Goal: Task Accomplishment & Management: Complete application form

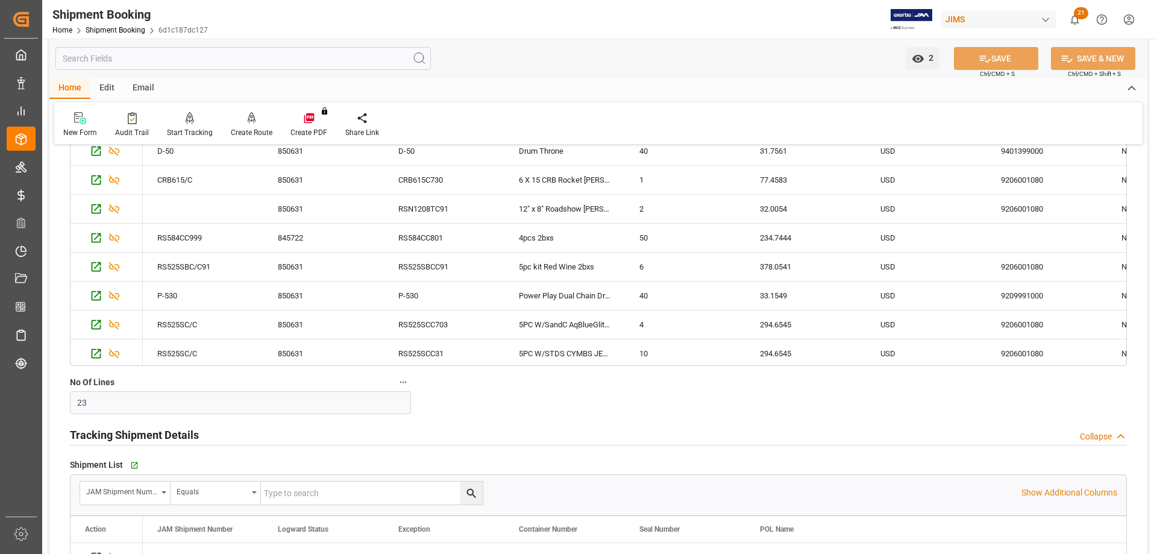
scroll to position [1265, 0]
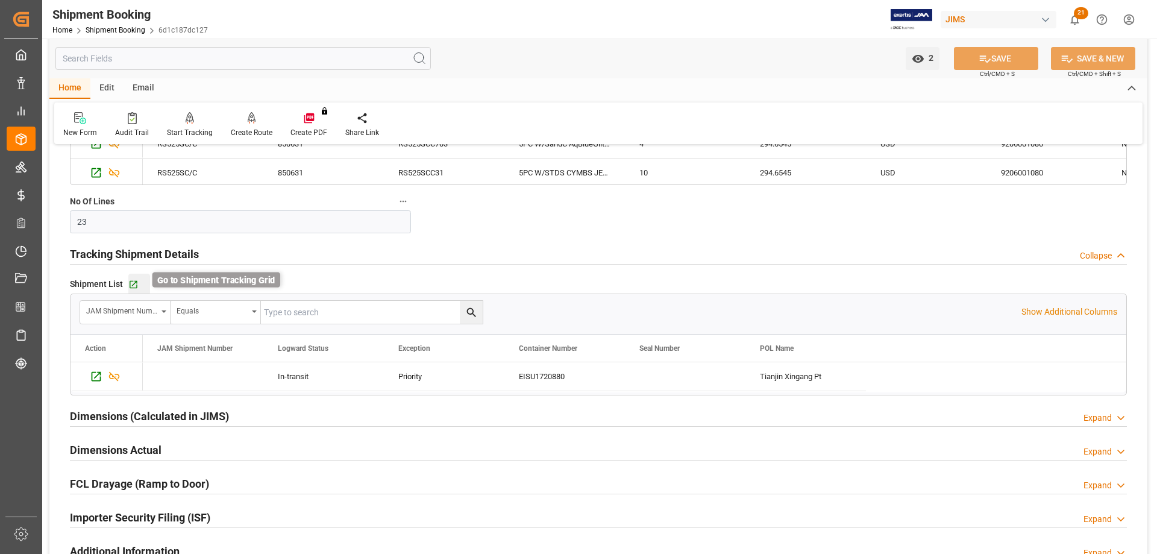
click at [133, 284] on icon "button" at bounding box center [133, 284] width 10 height 10
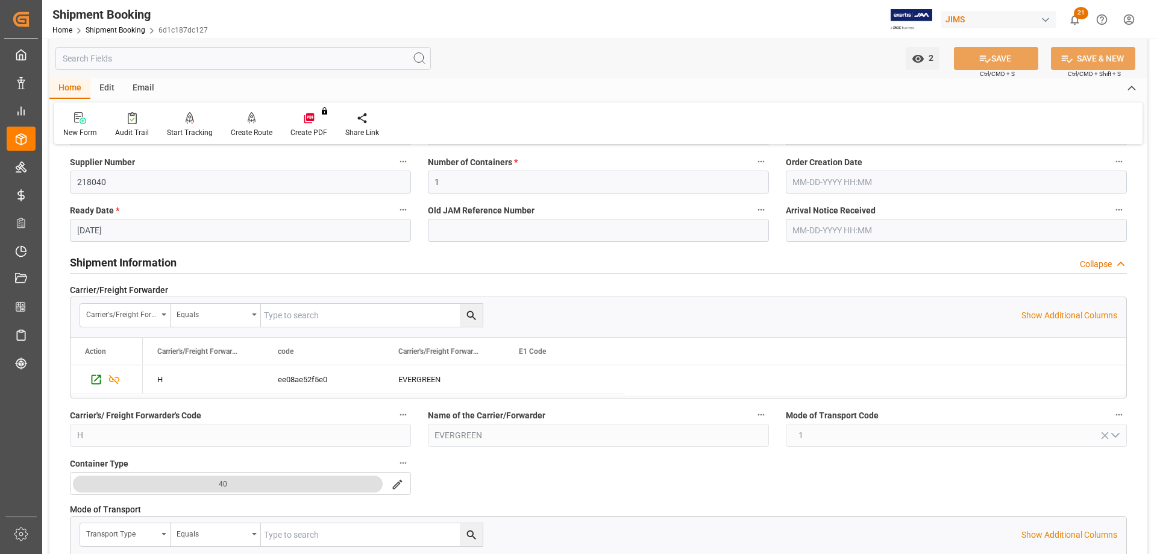
scroll to position [0, 0]
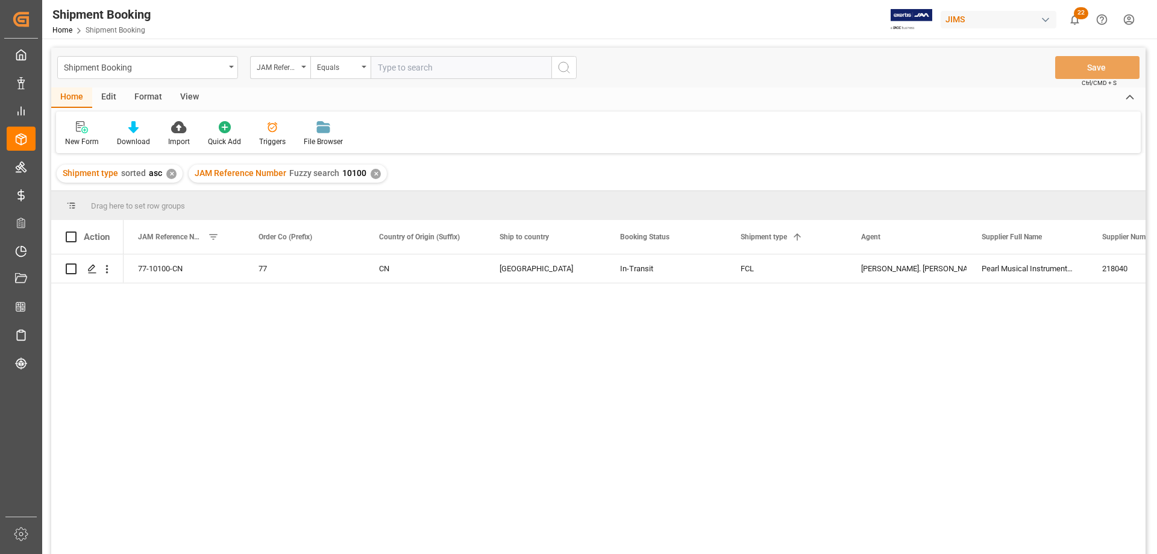
click at [192, 93] on div "View" at bounding box center [189, 97] width 37 height 20
click at [84, 131] on div at bounding box center [77, 127] width 24 height 13
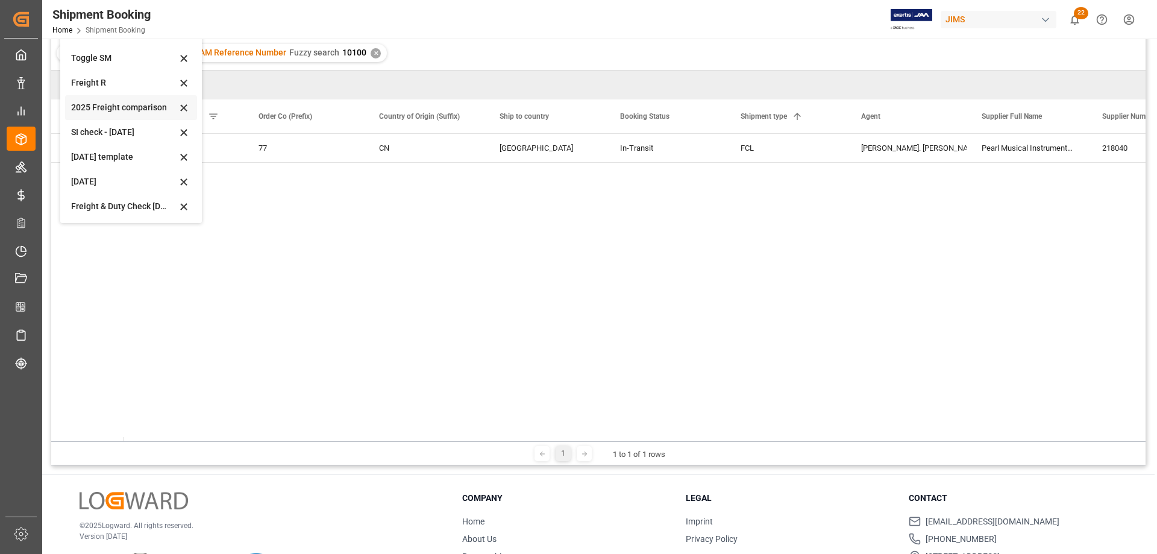
scroll to position [66, 0]
click at [86, 180] on div "[DATE]" at bounding box center [123, 181] width 105 height 13
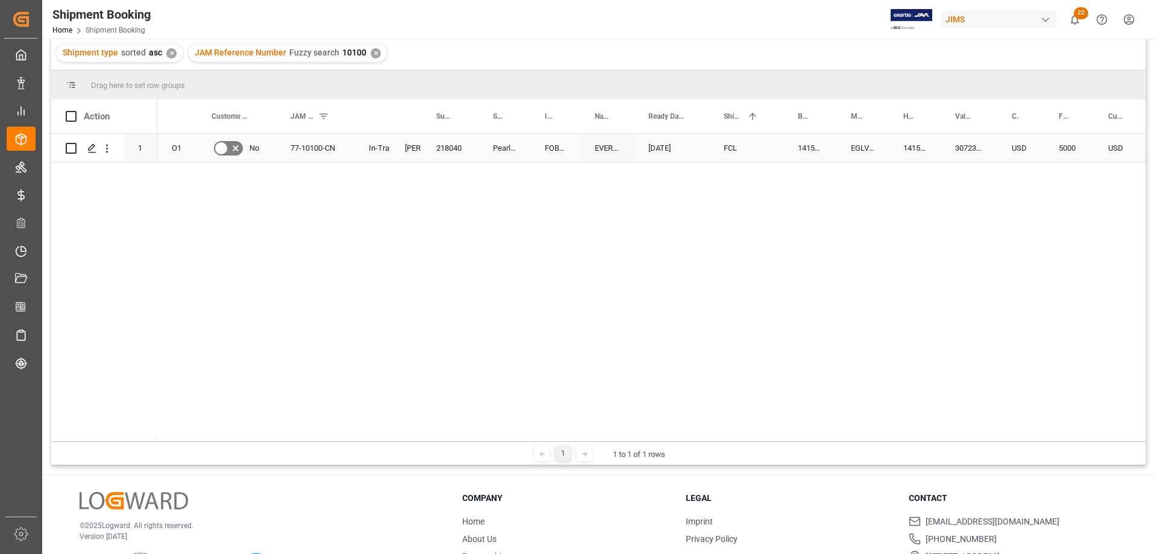
click at [762, 153] on div "FCL" at bounding box center [746, 148] width 45 height 28
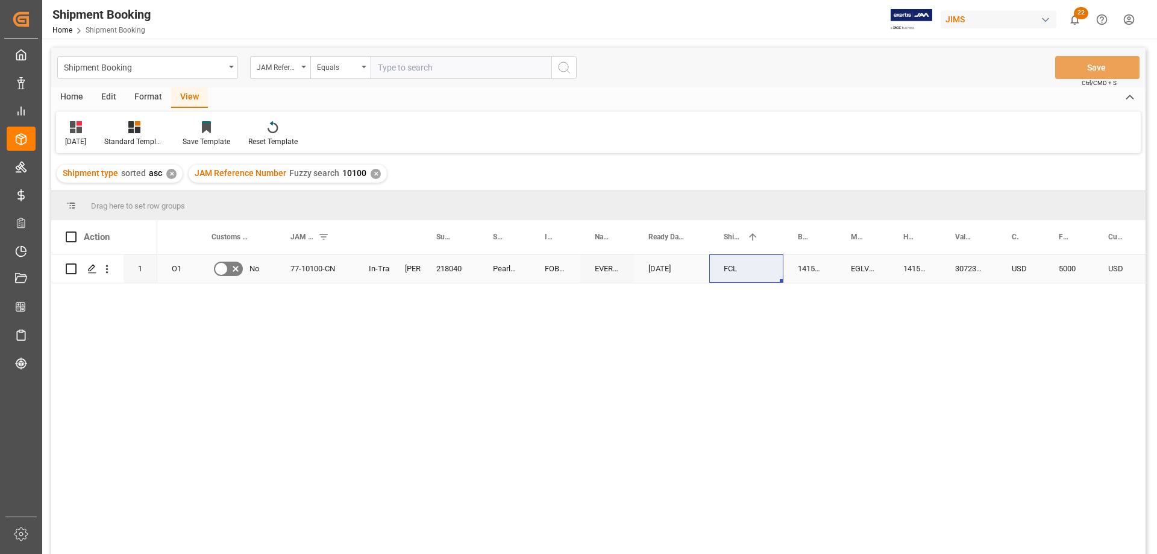
click at [736, 267] on div "FCL" at bounding box center [746, 269] width 45 height 28
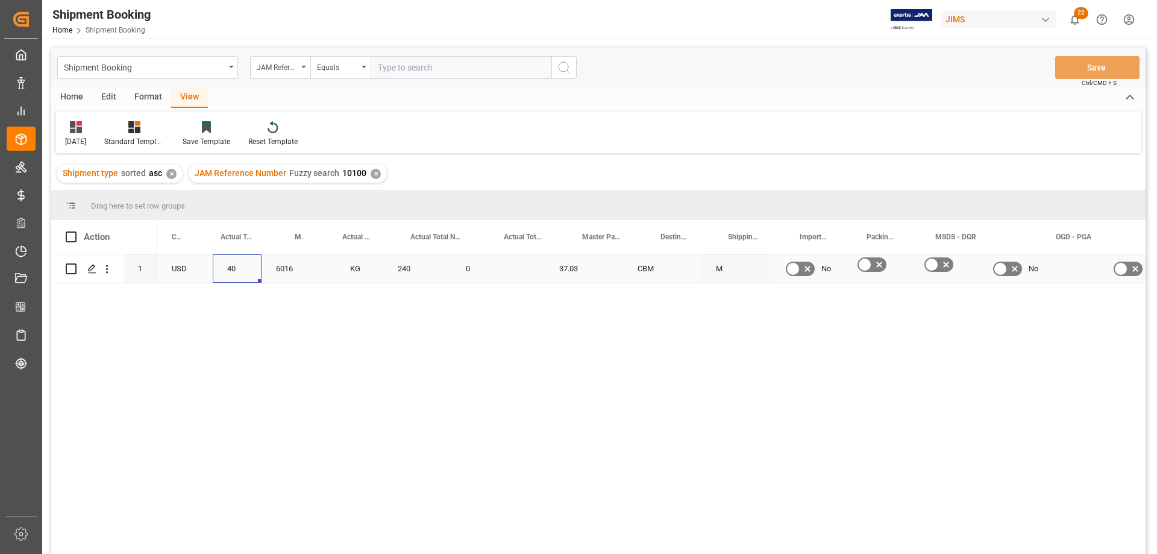
scroll to position [0, 936]
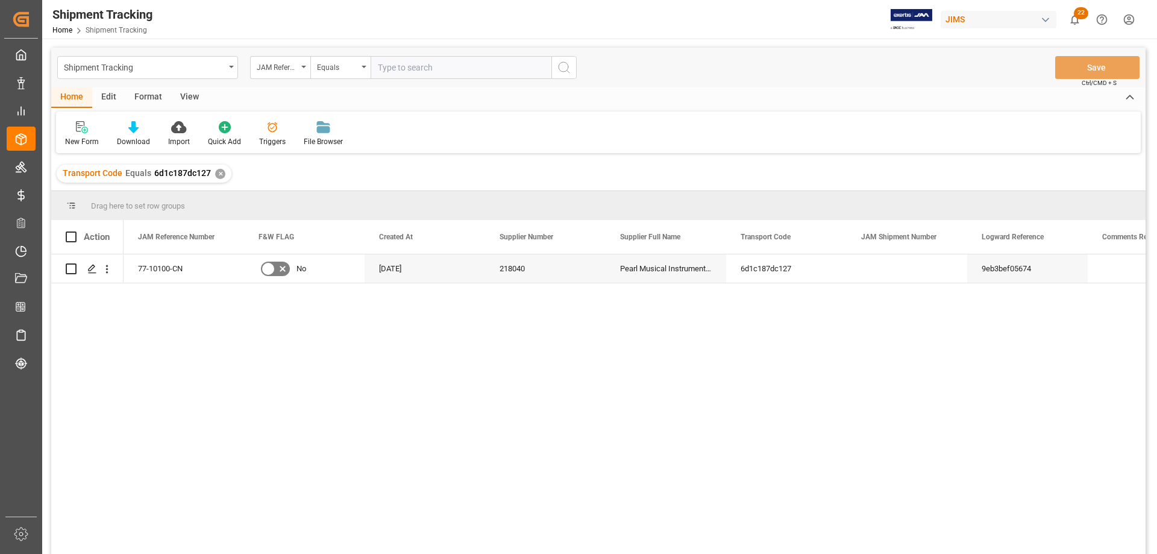
click at [192, 96] on div "View" at bounding box center [189, 97] width 37 height 20
click at [88, 133] on div at bounding box center [77, 127] width 24 height 13
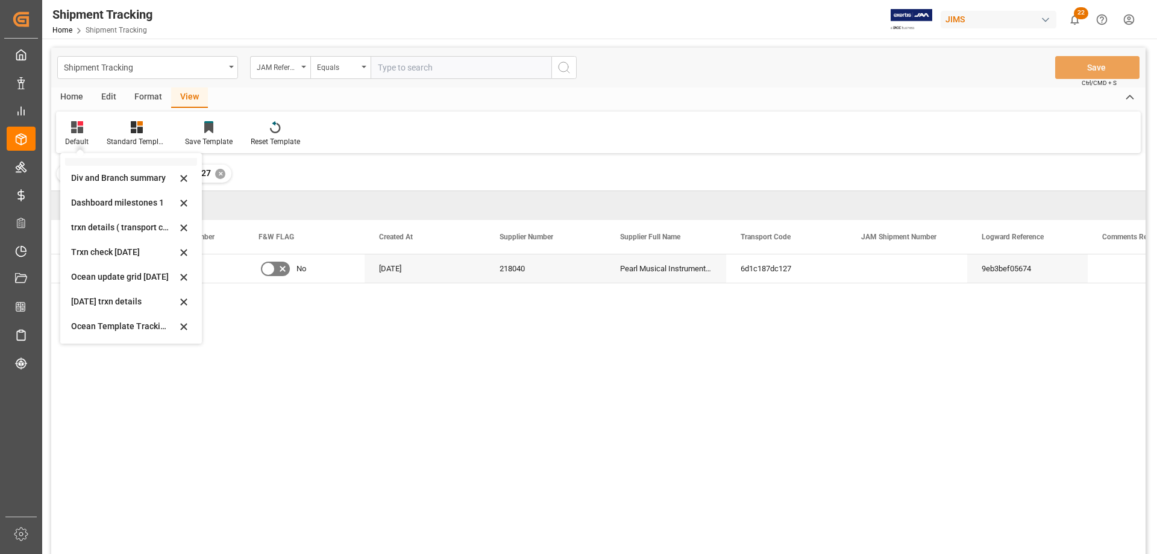
scroll to position [121, 0]
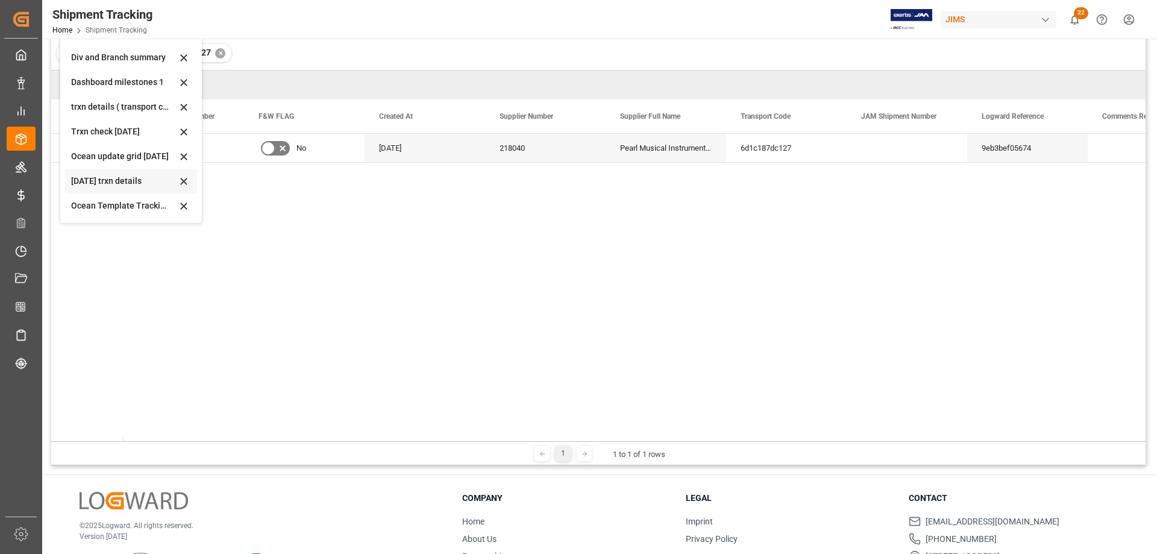
click at [94, 181] on div "[DATE] trxn details" at bounding box center [123, 181] width 105 height 13
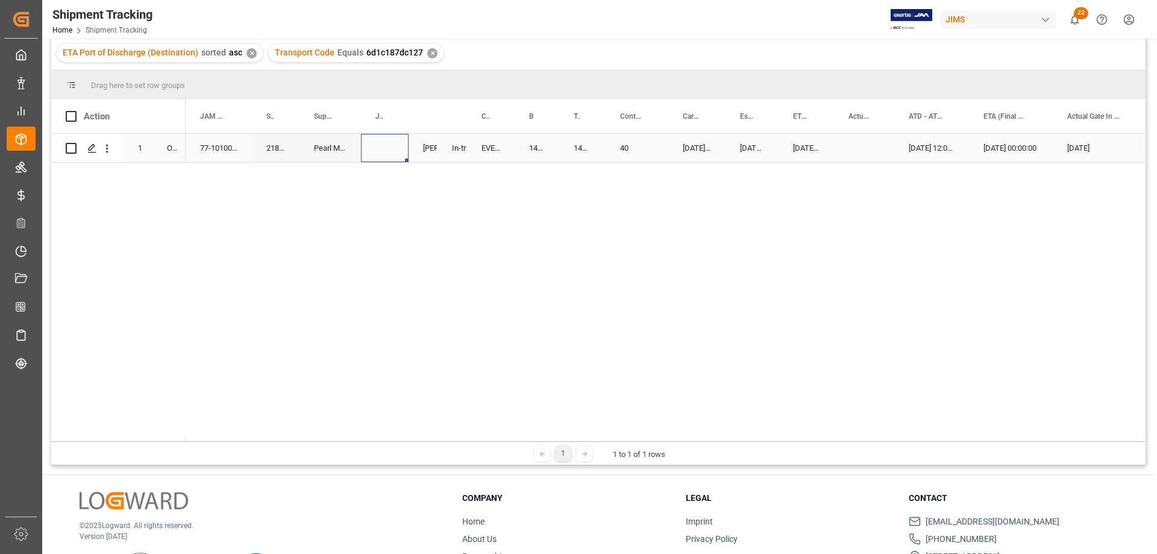
click at [376, 148] on div "Press SPACE to select this row." at bounding box center [385, 148] width 48 height 28
click at [381, 151] on input "Press SPACE to select this row." at bounding box center [385, 154] width 28 height 23
paste input "72676"
type input "72676"
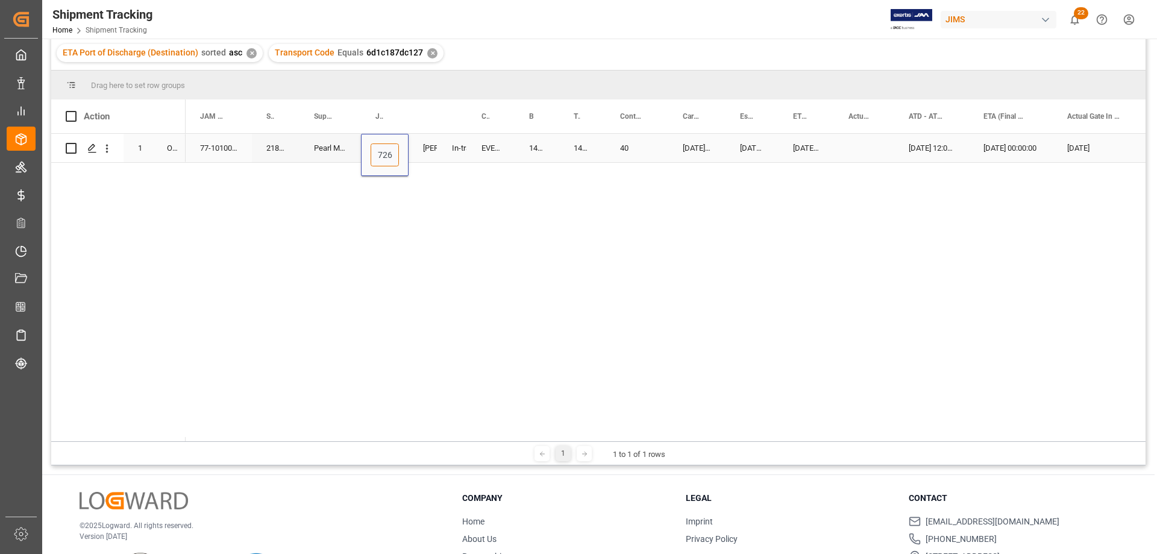
scroll to position [0, 9]
click at [472, 152] on div "EVERGREEN" at bounding box center [491, 148] width 48 height 28
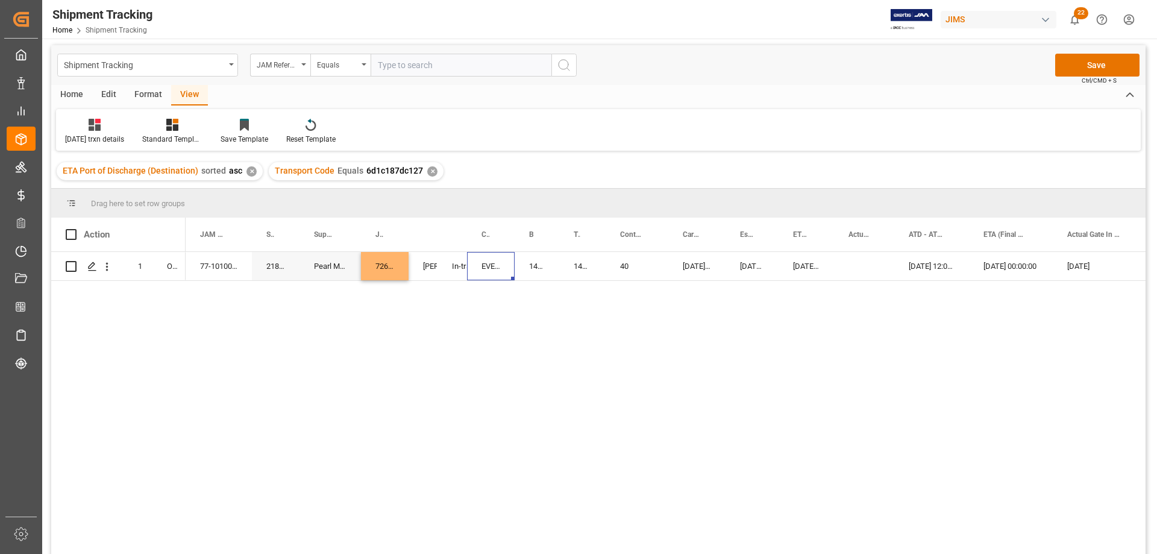
scroll to position [0, 0]
click at [1070, 63] on button "Save" at bounding box center [1097, 67] width 84 height 23
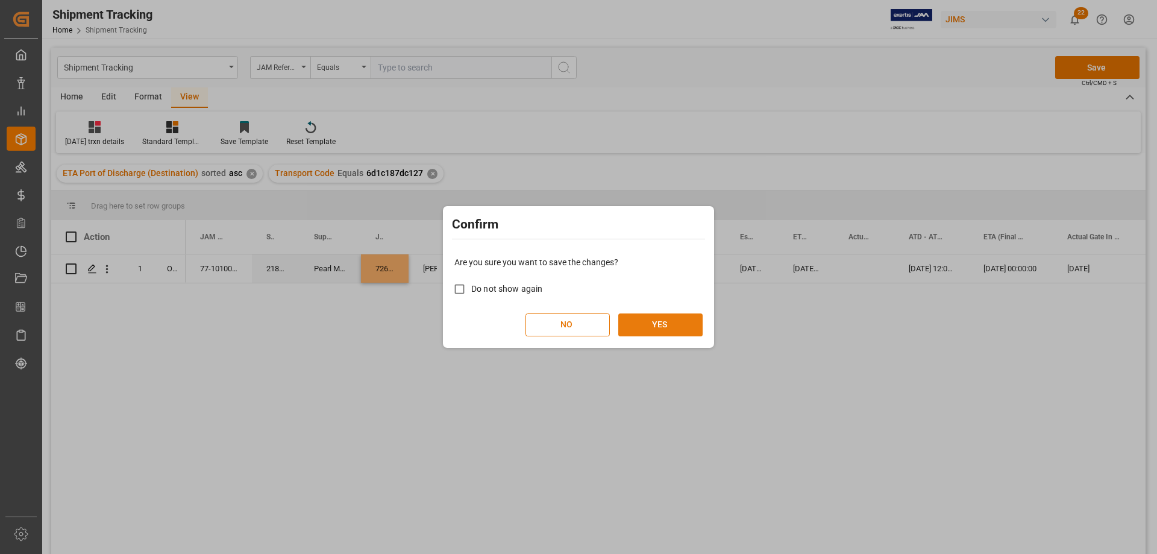
click at [660, 319] on button "YES" at bounding box center [660, 324] width 84 height 23
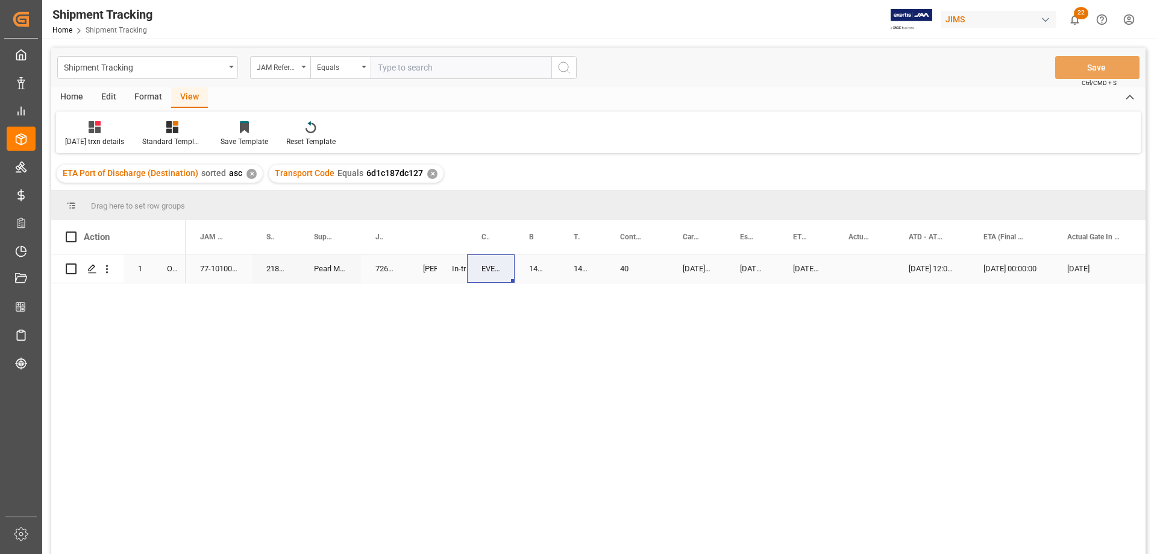
click at [668, 270] on div "40" at bounding box center [637, 268] width 63 height 28
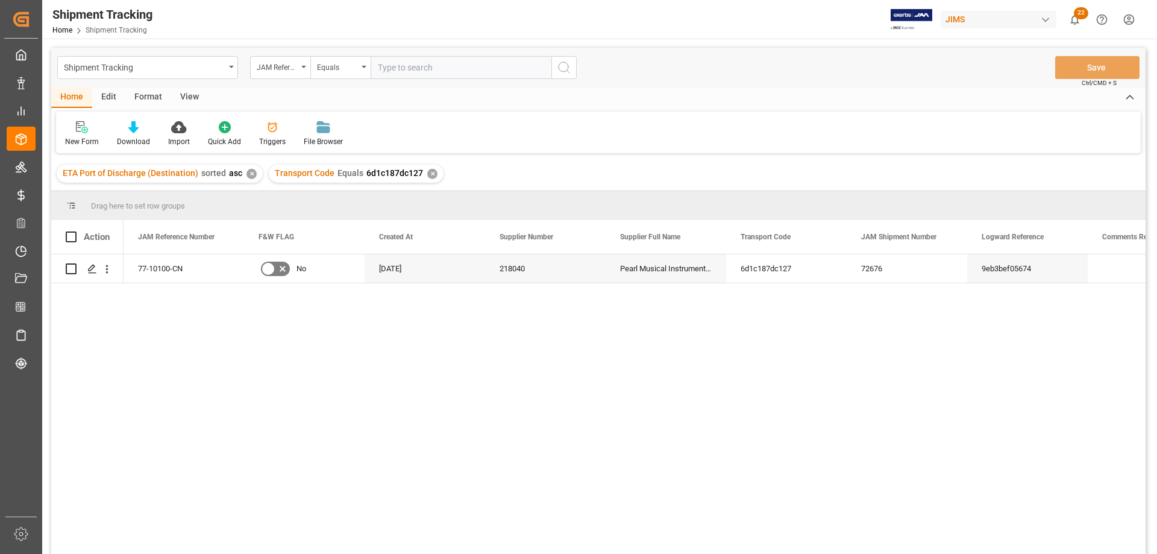
click at [183, 95] on div "View" at bounding box center [189, 97] width 37 height 20
click at [83, 136] on div "Default" at bounding box center [77, 141] width 24 height 11
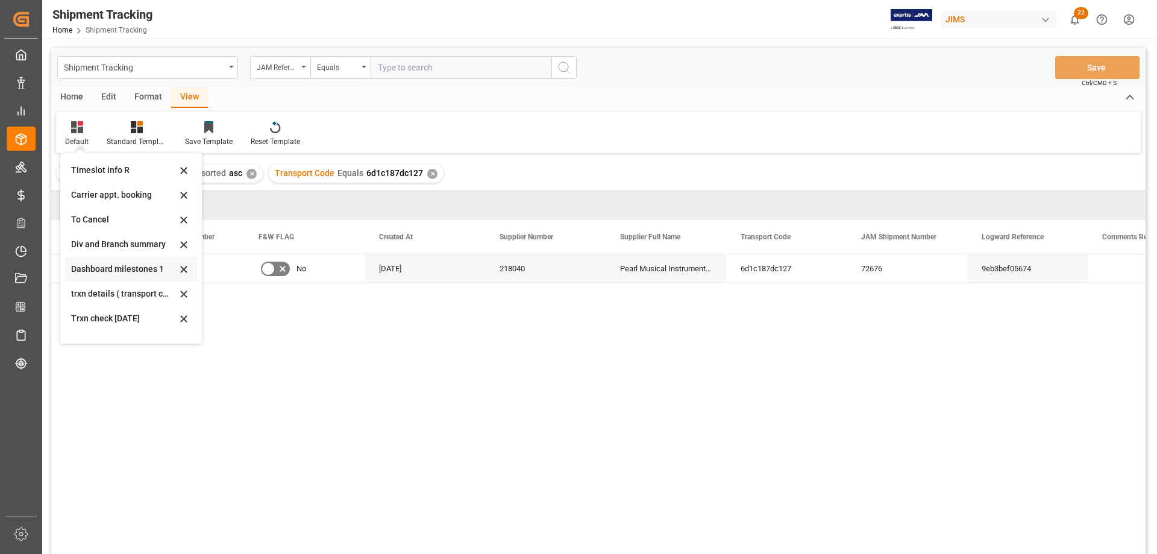
scroll to position [116, 0]
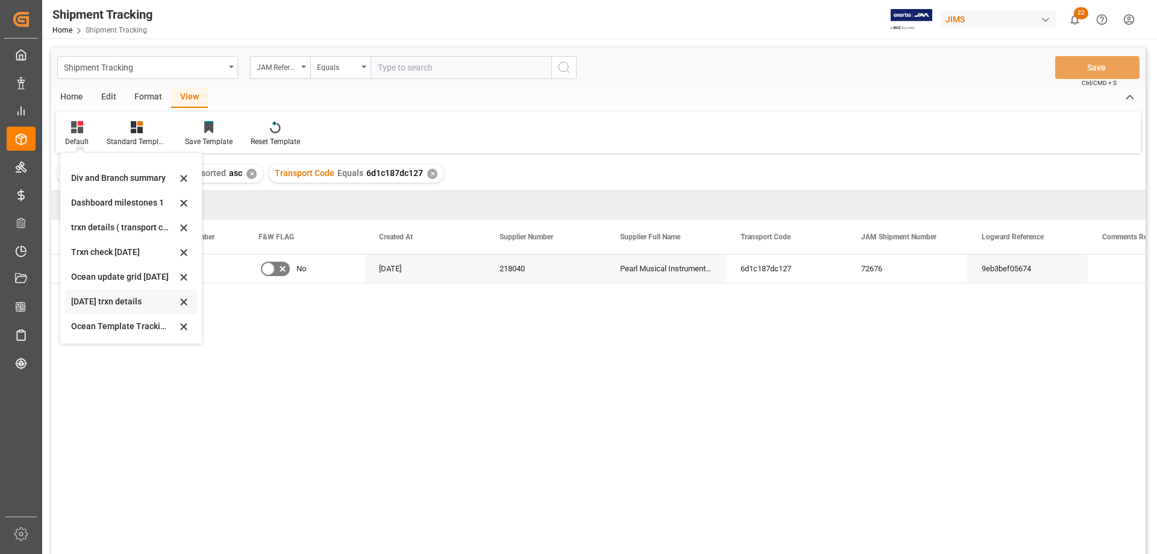
click at [121, 301] on div "[DATE] trxn details" at bounding box center [123, 301] width 105 height 13
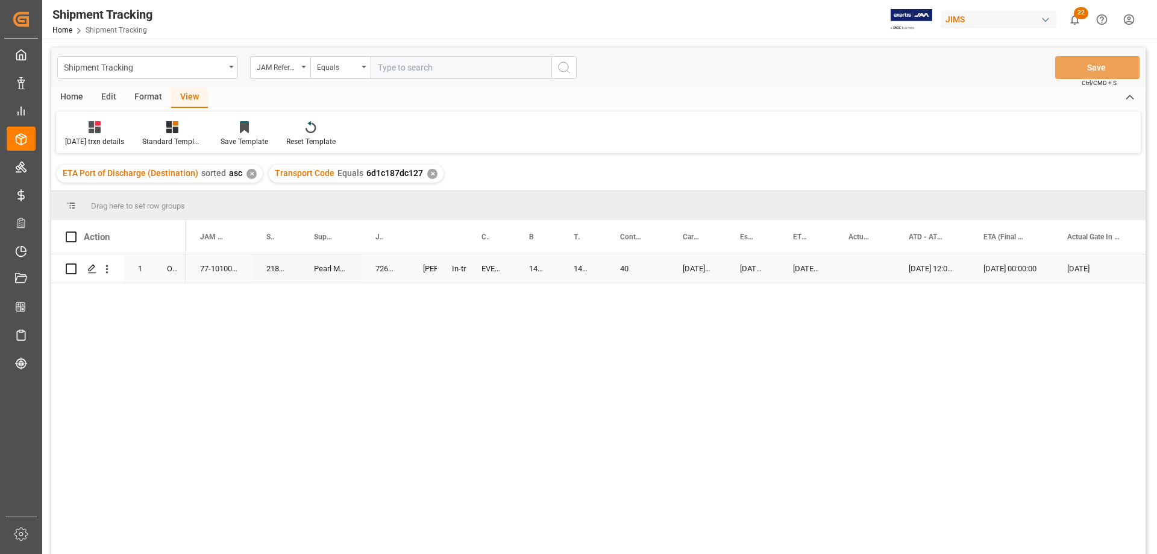
click at [505, 275] on div "EVERGREEN" at bounding box center [491, 268] width 48 height 28
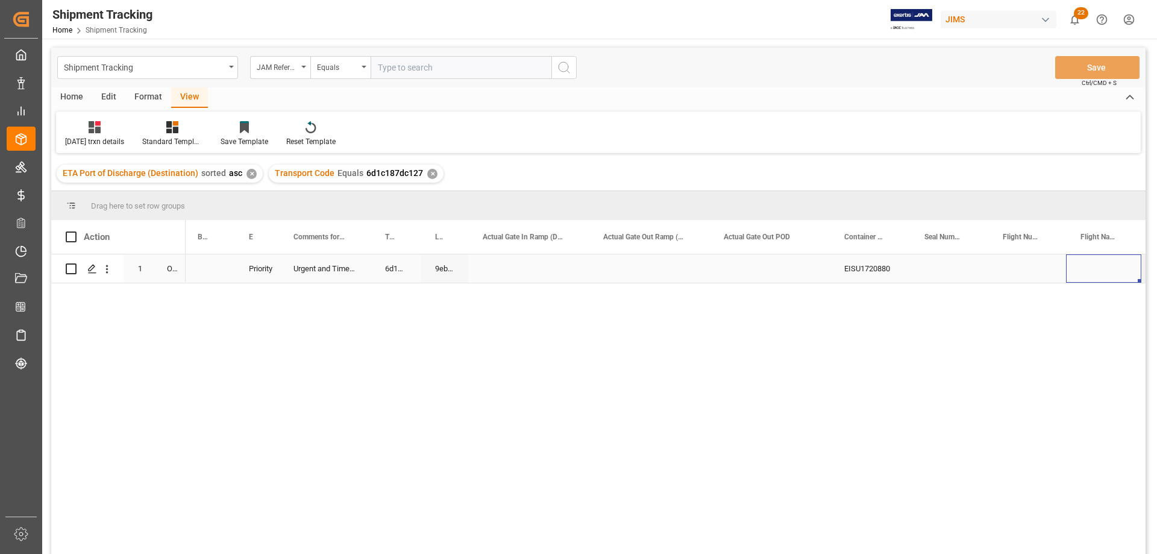
scroll to position [0, 1614]
click at [946, 264] on div "Press SPACE to select this row." at bounding box center [949, 268] width 78 height 28
click at [944, 269] on input "Press SPACE to select this row." at bounding box center [949, 275] width 59 height 23
paste input "141500696832"
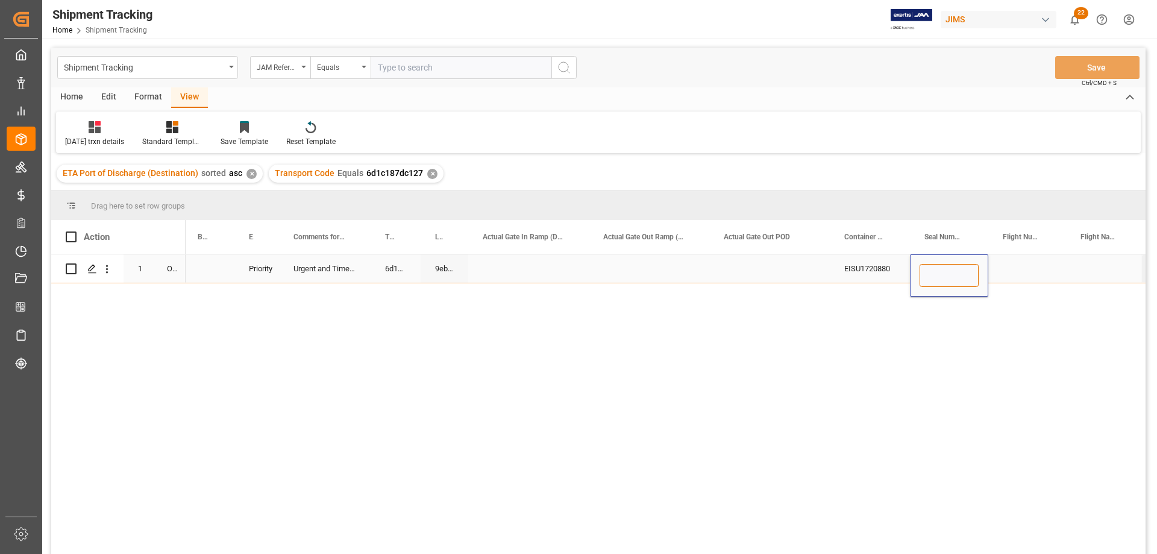
type input "141500696832"
click at [1010, 265] on div "Press SPACE to select this row." at bounding box center [1027, 268] width 78 height 28
click at [941, 260] on div "141500696832" at bounding box center [949, 268] width 78 height 28
click at [940, 260] on div "141500696832" at bounding box center [949, 268] width 78 height 28
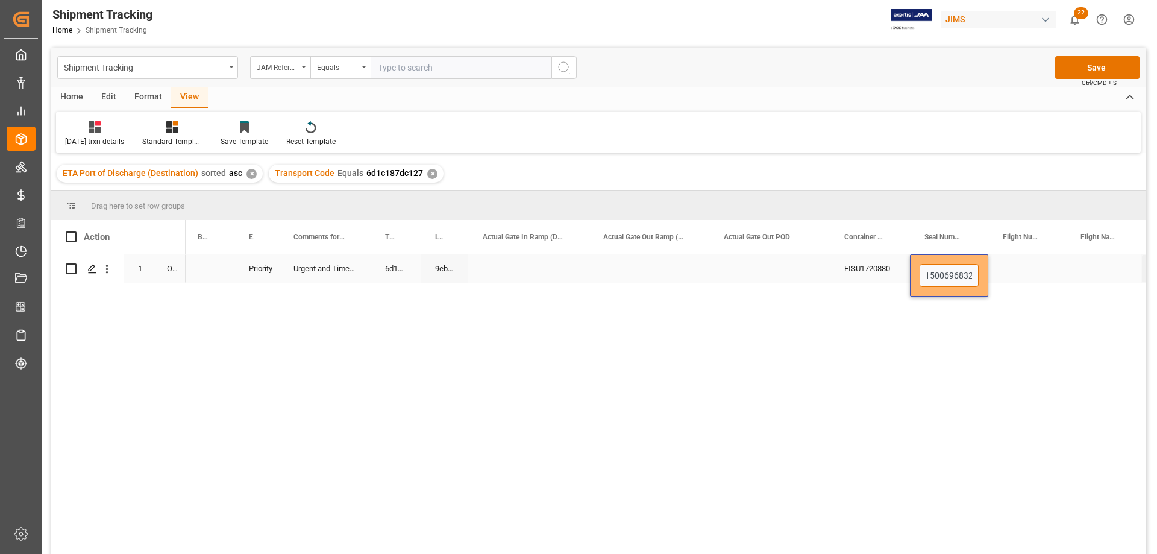
drag, startPoint x: 929, startPoint y: 274, endPoint x: 980, endPoint y: 280, distance: 51.6
click at [980, 280] on div "141500696832" at bounding box center [949, 275] width 78 height 42
type input "e"
type input "EMCLYC8114"
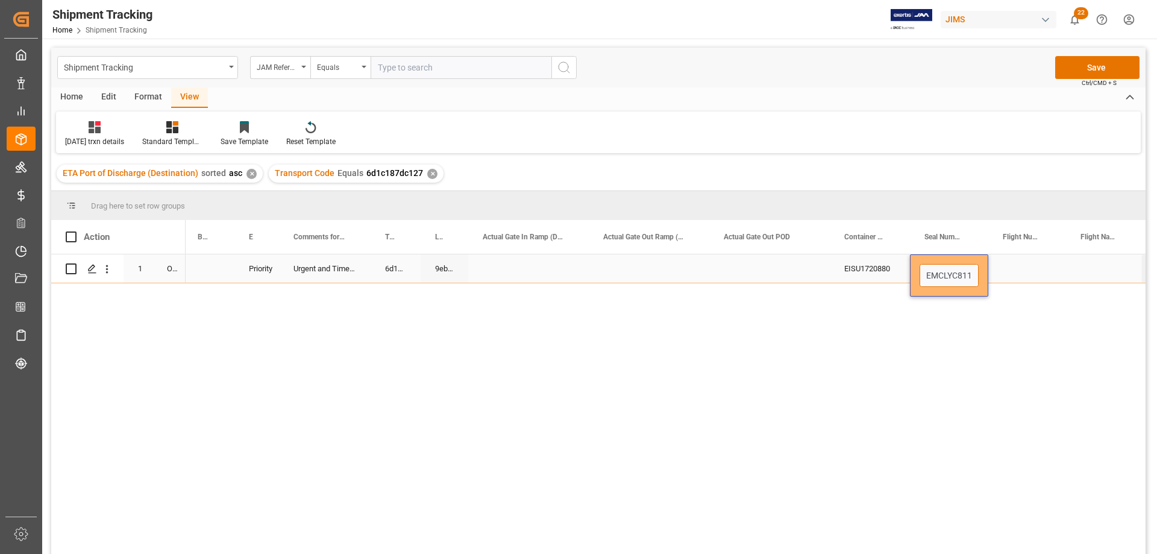
scroll to position [0, 5]
click at [726, 273] on div "Press SPACE to select this row." at bounding box center [769, 268] width 121 height 28
click at [1095, 69] on button "Save" at bounding box center [1097, 67] width 84 height 23
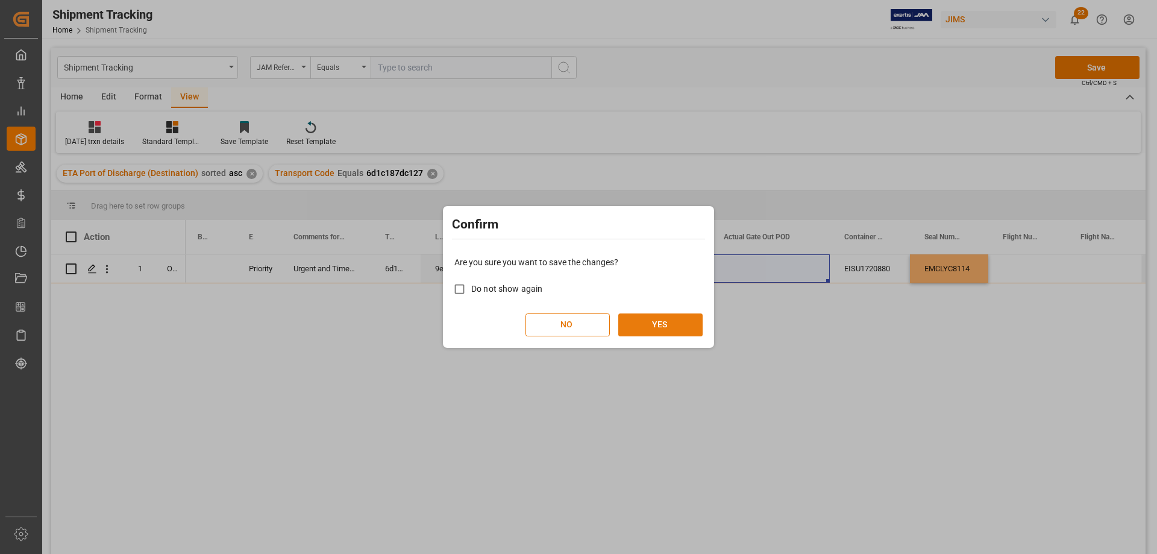
click at [674, 325] on button "YES" at bounding box center [660, 324] width 84 height 23
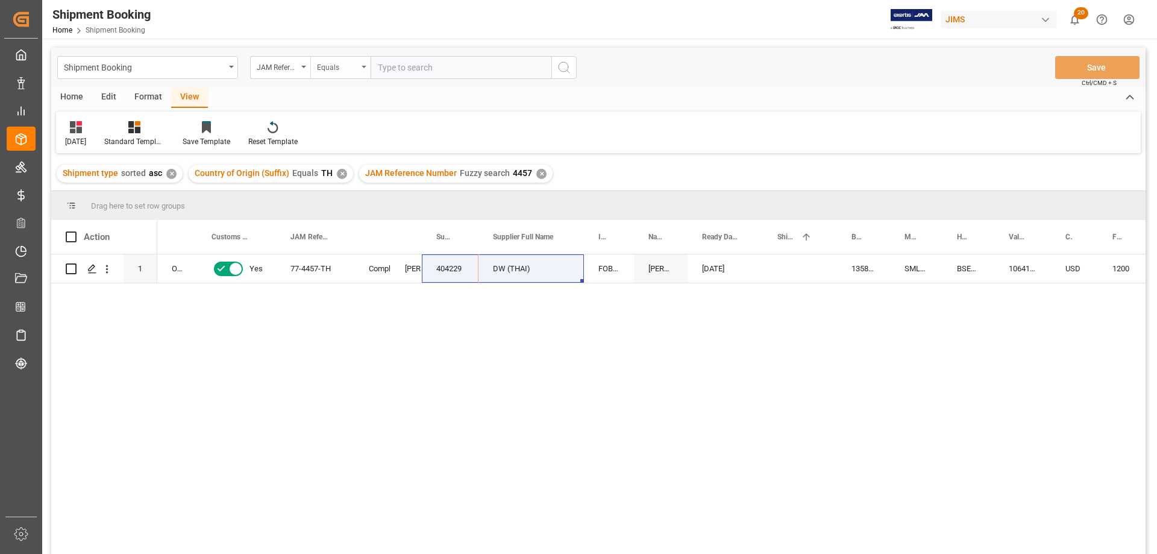
click at [365, 65] on div "Equals" at bounding box center [340, 67] width 60 height 23
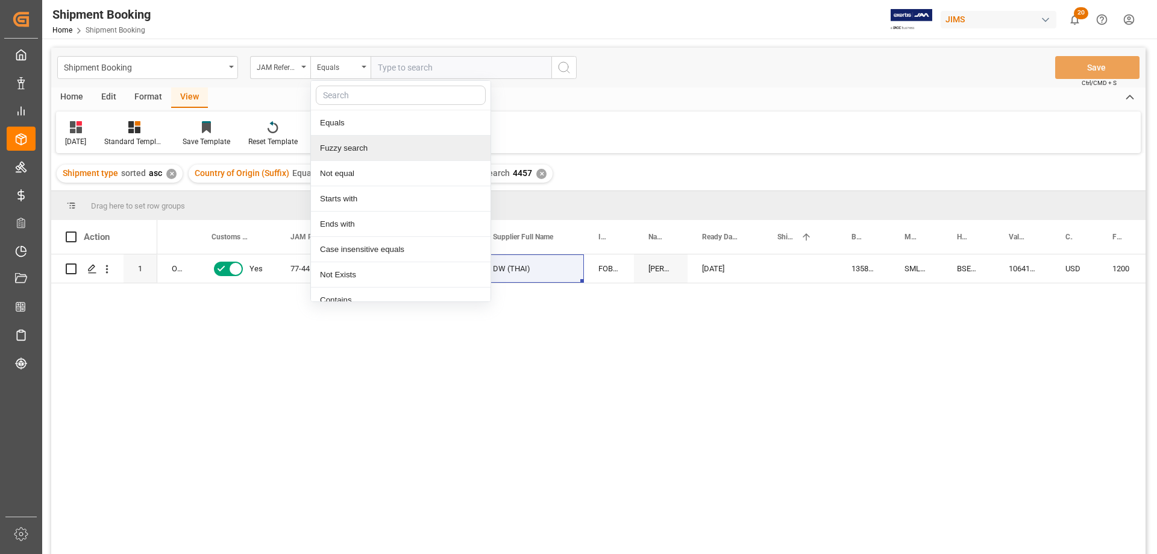
click at [346, 146] on div "Fuzzy search" at bounding box center [401, 148] width 180 height 25
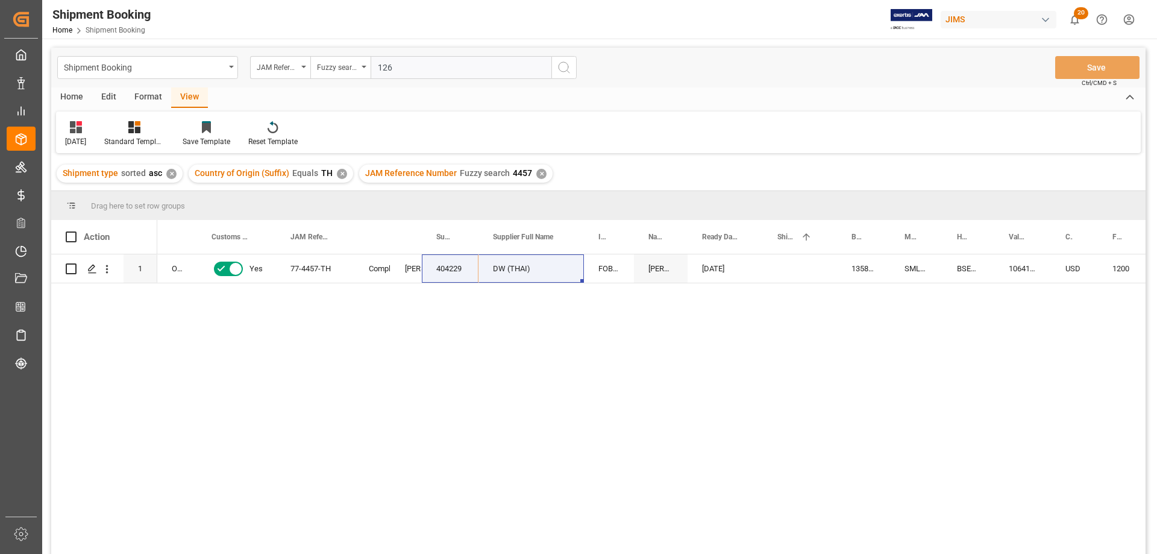
type input "1261"
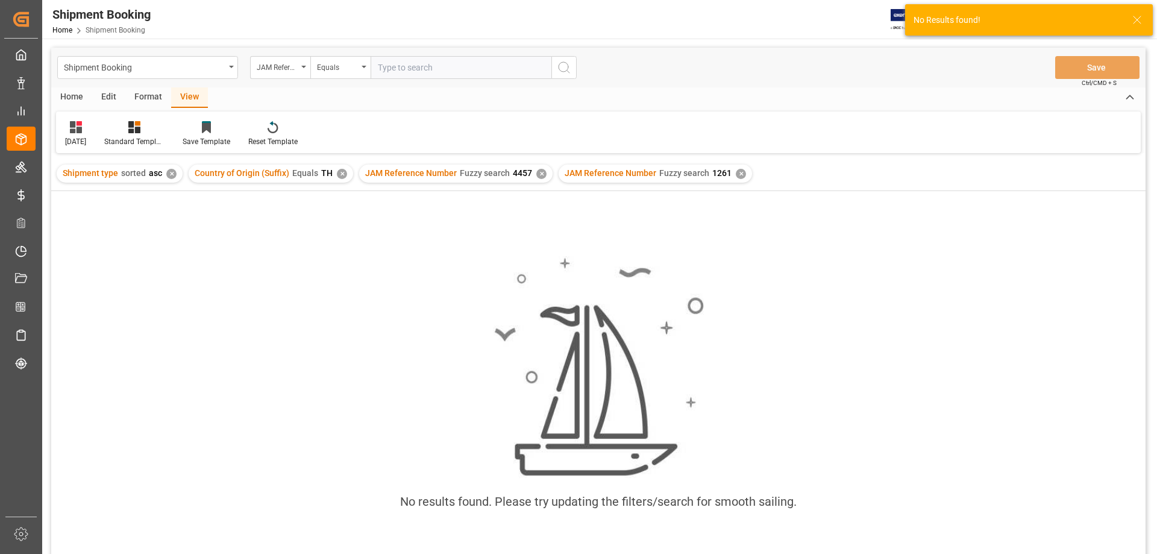
click at [536, 172] on div "✕" at bounding box center [541, 174] width 10 height 10
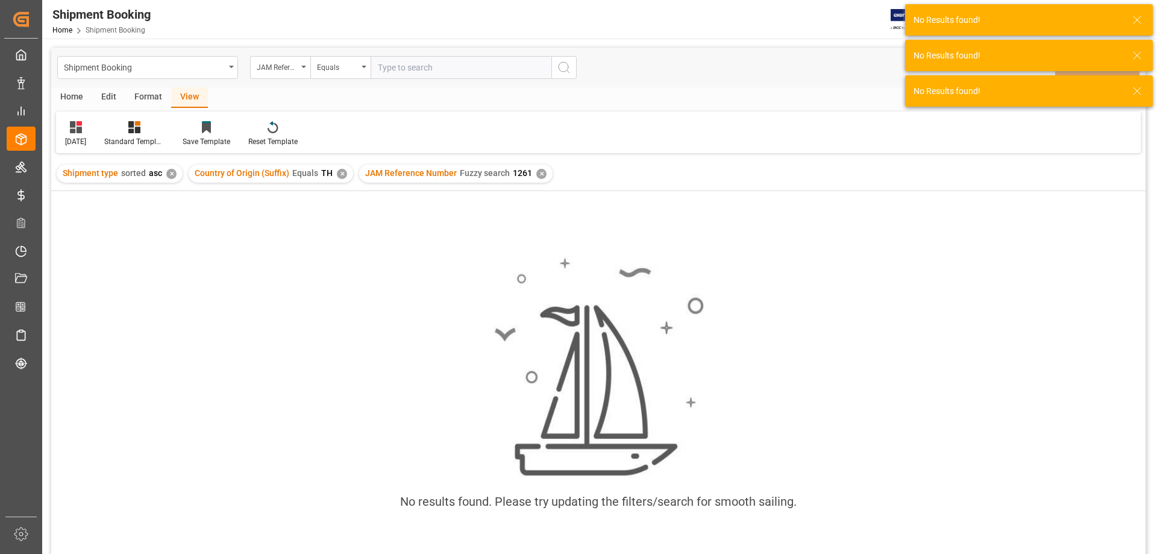
click at [341, 176] on div "✕" at bounding box center [342, 174] width 10 height 10
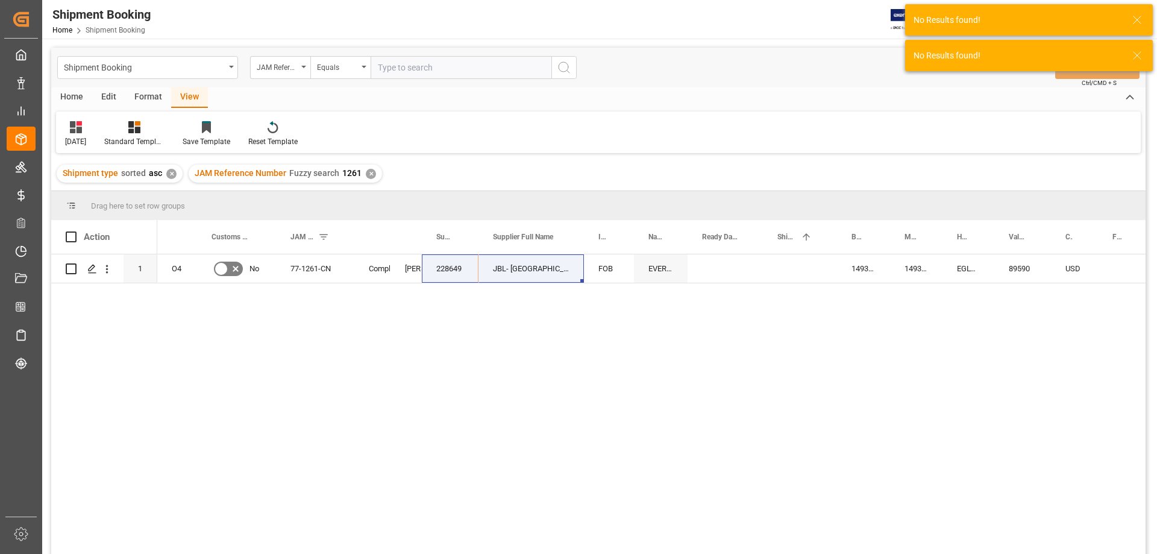
click at [172, 172] on div "✕" at bounding box center [171, 174] width 10 height 10
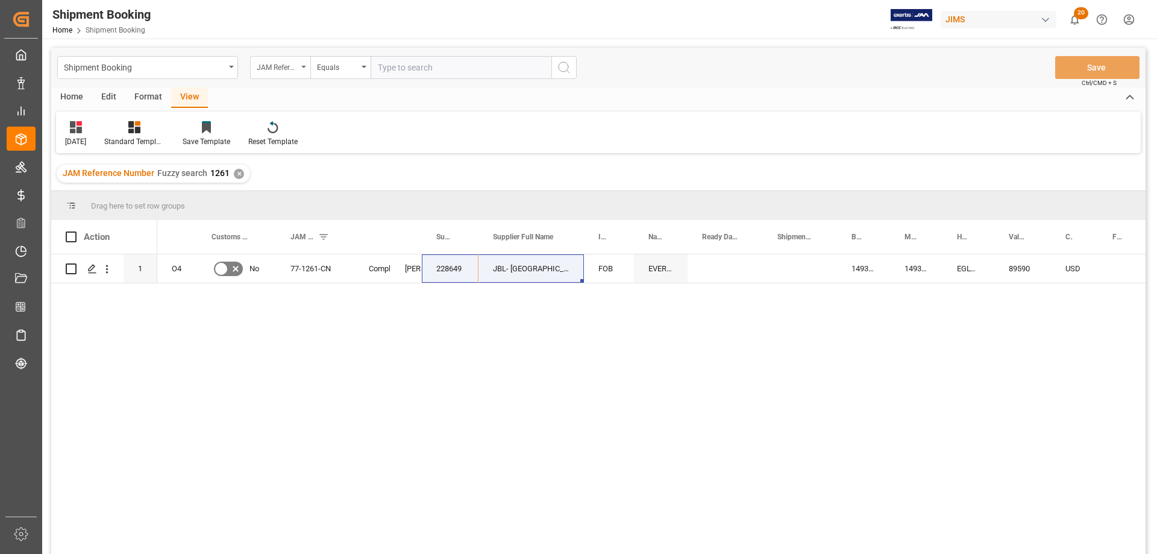
click at [303, 66] on icon "open menu" at bounding box center [303, 67] width 5 height 2
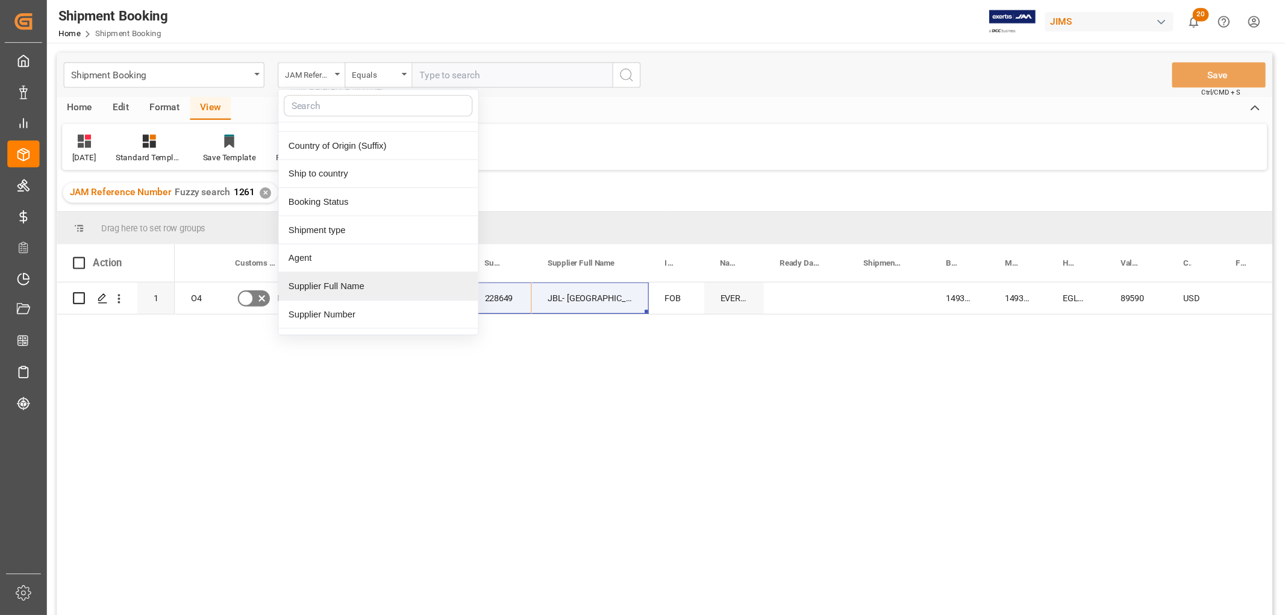
scroll to position [60, 0]
click at [289, 271] on div "Supplier Number" at bounding box center [341, 264] width 180 height 25
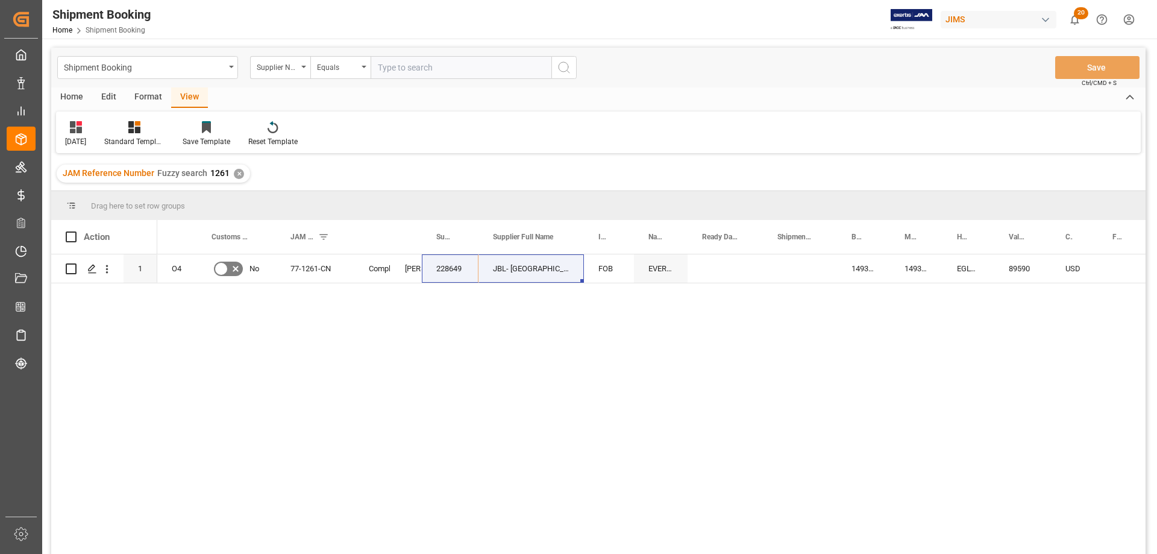
click at [398, 67] on input "text" at bounding box center [461, 67] width 181 height 23
click at [363, 63] on div "Equals" at bounding box center [340, 67] width 60 height 23
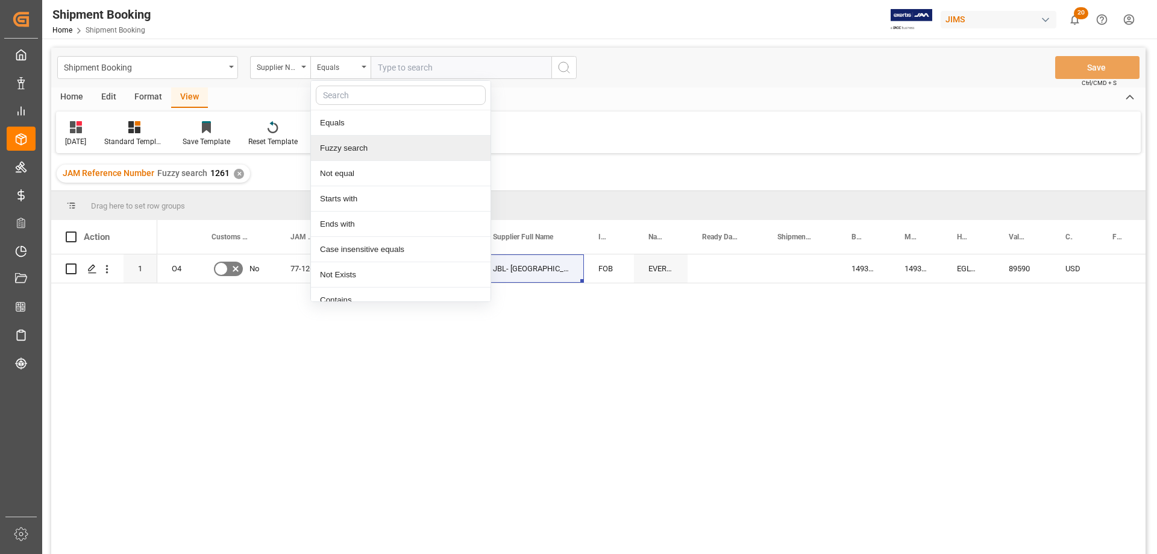
click at [357, 150] on div "Fuzzy search" at bounding box center [401, 148] width 180 height 25
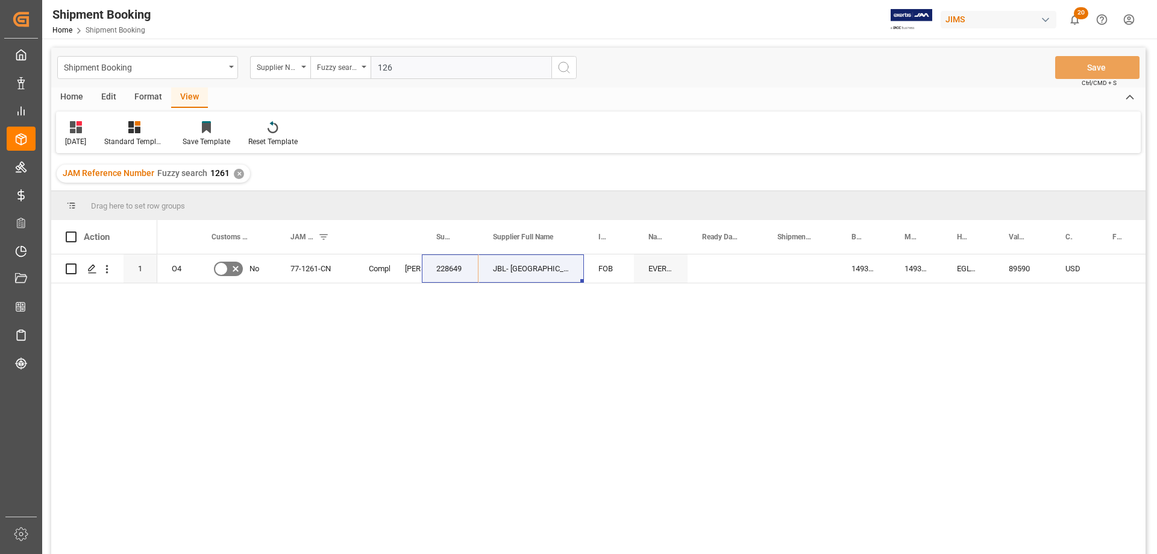
type input "1261"
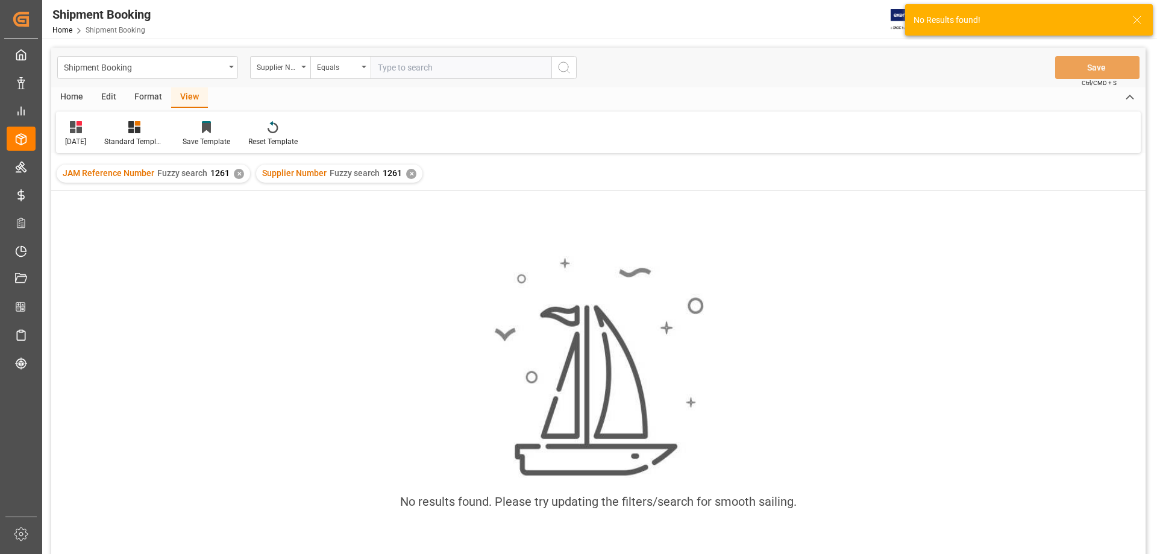
click at [234, 174] on div "✕" at bounding box center [239, 174] width 10 height 10
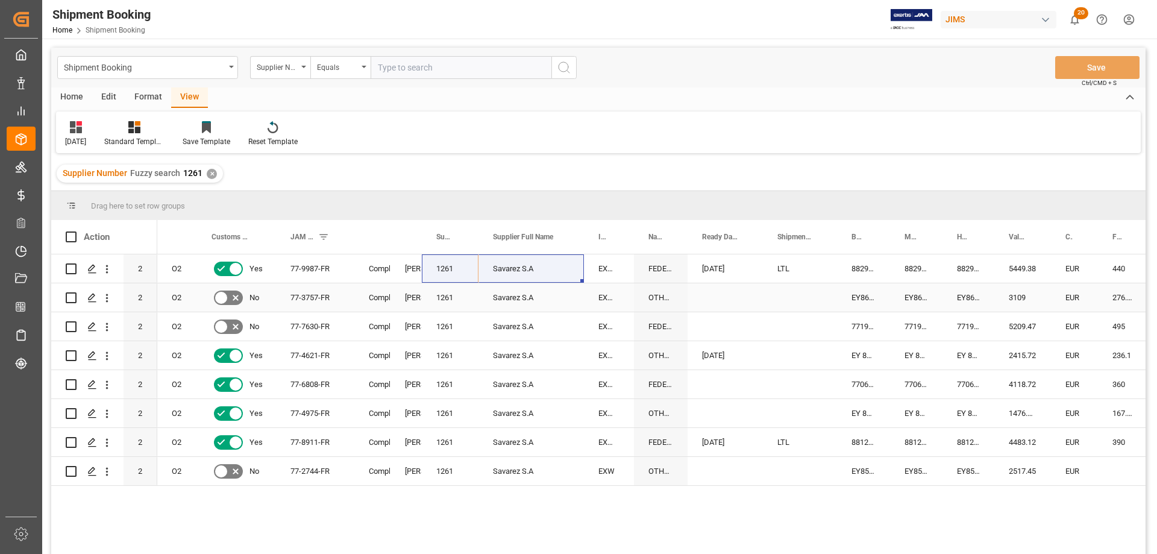
click at [565, 298] on div "Savarez S.A" at bounding box center [530, 297] width 105 height 28
drag, startPoint x: 460, startPoint y: 267, endPoint x: 534, endPoint y: 265, distance: 73.5
click at [866, 271] on div "882999111366" at bounding box center [863, 268] width 53 height 28
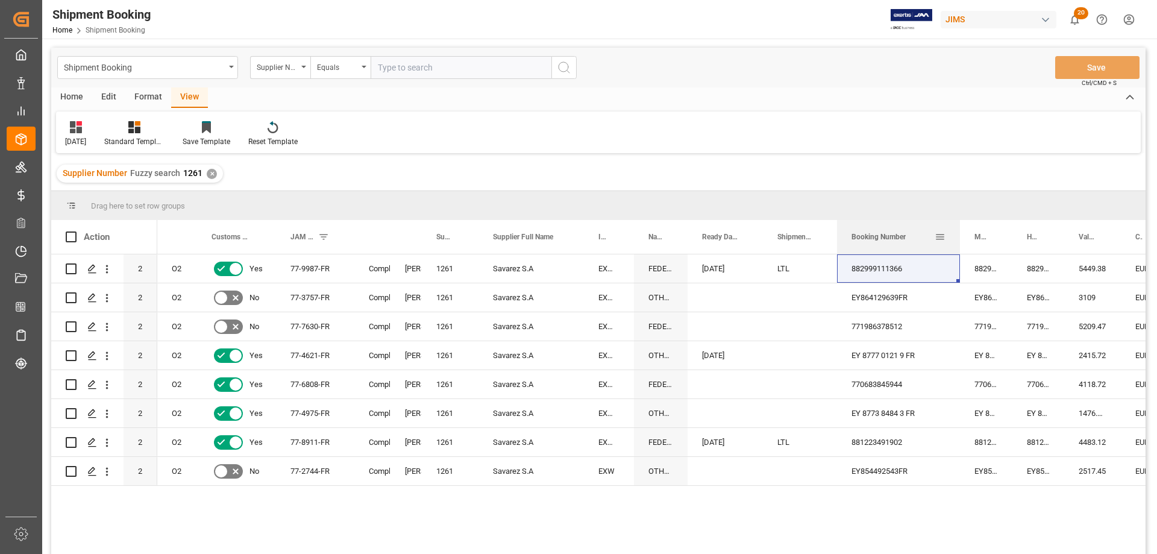
drag, startPoint x: 888, startPoint y: 231, endPoint x: 958, endPoint y: 231, distance: 69.9
click at [958, 231] on div at bounding box center [960, 237] width 5 height 34
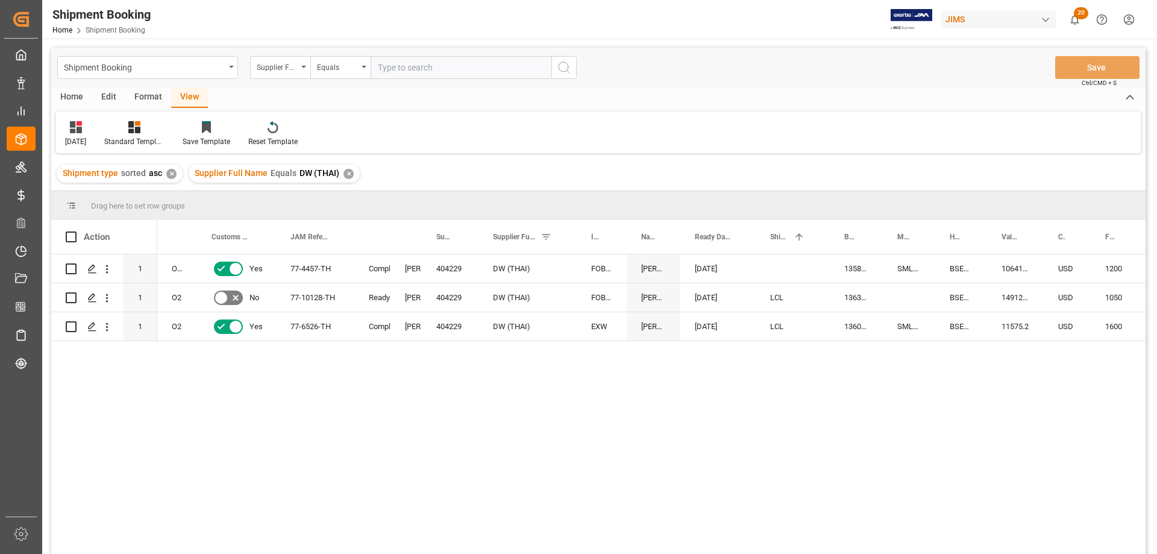
click at [345, 173] on div "✕" at bounding box center [348, 174] width 10 height 10
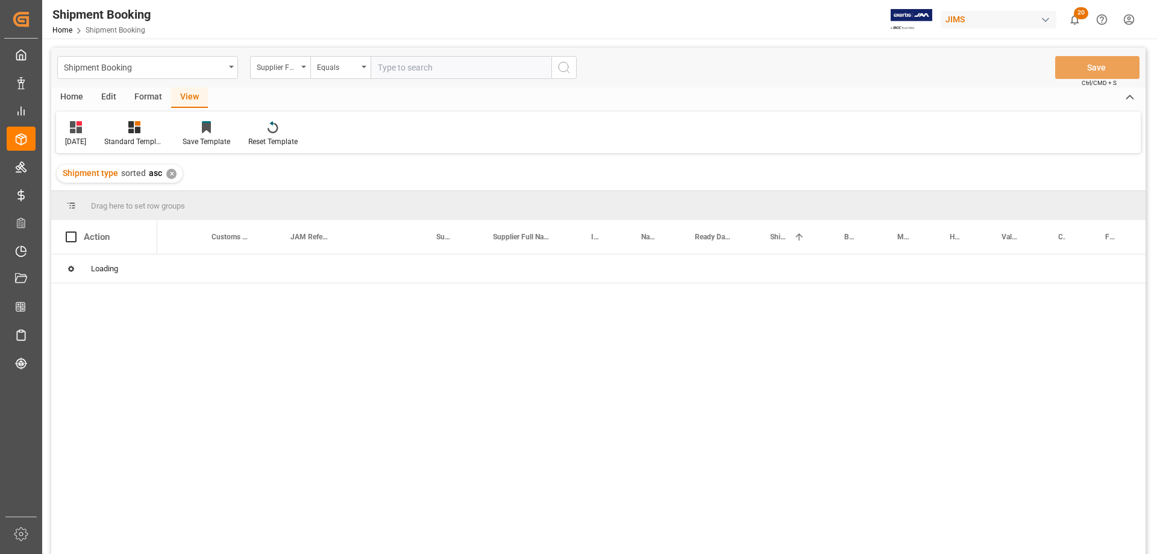
click at [171, 175] on div "✕" at bounding box center [171, 174] width 10 height 10
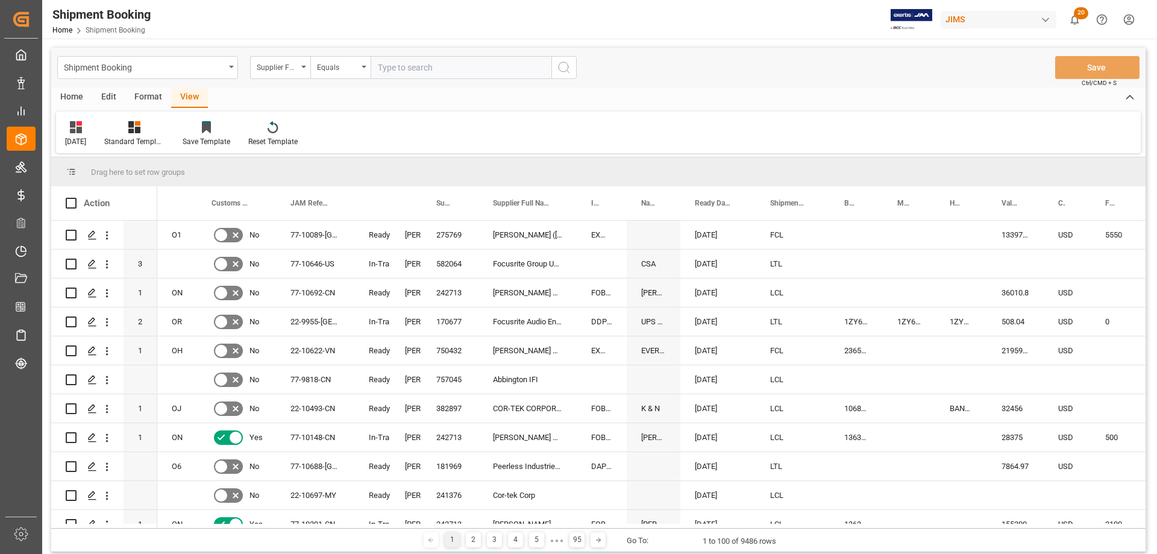
click at [82, 96] on div "Home" at bounding box center [71, 97] width 41 height 20
click at [80, 142] on div "New Form" at bounding box center [82, 141] width 34 height 11
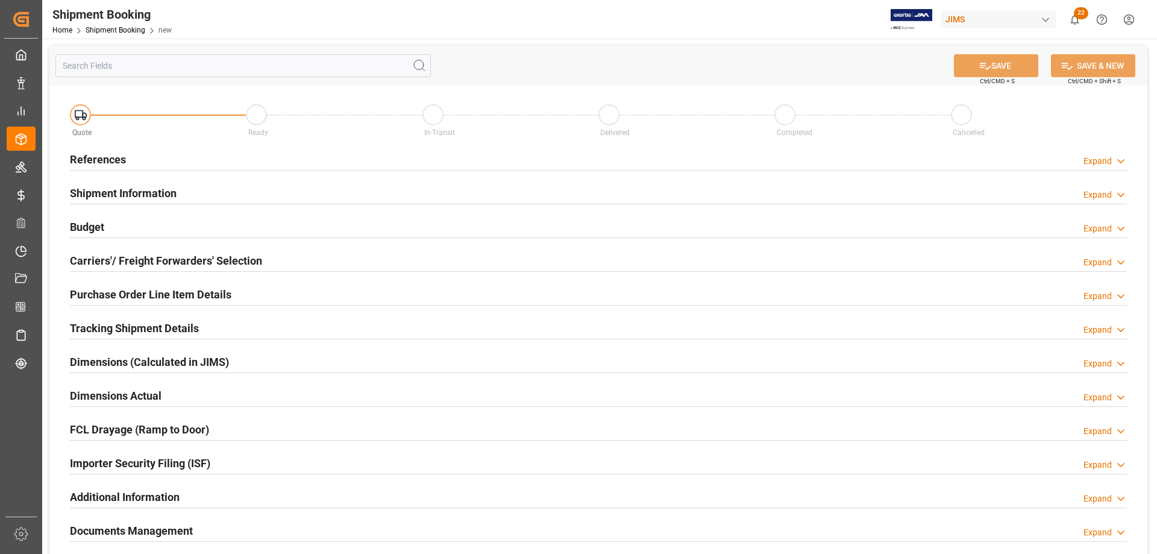
click at [104, 158] on h2 "References" at bounding box center [98, 159] width 56 height 16
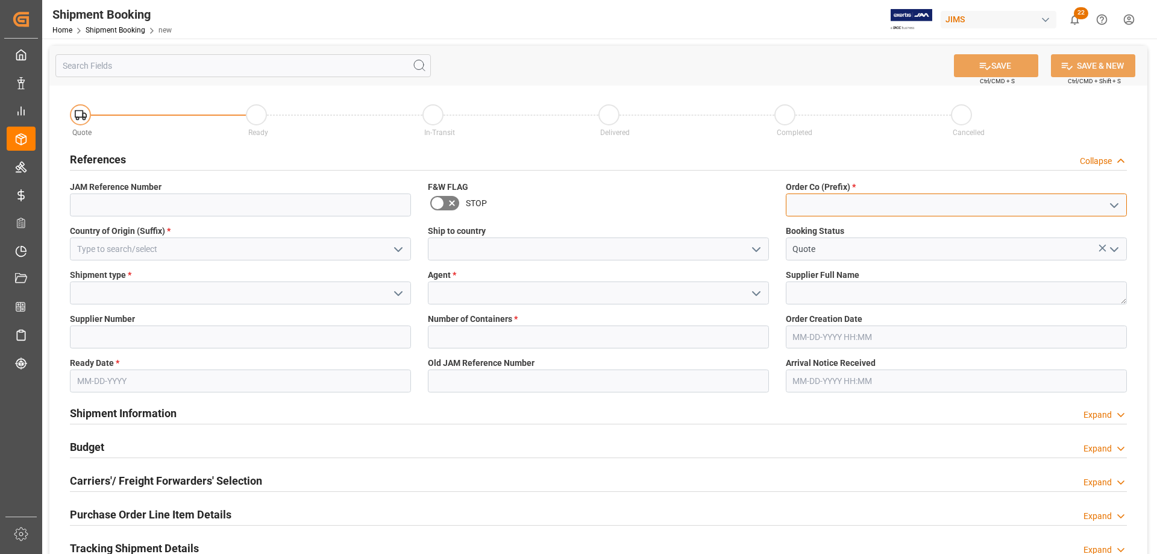
click at [833, 198] on input at bounding box center [956, 204] width 341 height 23
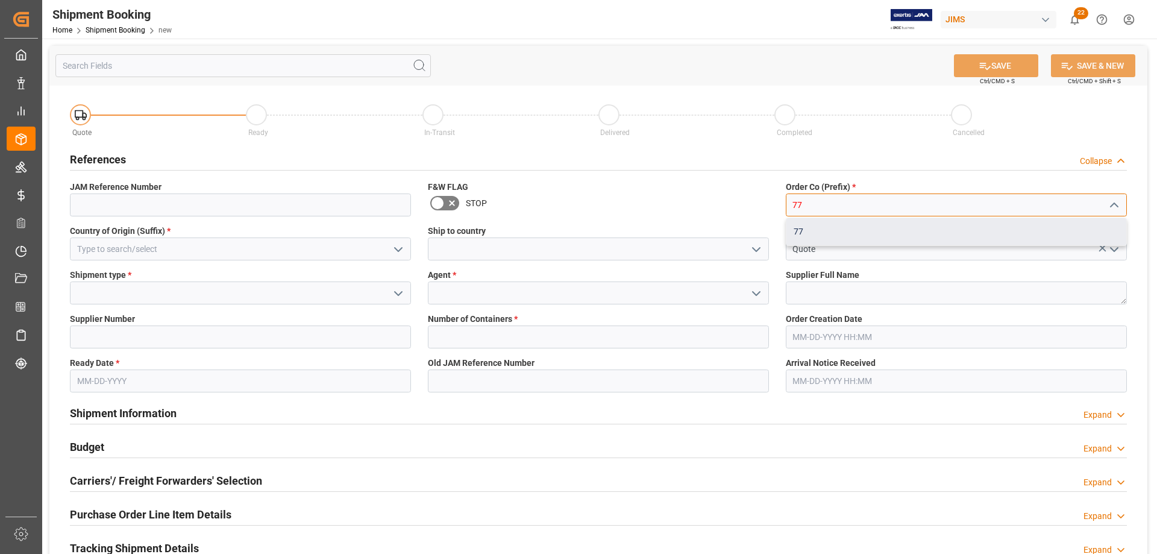
click at [822, 227] on div "77" at bounding box center [956, 231] width 340 height 27
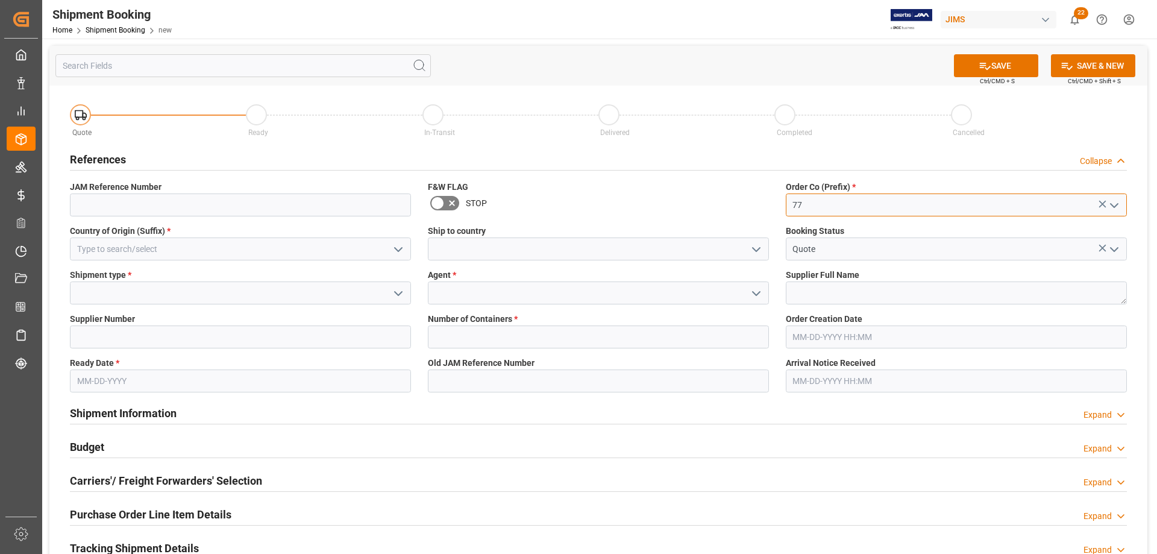
type input "77"
click at [447, 249] on input at bounding box center [598, 248] width 341 height 23
type input "[GEOGRAPHIC_DATA]"
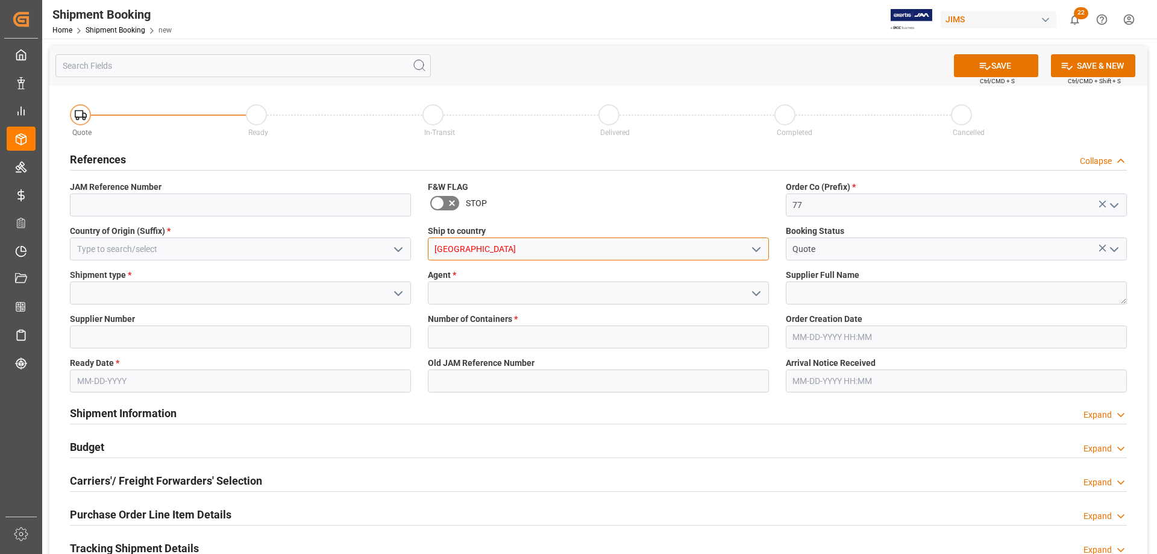
type input "[GEOGRAPHIC_DATA]"
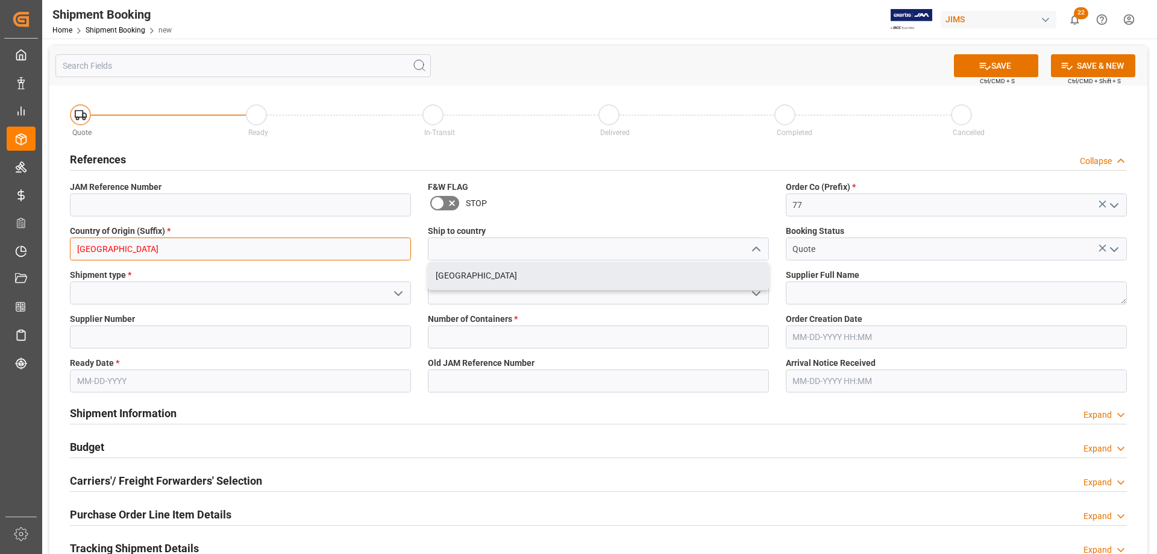
click at [141, 252] on input "[GEOGRAPHIC_DATA]" at bounding box center [240, 248] width 341 height 23
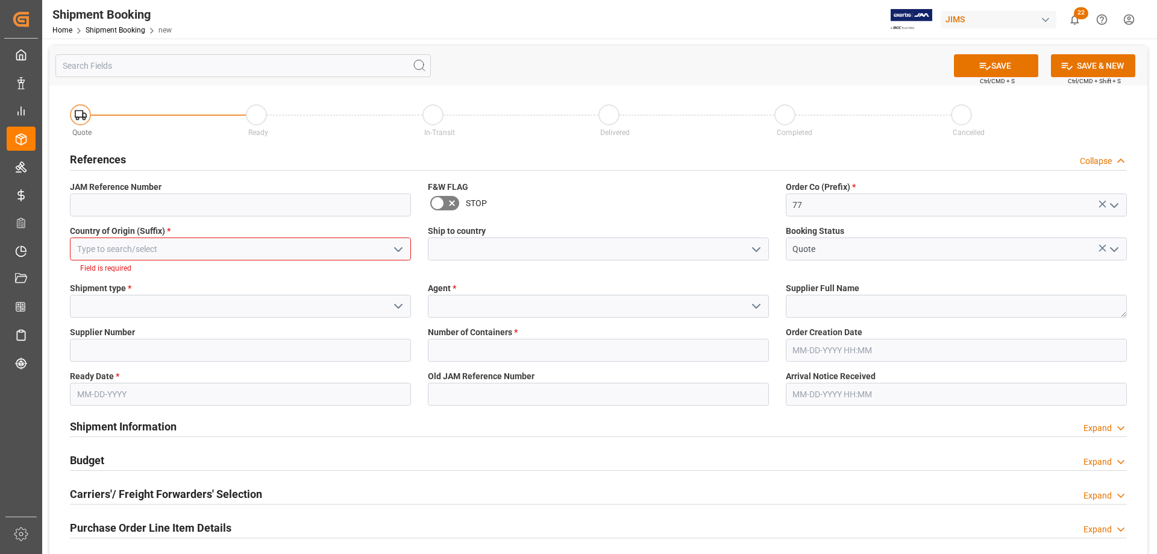
click at [136, 249] on input at bounding box center [240, 248] width 341 height 23
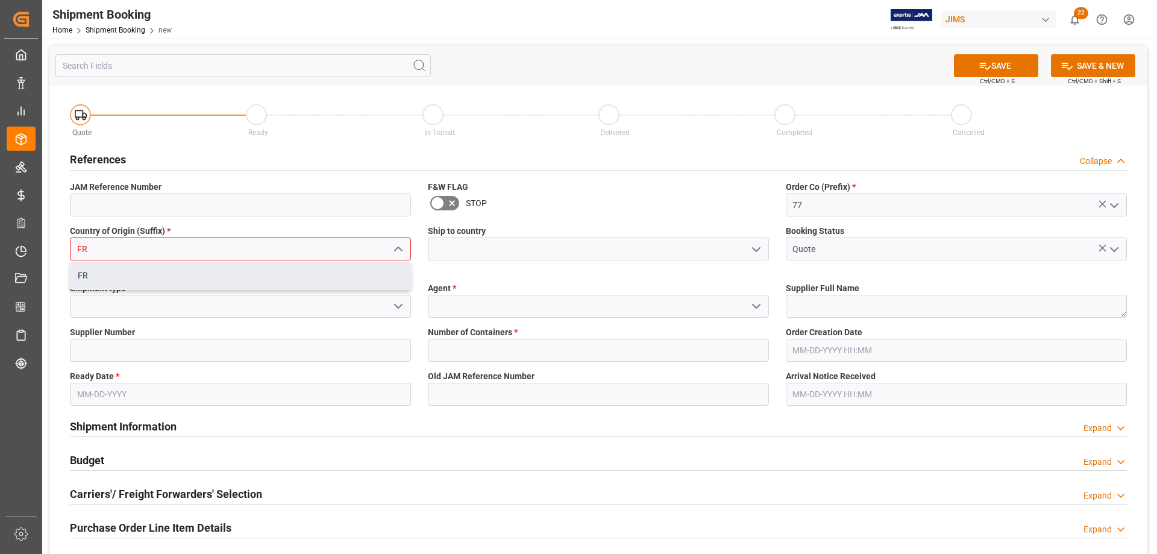
click at [98, 277] on div "FR" at bounding box center [241, 275] width 340 height 27
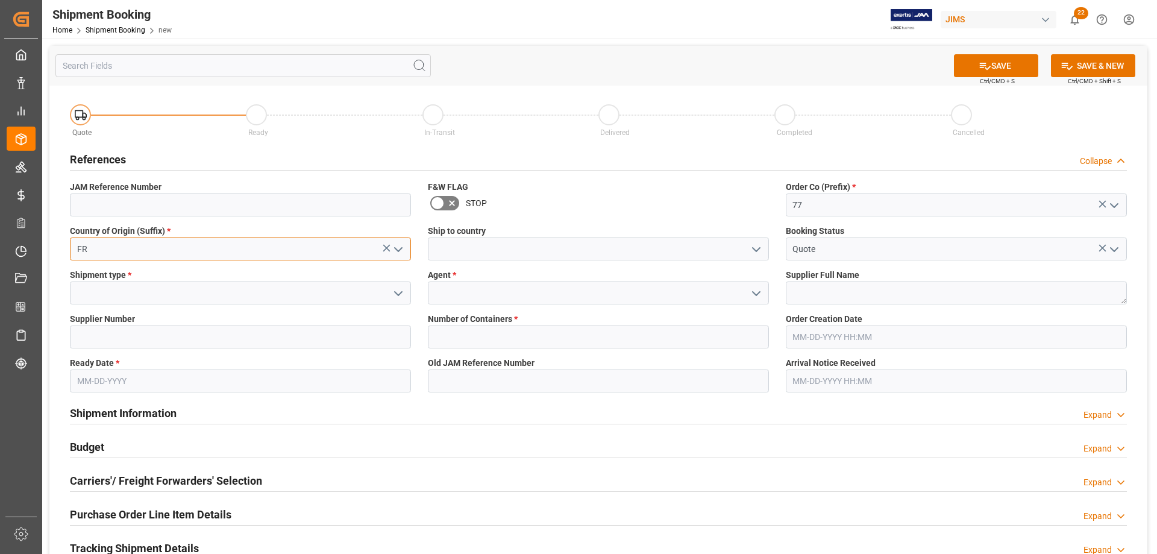
type input "FR"
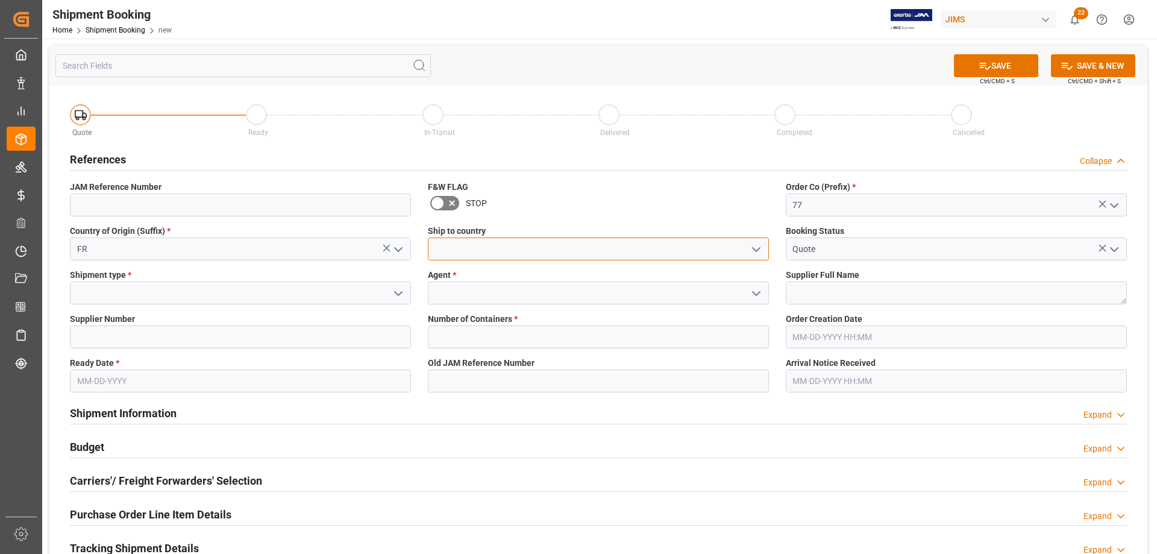
click at [483, 252] on input at bounding box center [598, 248] width 341 height 23
type input "[GEOGRAPHIC_DATA]"
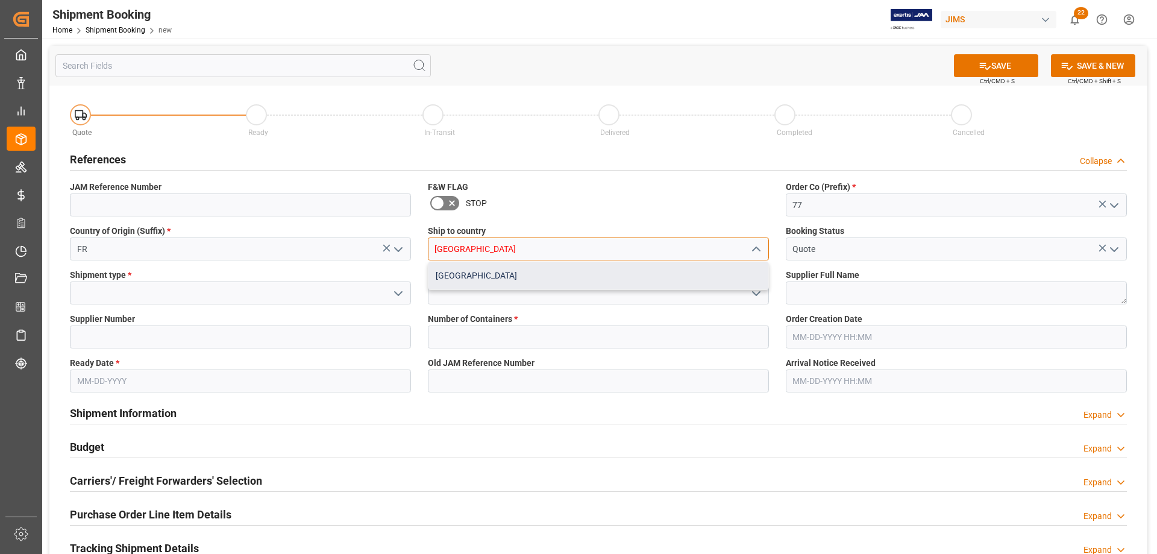
click at [468, 281] on div "[GEOGRAPHIC_DATA]" at bounding box center [598, 275] width 340 height 27
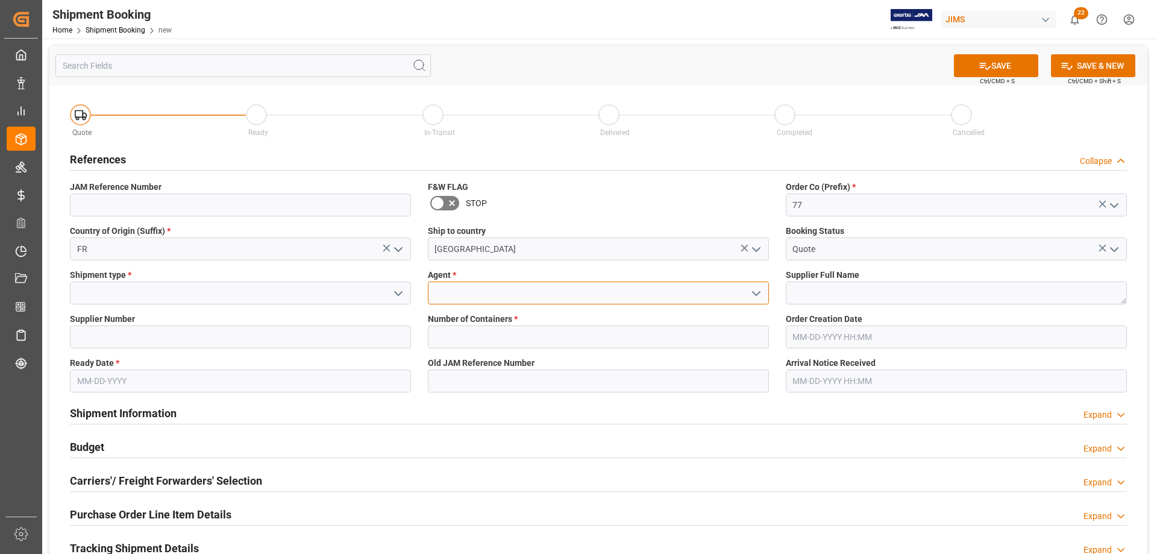
click at [459, 294] on input at bounding box center [598, 292] width 341 height 23
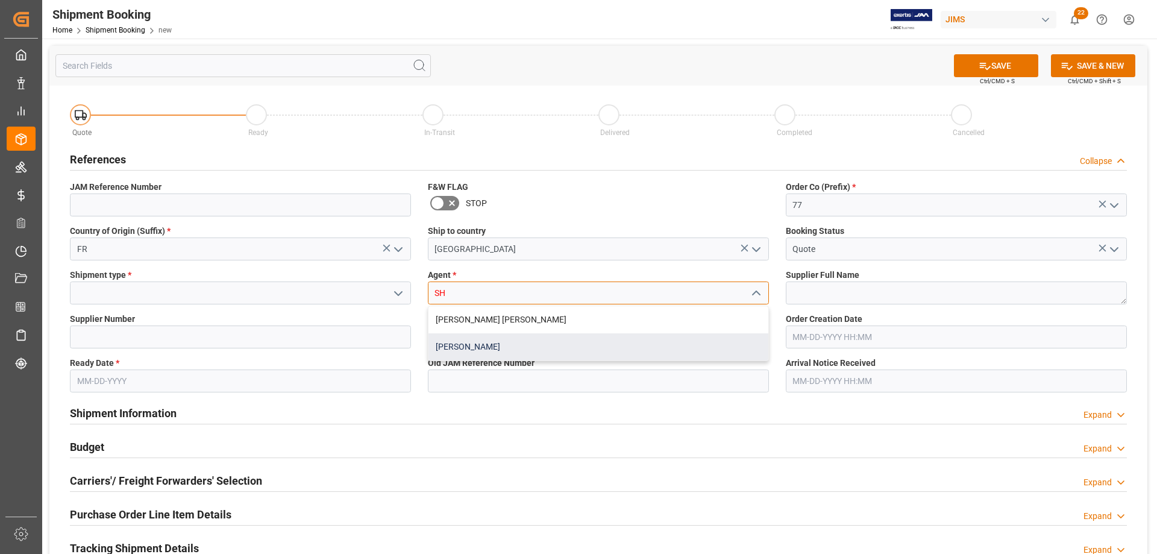
click at [465, 351] on div "[PERSON_NAME]" at bounding box center [598, 346] width 340 height 27
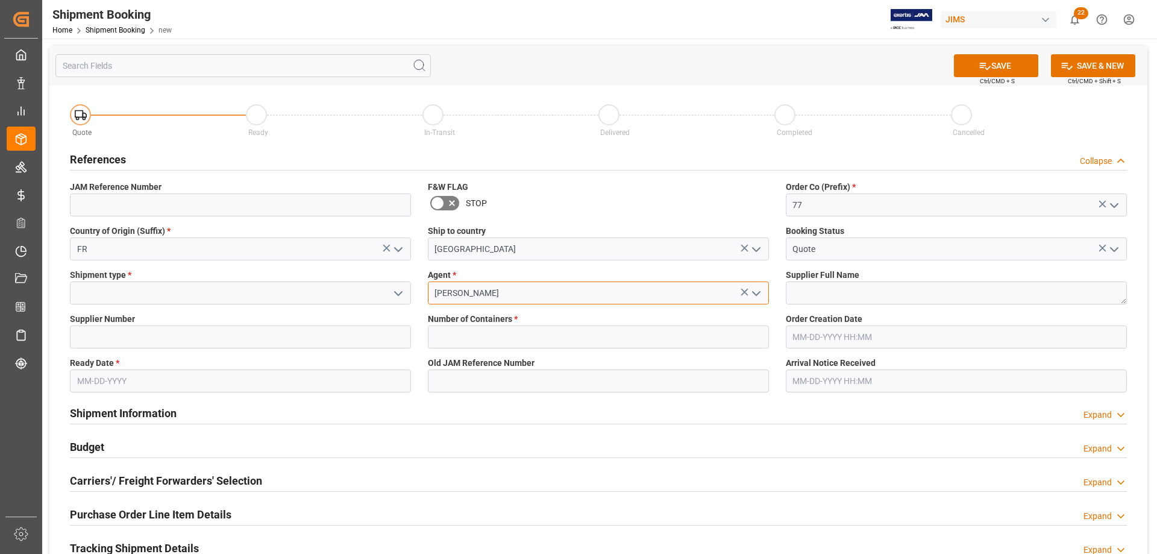
type input "[PERSON_NAME]"
click at [128, 339] on input at bounding box center [240, 336] width 341 height 23
paste input "1261 Savarez S.A"
drag, startPoint x: 102, startPoint y: 340, endPoint x: 185, endPoint y: 339, distance: 82.6
click at [185, 339] on input "1261 Savarez S.A" at bounding box center [240, 336] width 341 height 23
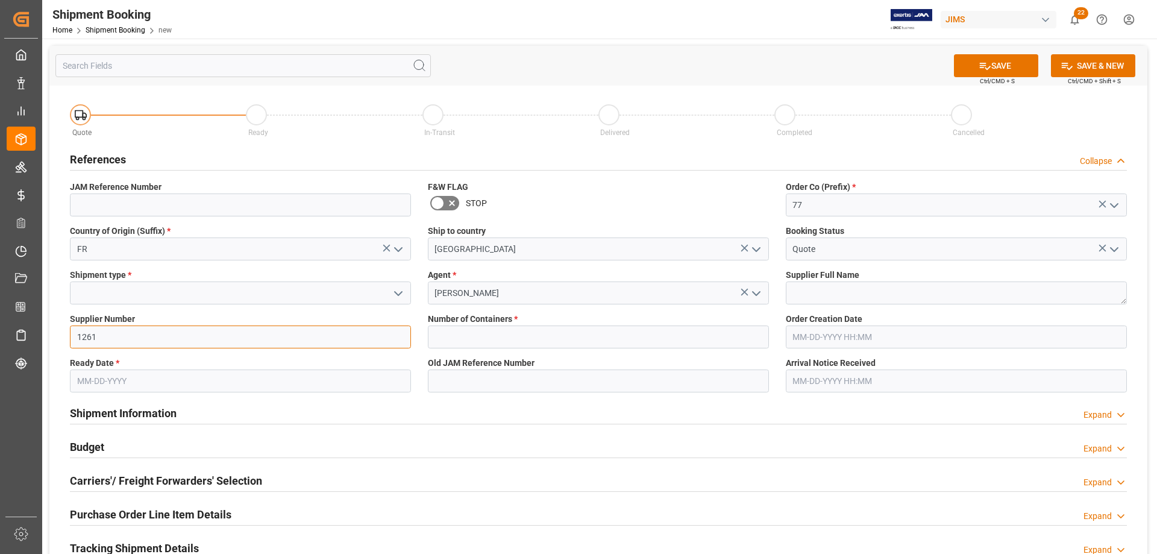
type input "1261"
click at [851, 286] on textarea at bounding box center [956, 292] width 341 height 23
paste textarea "Savarez S.A"
type textarea "Savarez S.A"
click at [135, 286] on input at bounding box center [240, 292] width 341 height 23
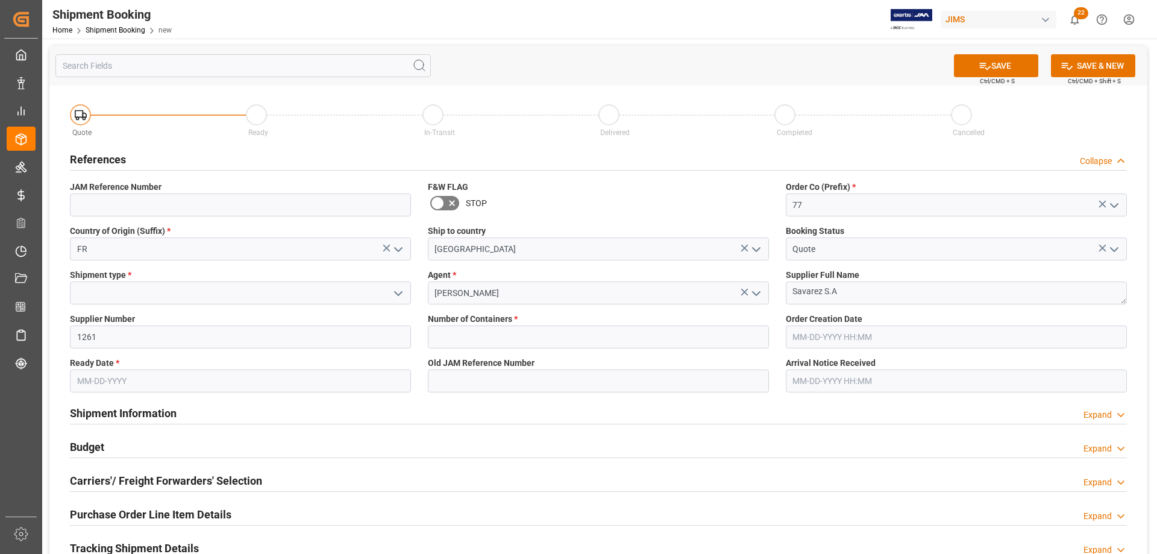
click at [400, 295] on icon "open menu" at bounding box center [398, 293] width 14 height 14
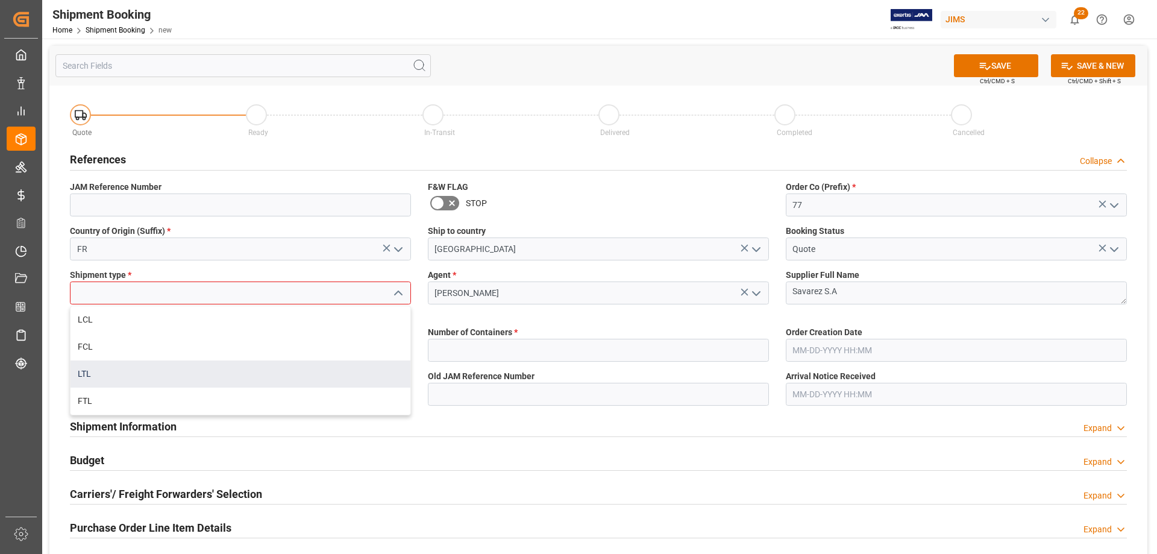
click at [102, 374] on div "LTL" at bounding box center [241, 373] width 340 height 27
type input "LTL"
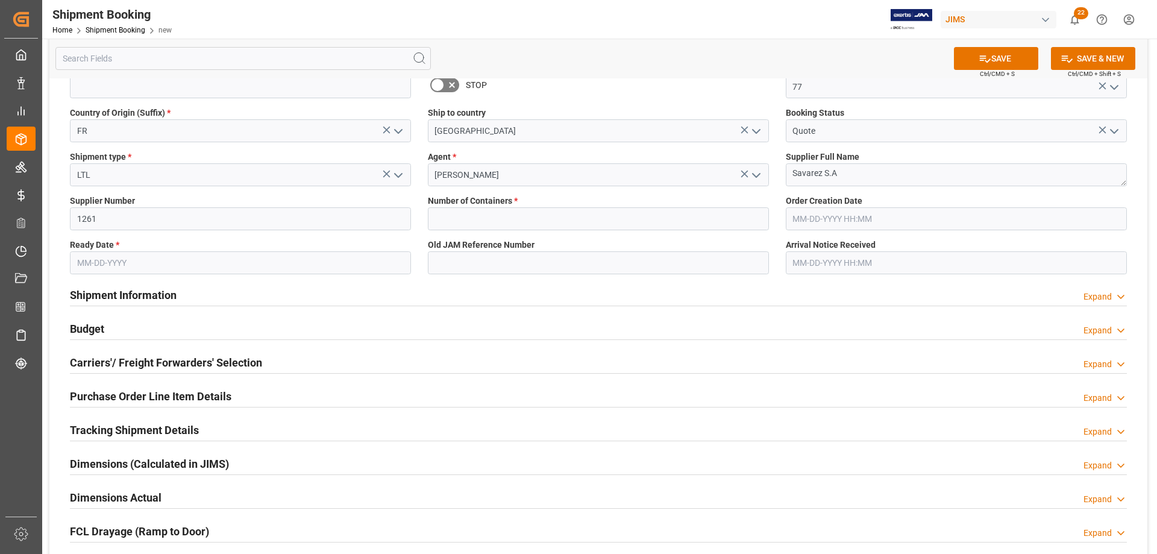
scroll to position [121, 0]
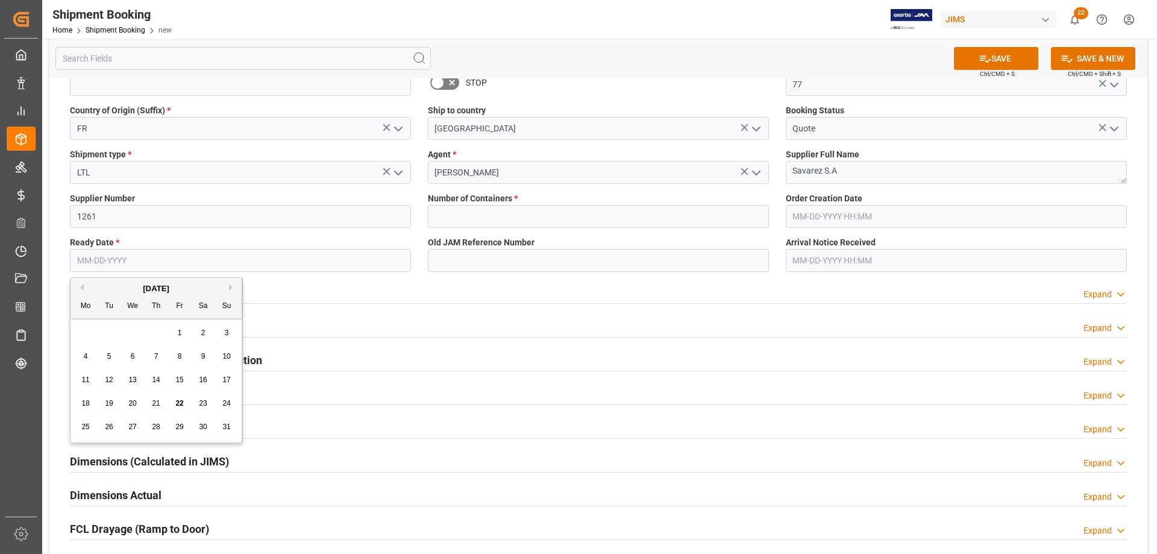
click at [119, 262] on input "text" at bounding box center [240, 260] width 341 height 23
click at [99, 412] on div "18 19 20 21 22 23 24" at bounding box center [156, 404] width 165 height 24
click at [175, 403] on span "22" at bounding box center [179, 403] width 8 height 8
type input "[DATE]"
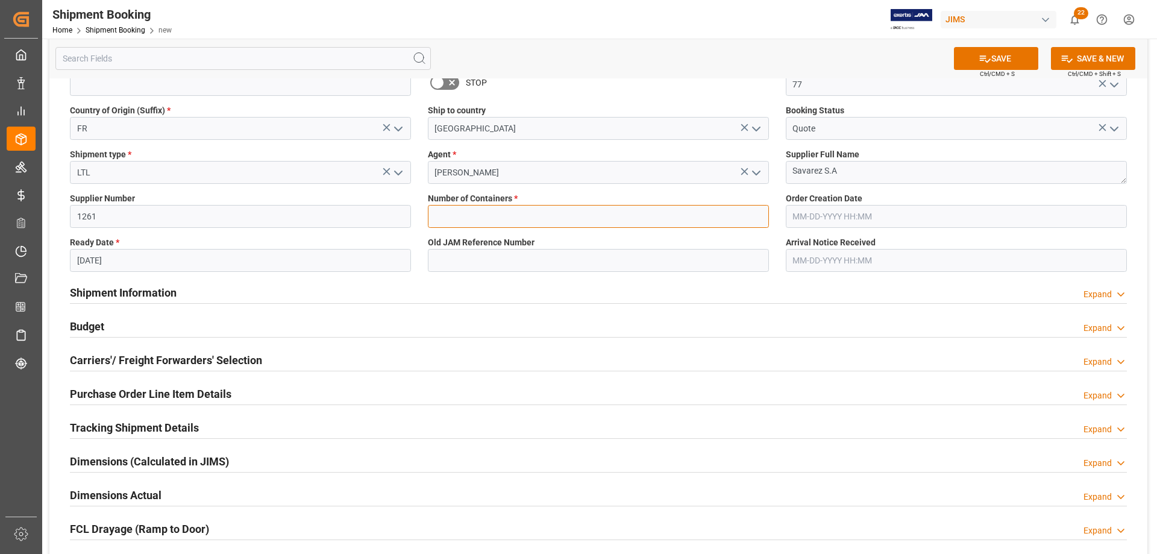
click at [497, 218] on input "text" at bounding box center [598, 216] width 341 height 23
type input "0"
click at [1014, 55] on button "SAVE" at bounding box center [996, 58] width 84 height 23
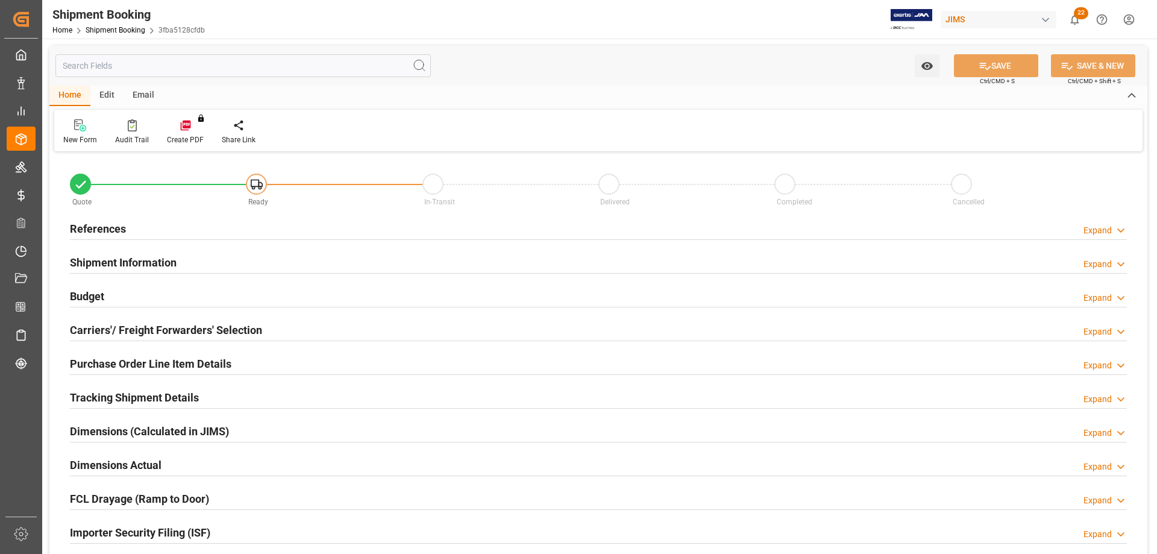
type input "0"
type input "[DATE]"
click at [93, 227] on h2 "References" at bounding box center [98, 229] width 56 height 16
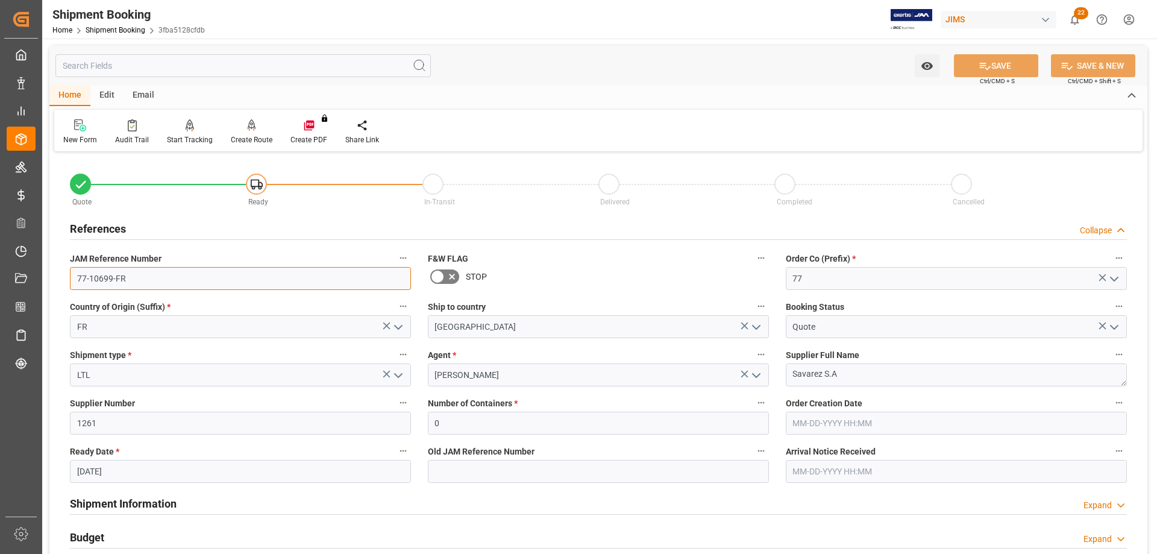
drag, startPoint x: 128, startPoint y: 278, endPoint x: 65, endPoint y: 279, distance: 62.7
click at [65, 279] on div "JAM Reference Number 77-10699-FR" at bounding box center [240, 270] width 358 height 48
click at [140, 282] on input "77-10699-FR" at bounding box center [240, 278] width 341 height 23
drag, startPoint x: 140, startPoint y: 282, endPoint x: 43, endPoint y: 283, distance: 97.6
click at [43, 283] on div "Watch Option SAVE Ctrl/CMD + S SAVE & NEW Ctrl/CMD + Shift + S Home Edit Email …" at bounding box center [598, 524] width 1112 height 971
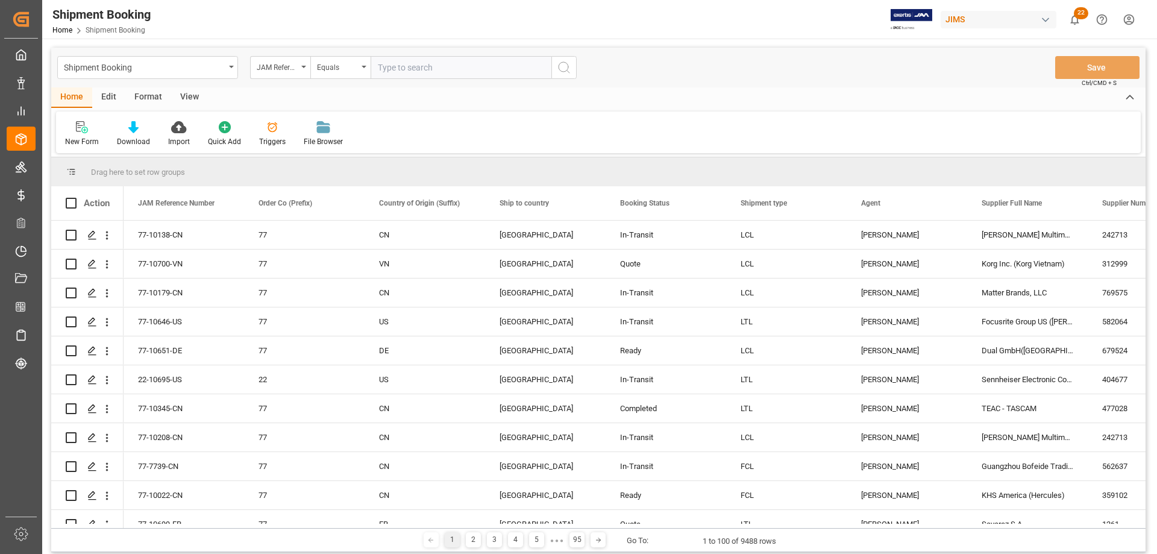
click at [398, 74] on input "text" at bounding box center [461, 67] width 181 height 23
type input "77-10699-FR"
click at [567, 64] on circle "search button" at bounding box center [564, 67] width 10 height 10
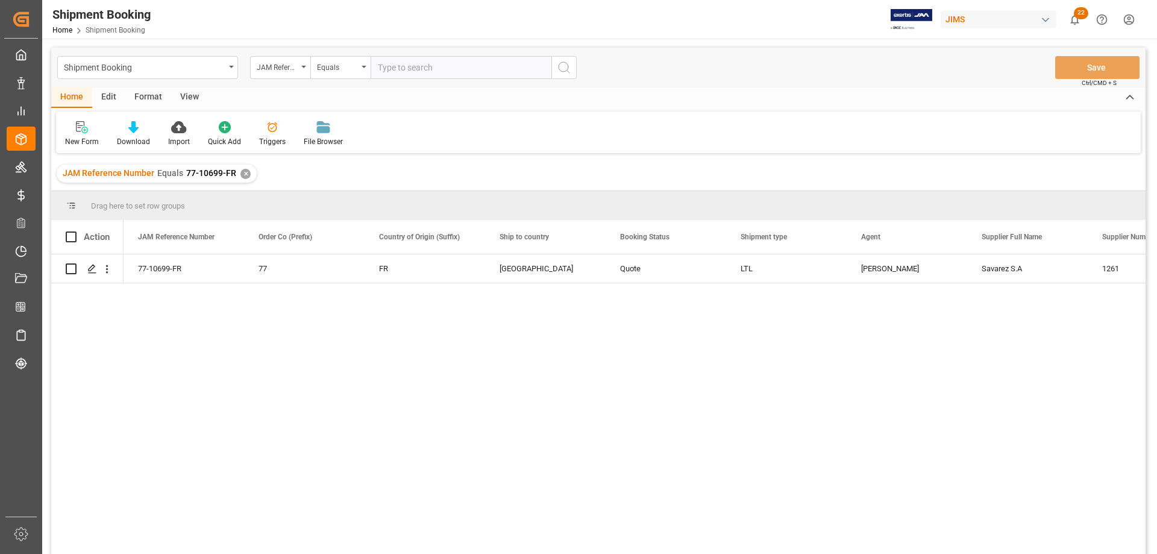
click at [183, 96] on div "View" at bounding box center [189, 97] width 37 height 20
click at [68, 140] on div "Default" at bounding box center [77, 141] width 24 height 11
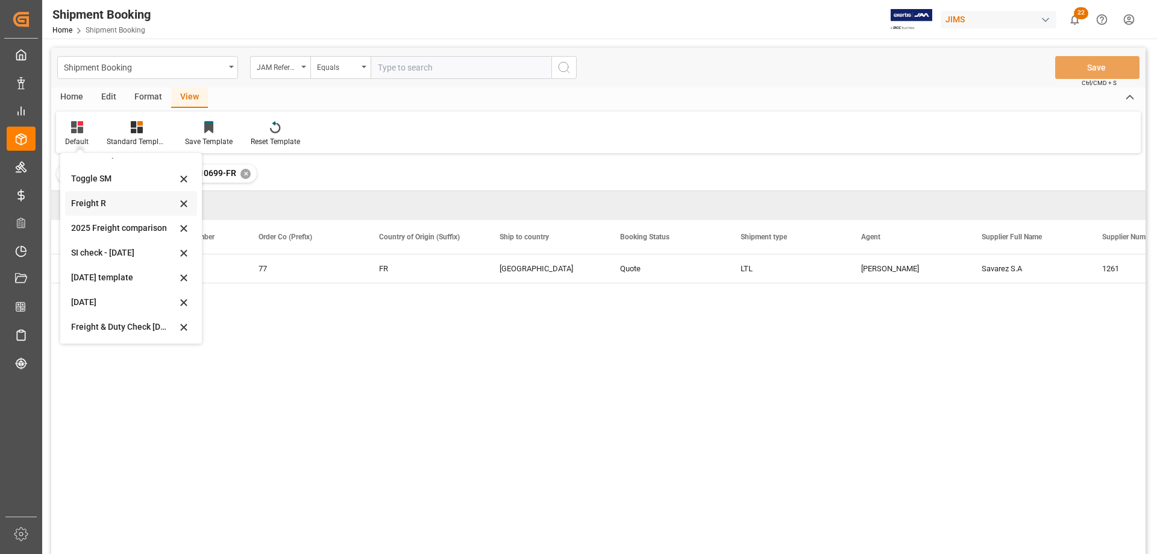
scroll to position [66, 0]
click at [345, 346] on div "77-10699-FR 77 FR Canada Quote LTL [PERSON_NAME] S.A 1261 0" at bounding box center [635, 407] width 1022 height 307
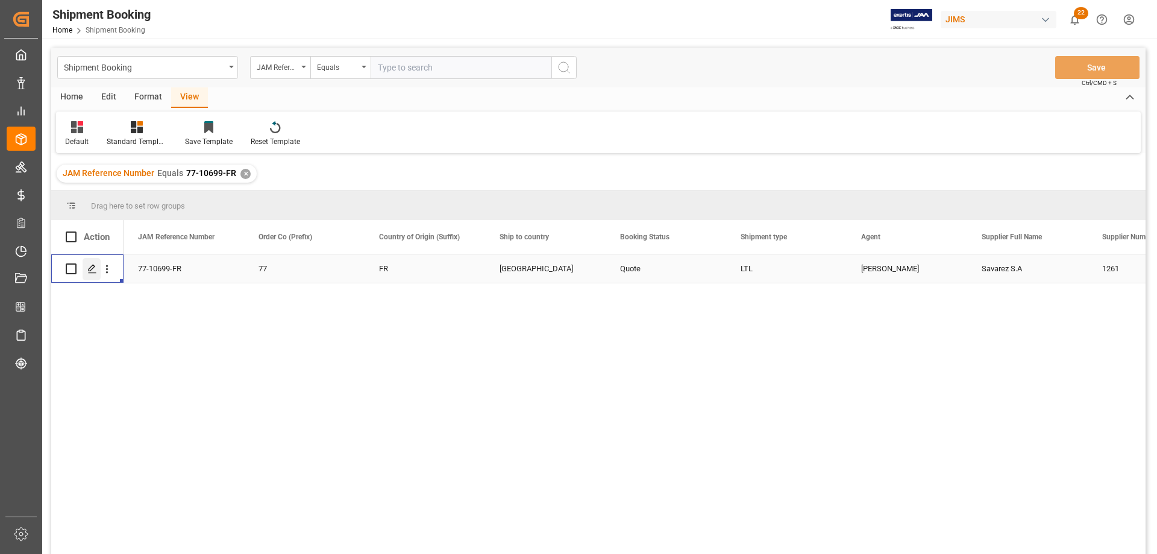
click at [89, 275] on div "Press SPACE to select this row." at bounding box center [92, 269] width 18 height 22
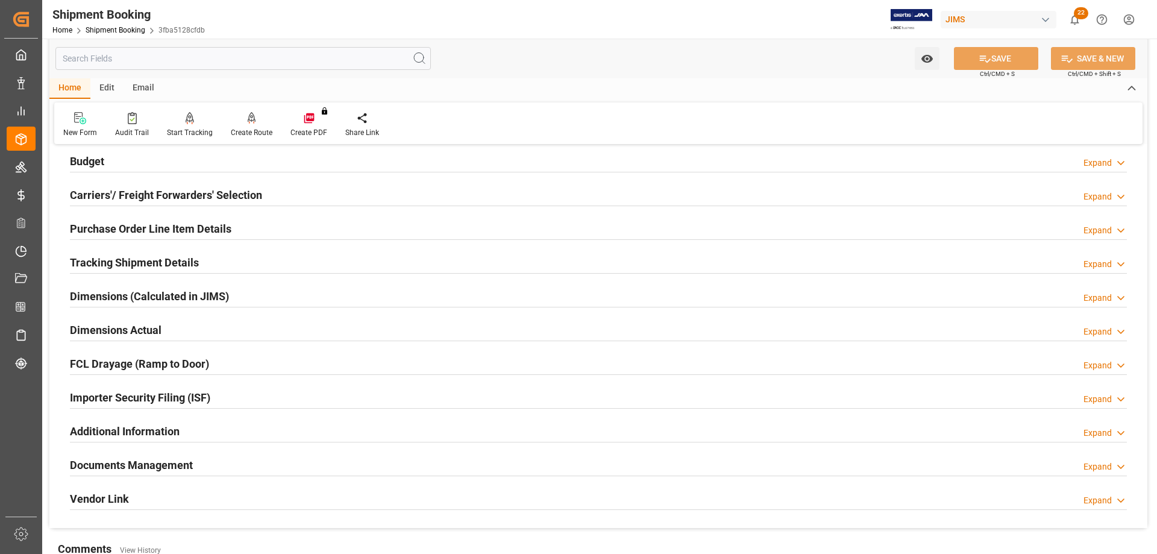
scroll to position [60, 0]
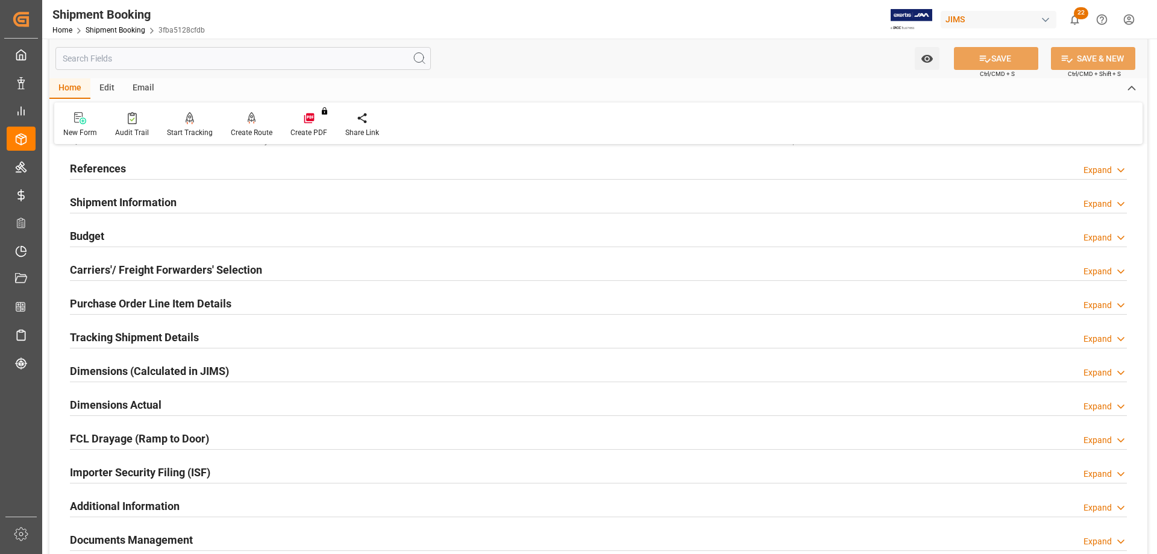
click at [111, 265] on h2 "Carriers'/ Freight Forwarders' Selection" at bounding box center [166, 270] width 192 height 16
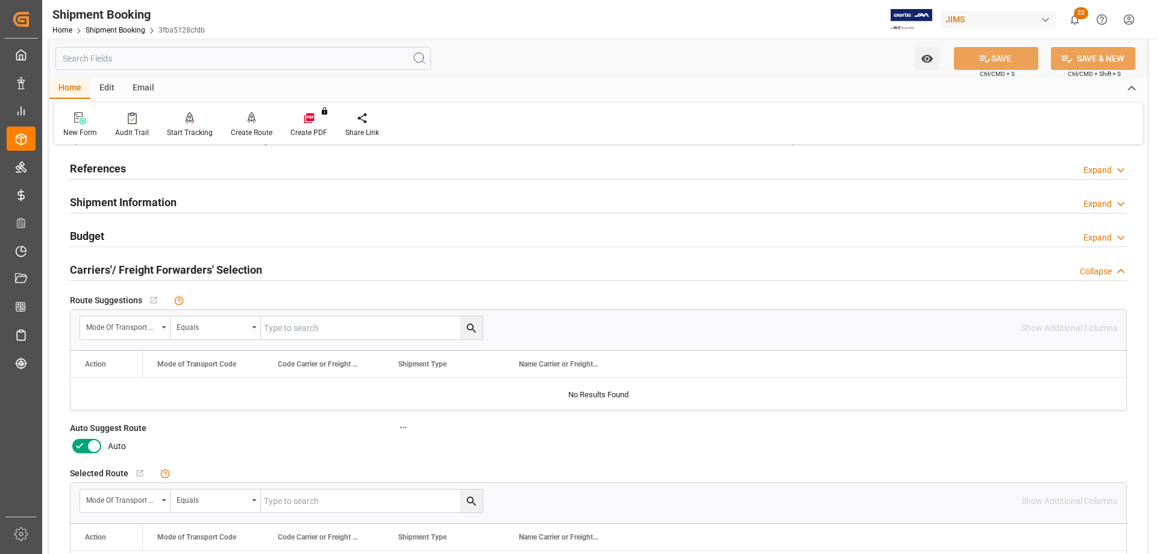
click at [89, 442] on icon at bounding box center [94, 446] width 14 height 14
click at [0, 0] on input "checkbox" at bounding box center [0, 0] width 0 height 0
click at [1012, 60] on button "SAVE" at bounding box center [996, 58] width 84 height 23
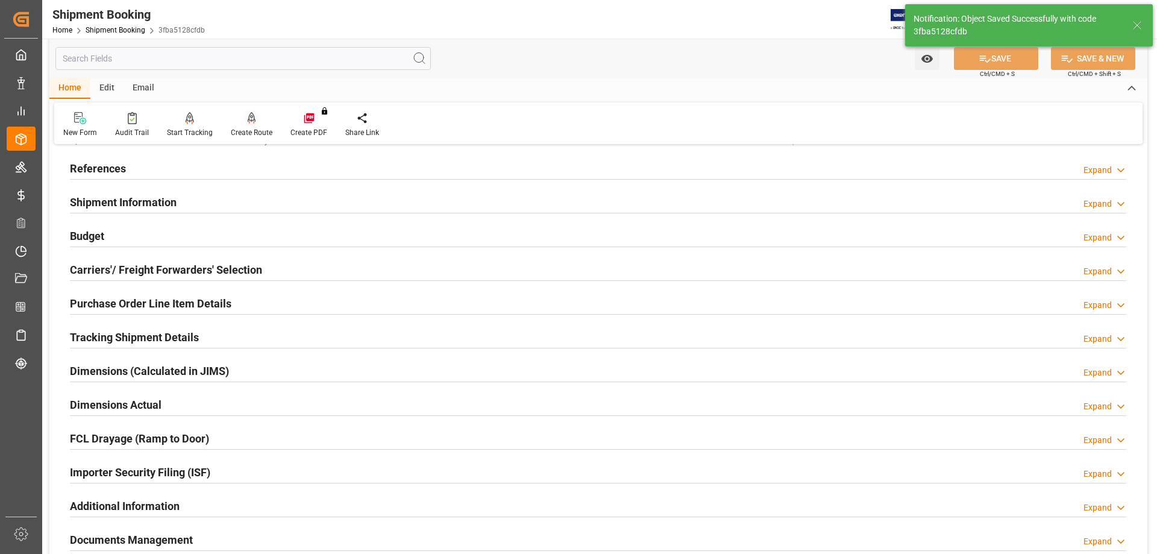
click at [246, 133] on div "Create Route" at bounding box center [252, 132] width 42 height 11
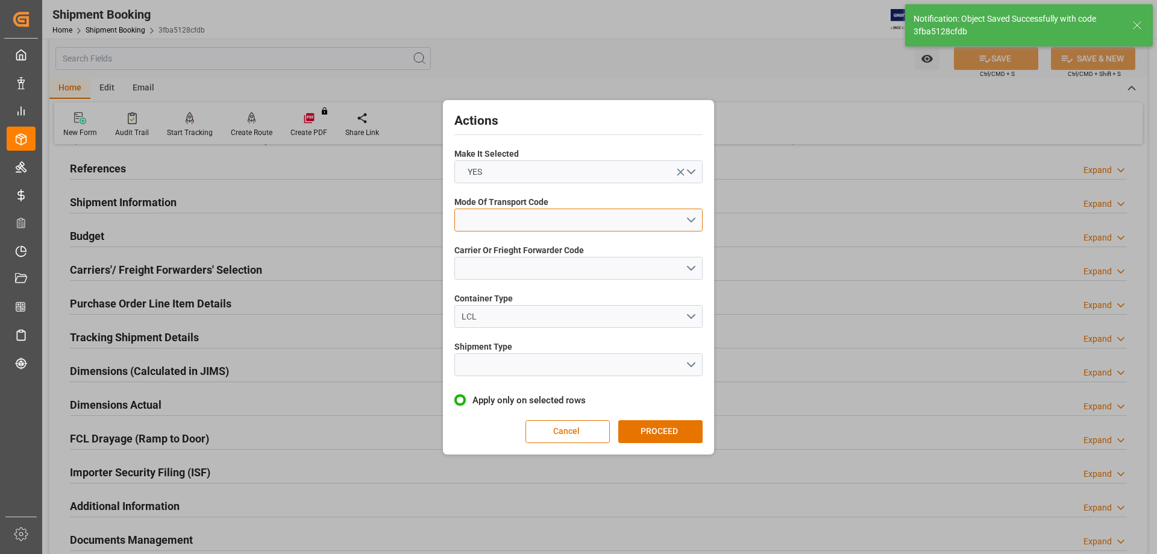
click at [477, 211] on button "open menu" at bounding box center [578, 219] width 248 height 23
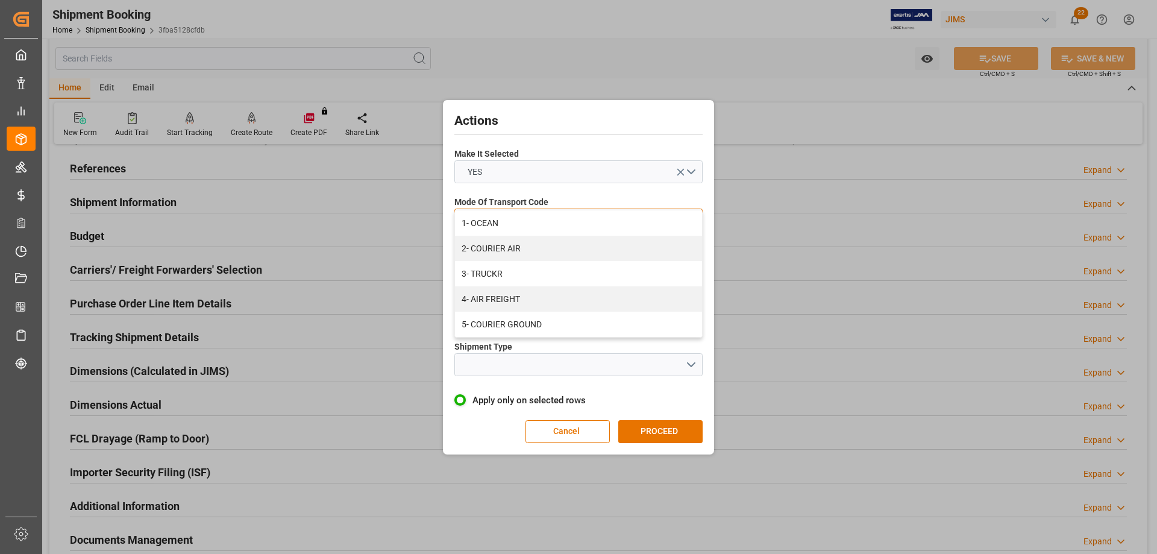
click at [483, 246] on div "2- COURIER AIR" at bounding box center [578, 248] width 247 height 25
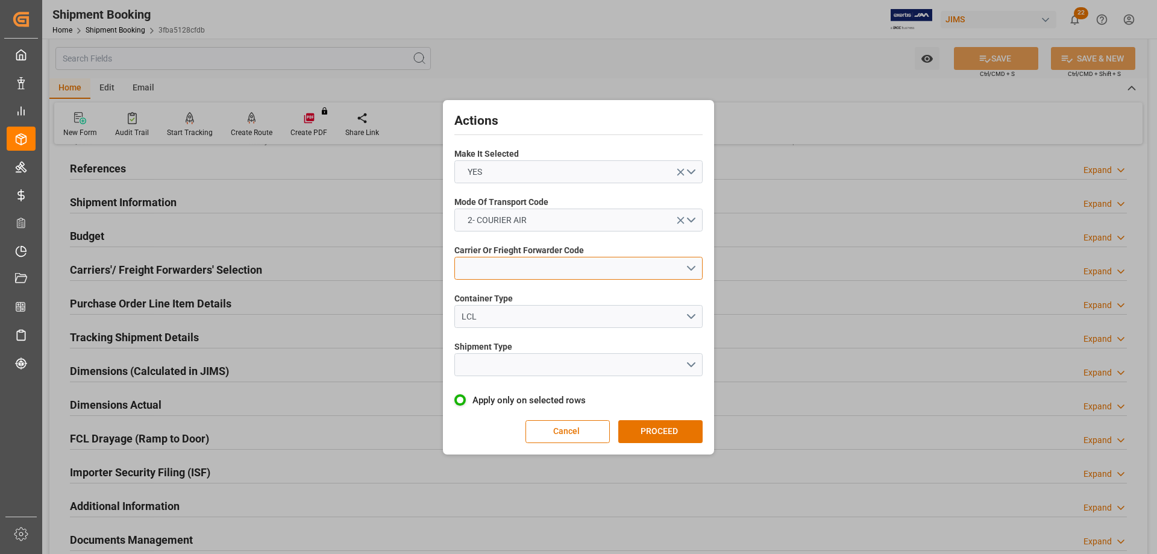
click at [487, 266] on button "open menu" at bounding box center [578, 268] width 248 height 23
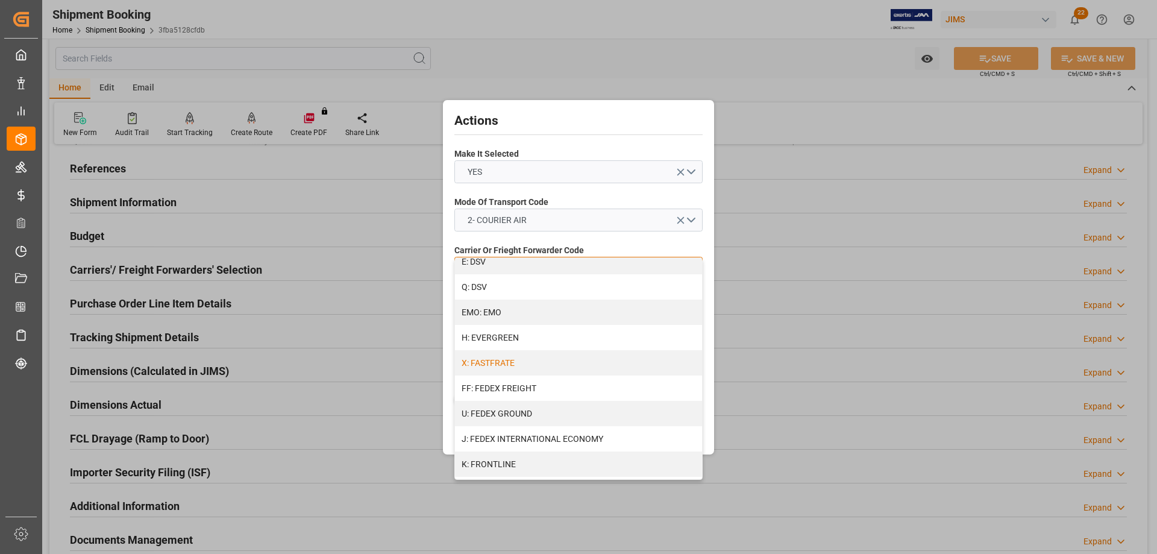
scroll to position [301, 0]
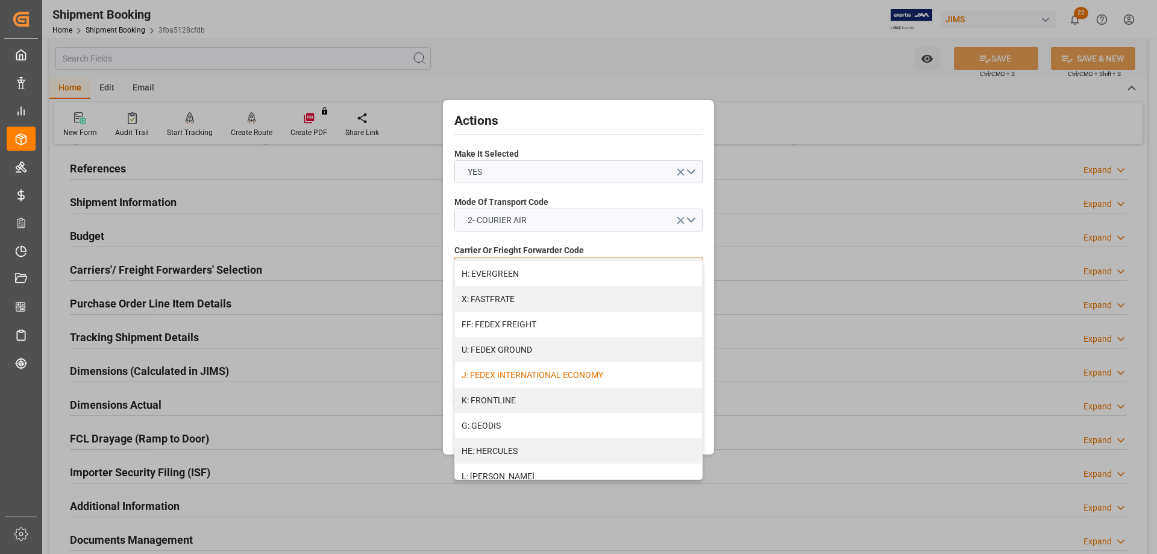
click at [518, 374] on div "J: FEDEX INTERNATIONAL ECONOMY" at bounding box center [578, 374] width 247 height 25
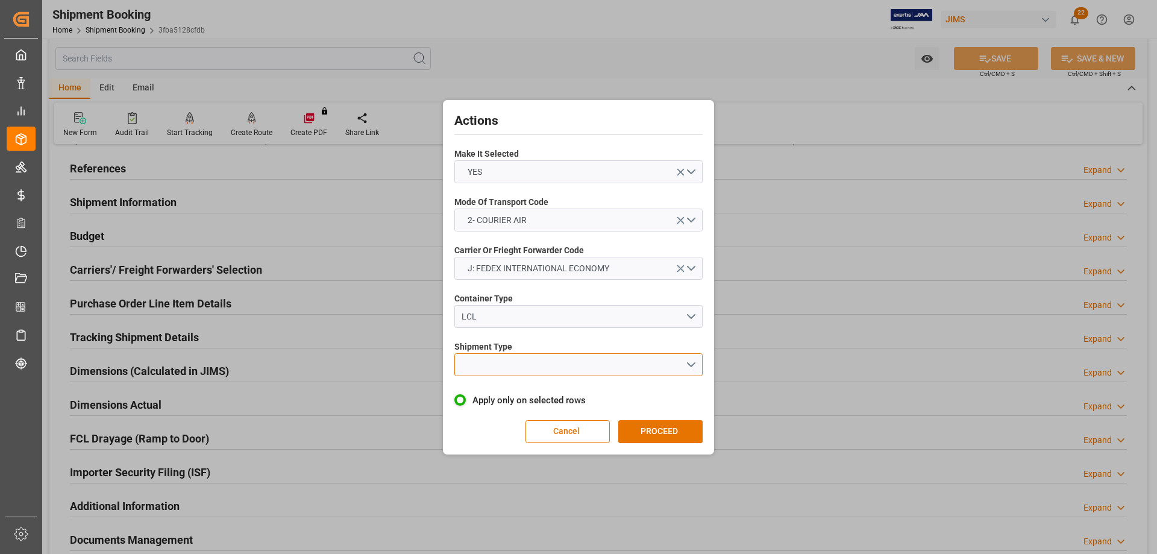
click at [501, 366] on button "open menu" at bounding box center [578, 364] width 248 height 23
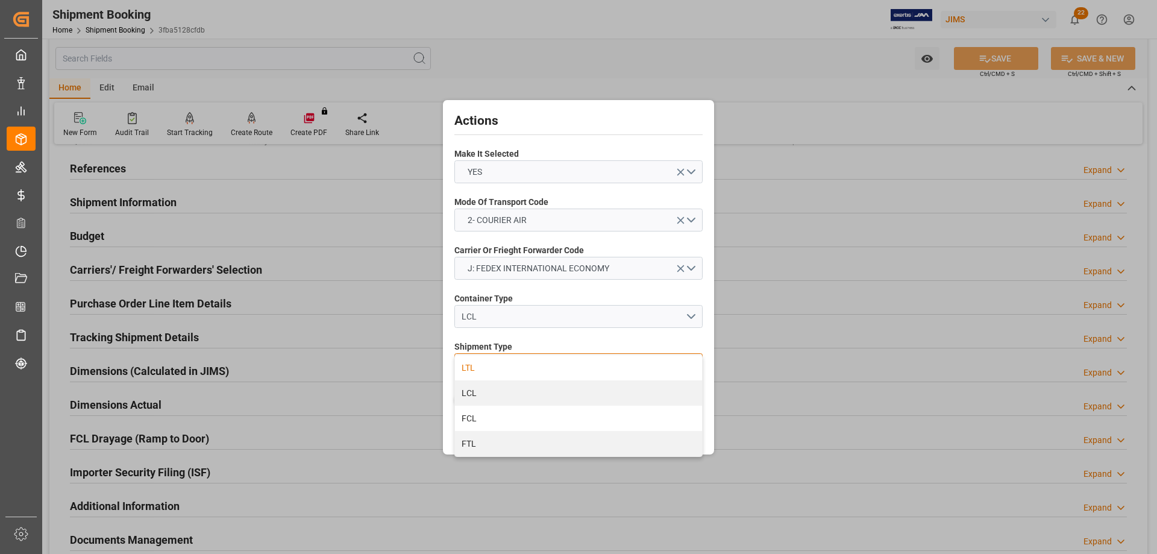
click at [482, 368] on div "LTL" at bounding box center [578, 367] width 247 height 25
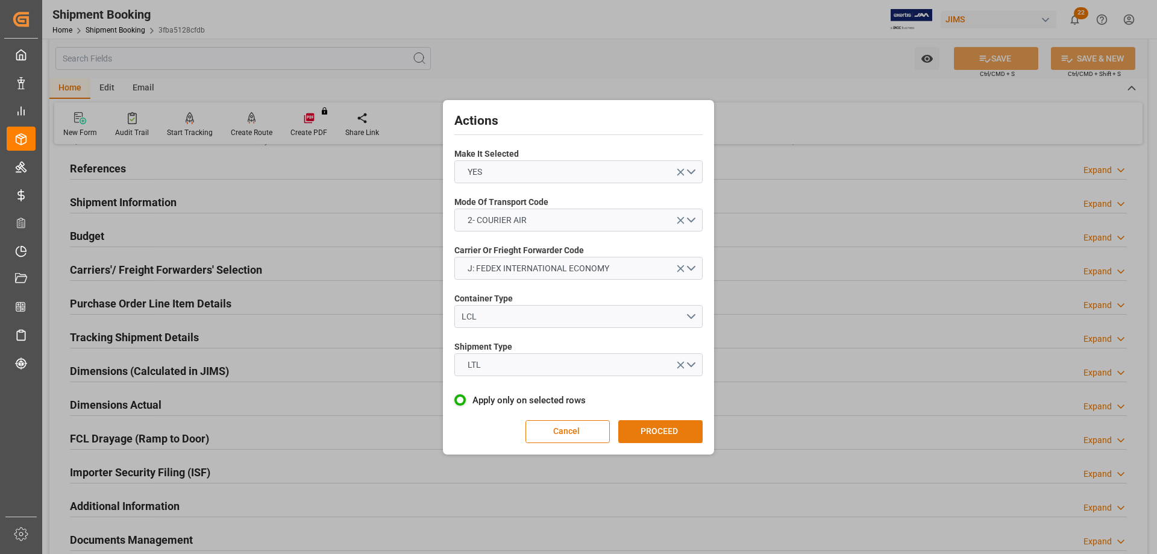
click at [673, 428] on button "PROCEED" at bounding box center [660, 431] width 84 height 23
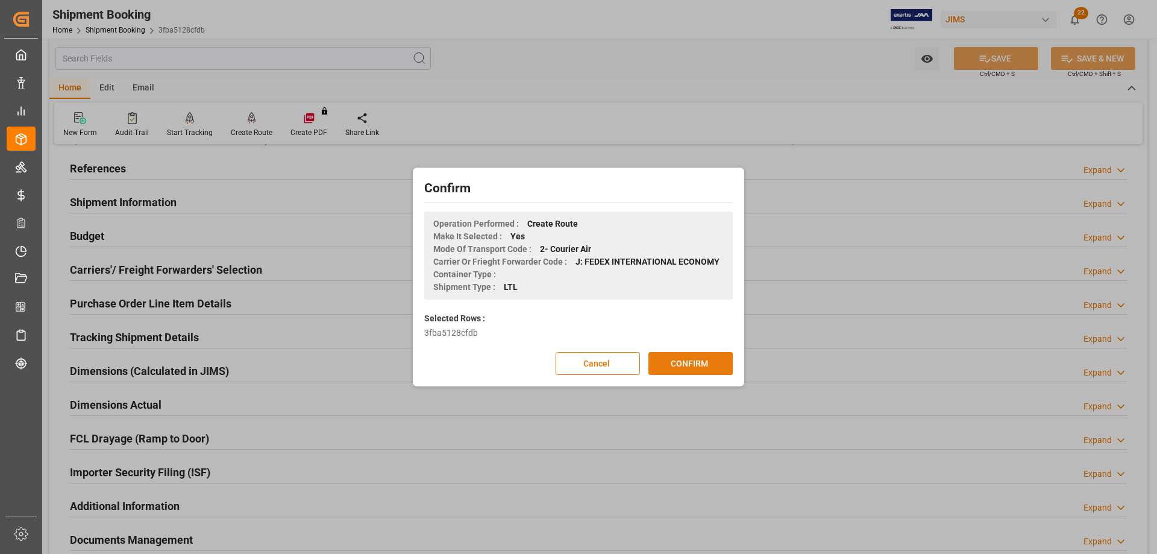
click at [682, 368] on button "CONFIRM" at bounding box center [690, 363] width 84 height 23
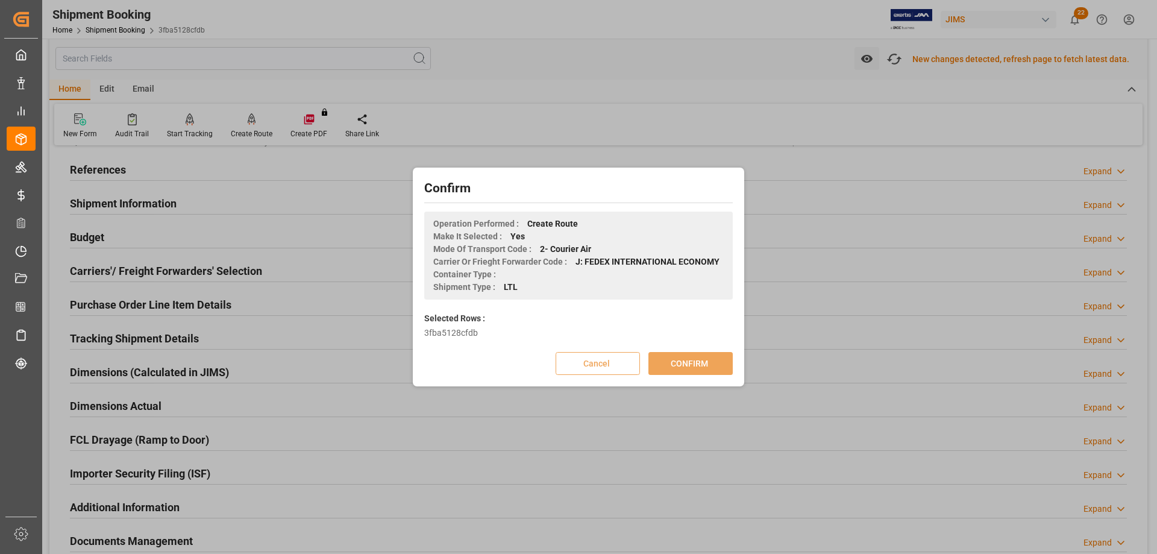
scroll to position [61, 0]
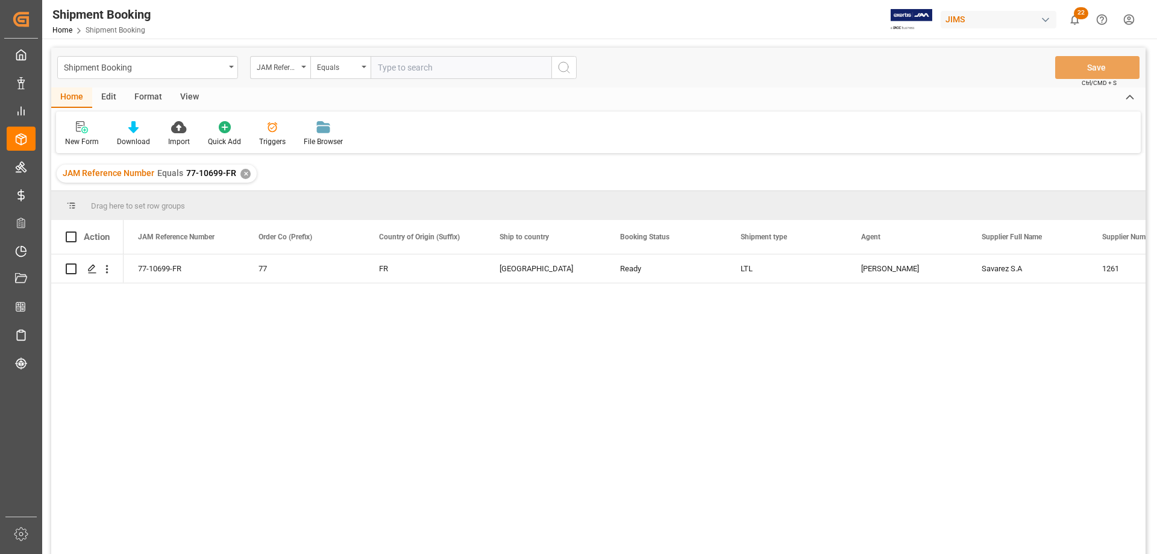
click at [194, 93] on div "View" at bounding box center [189, 97] width 37 height 20
click at [80, 136] on div "Default" at bounding box center [77, 134] width 42 height 27
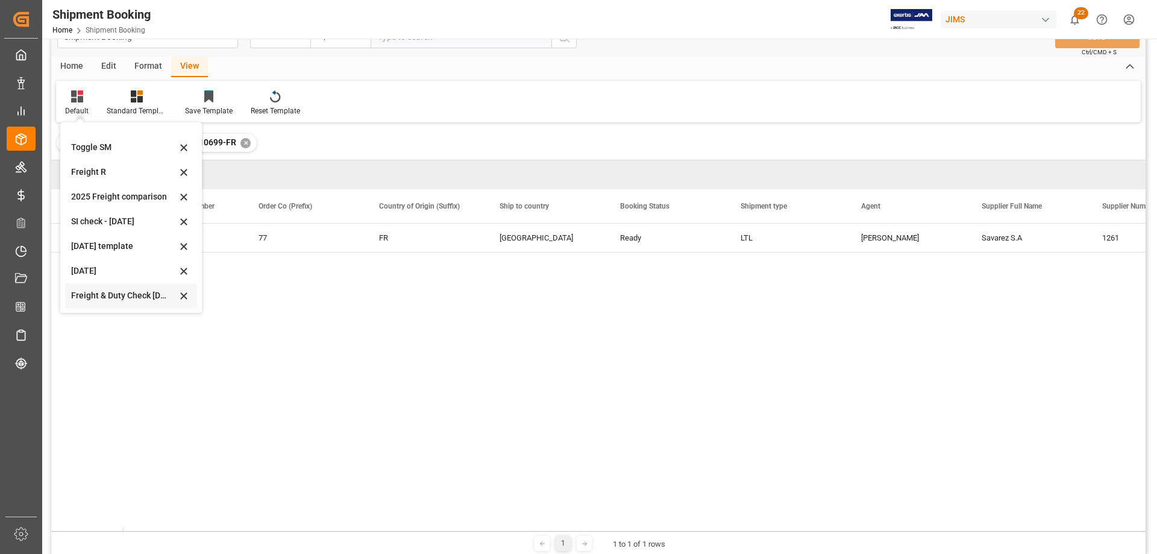
scroll to position [60, 0]
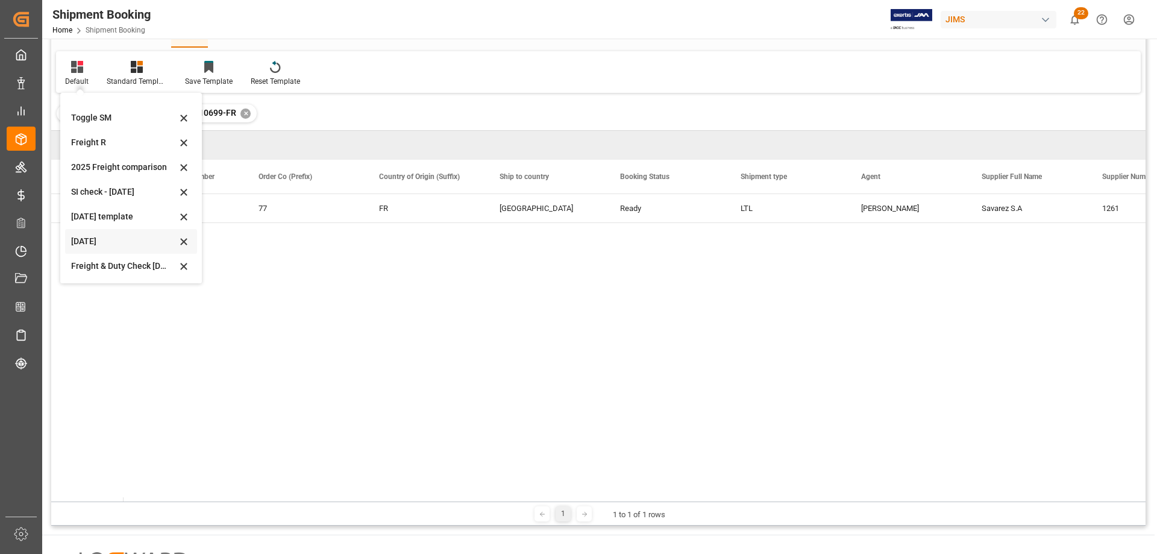
click at [89, 235] on div "[DATE]" at bounding box center [123, 241] width 105 height 13
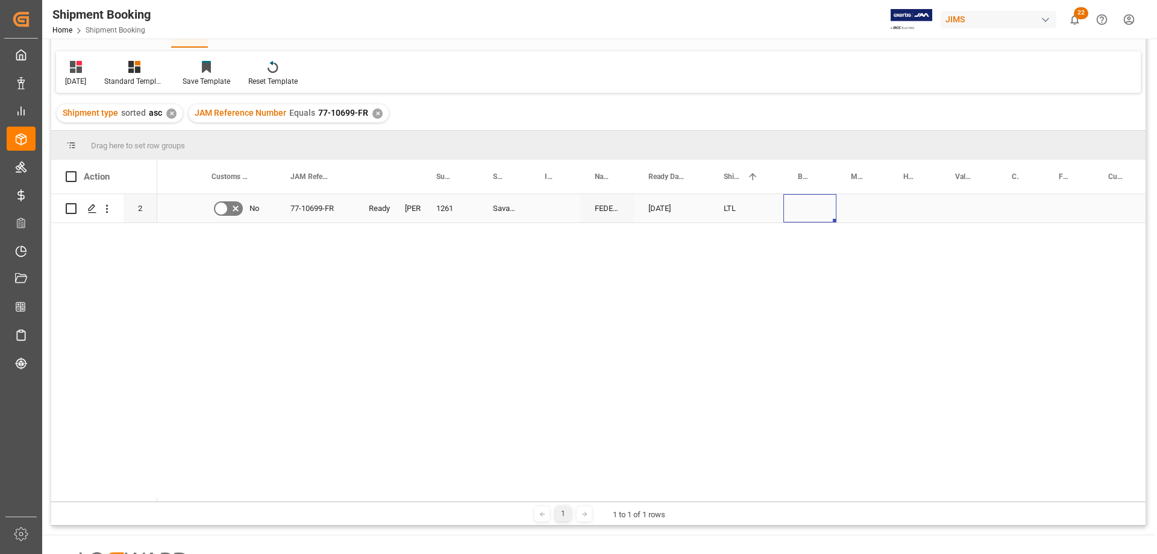
click at [796, 209] on div "Press SPACE to select this row." at bounding box center [809, 208] width 53 height 28
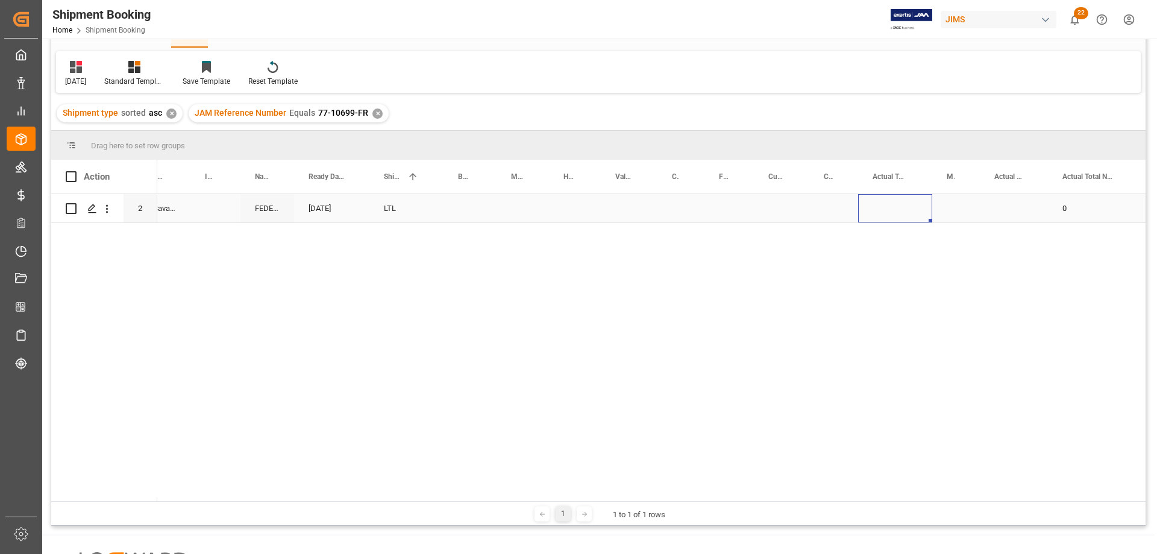
click at [894, 208] on div "Press SPACE to select this row." at bounding box center [895, 208] width 74 height 28
click at [896, 217] on input "Press SPACE to select this row." at bounding box center [895, 215] width 55 height 23
type input "32"
click at [946, 216] on div "Press SPACE to select this row." at bounding box center [956, 208] width 48 height 28
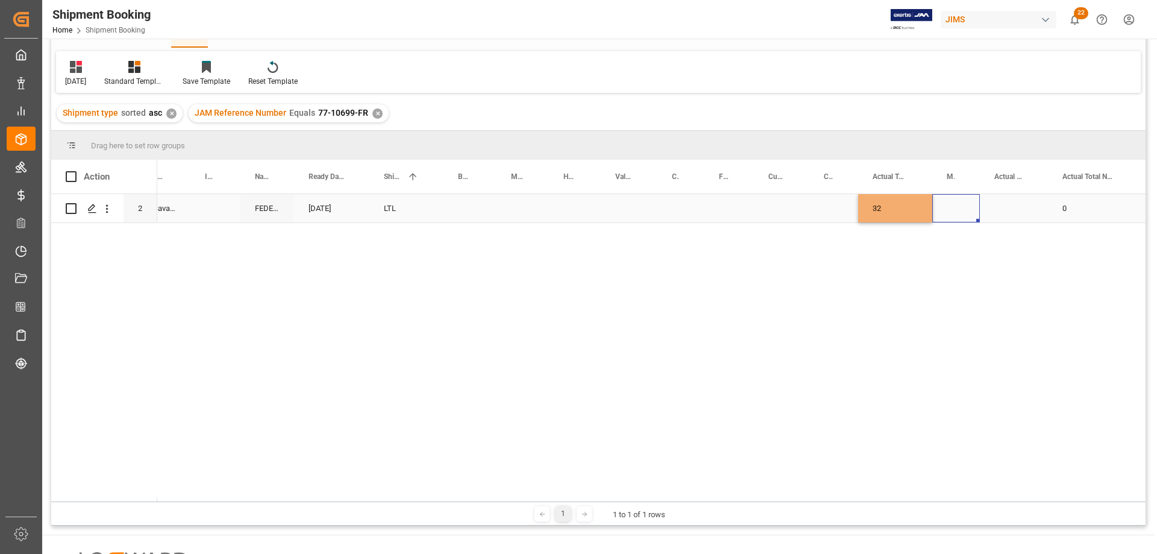
click at [948, 210] on div "Press SPACE to select this row." at bounding box center [956, 208] width 48 height 28
click at [956, 215] on icon "open menu" at bounding box center [957, 215] width 14 height 14
click at [956, 249] on div "KG" at bounding box center [955, 249] width 27 height 42
type input "KG"
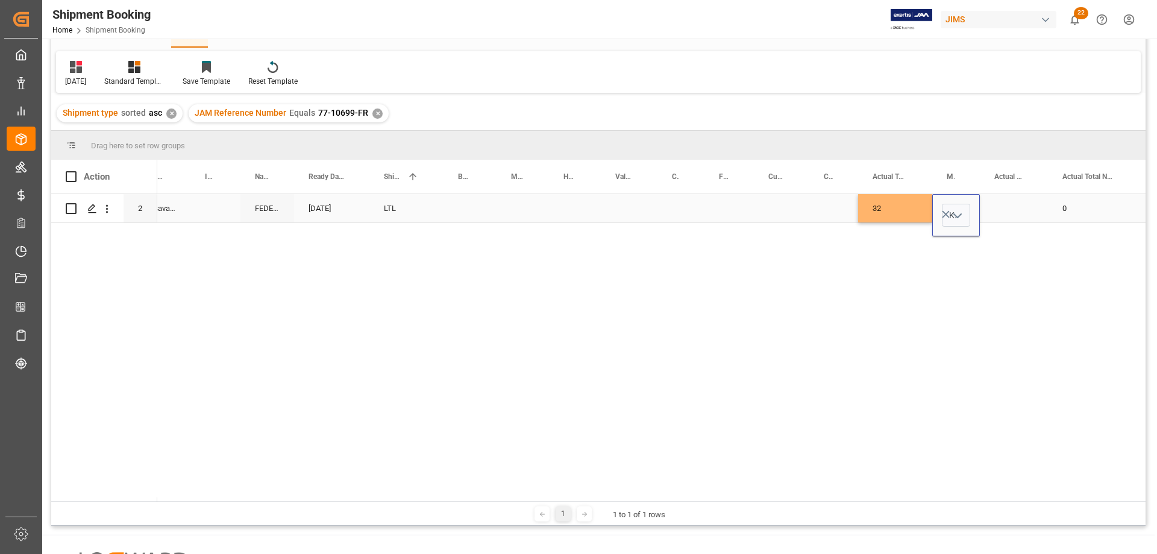
click at [1000, 210] on div "Press SPACE to select this row." at bounding box center [1014, 208] width 68 height 28
click at [1005, 215] on input "Press SPACE to select this row." at bounding box center [1013, 215] width 49 height 23
type input "2"
click at [810, 212] on div "Press SPACE to select this row." at bounding box center [833, 208] width 49 height 28
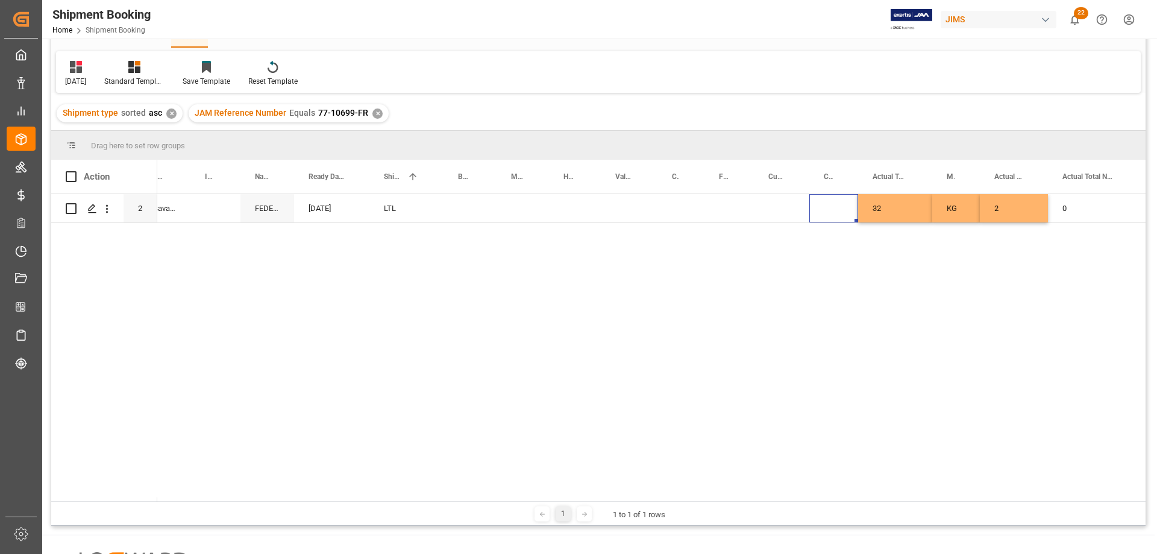
scroll to position [0, 0]
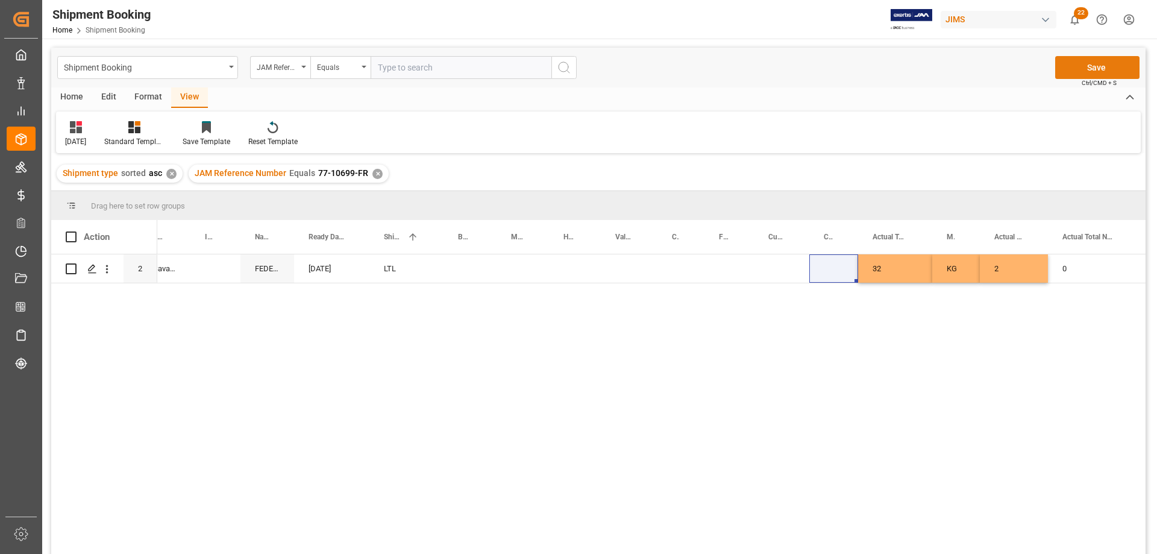
click at [1102, 66] on button "Save" at bounding box center [1097, 67] width 84 height 23
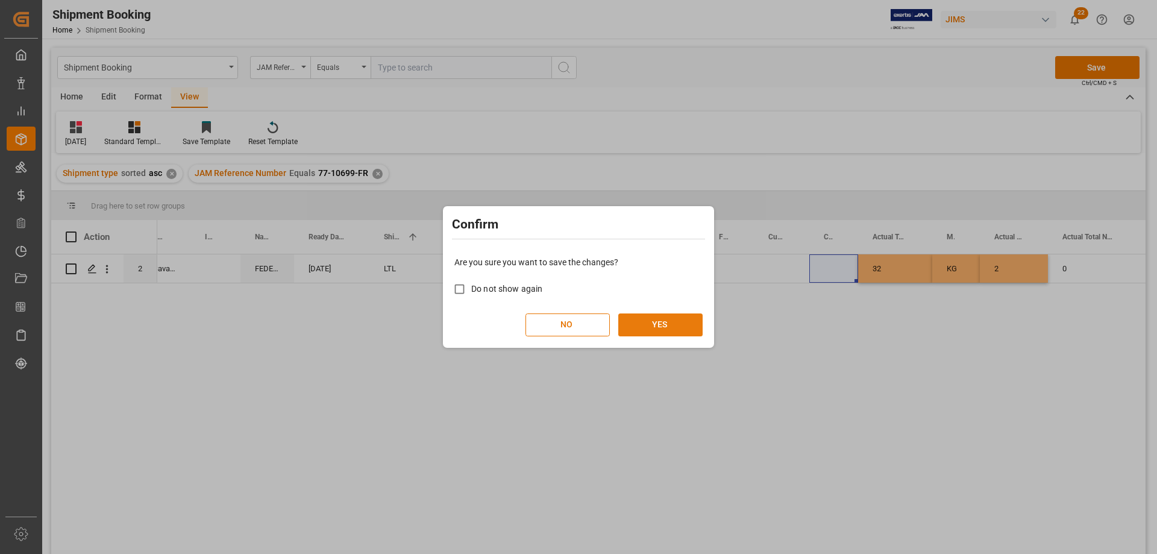
click at [672, 322] on button "YES" at bounding box center [660, 324] width 84 height 23
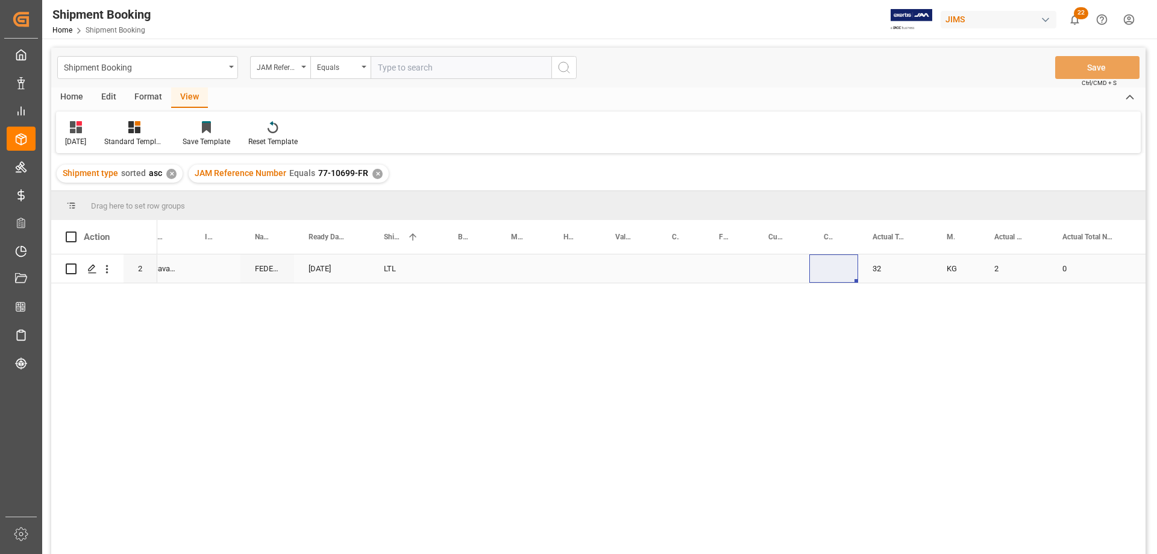
click at [460, 262] on div "Press SPACE to select this row." at bounding box center [470, 268] width 53 height 28
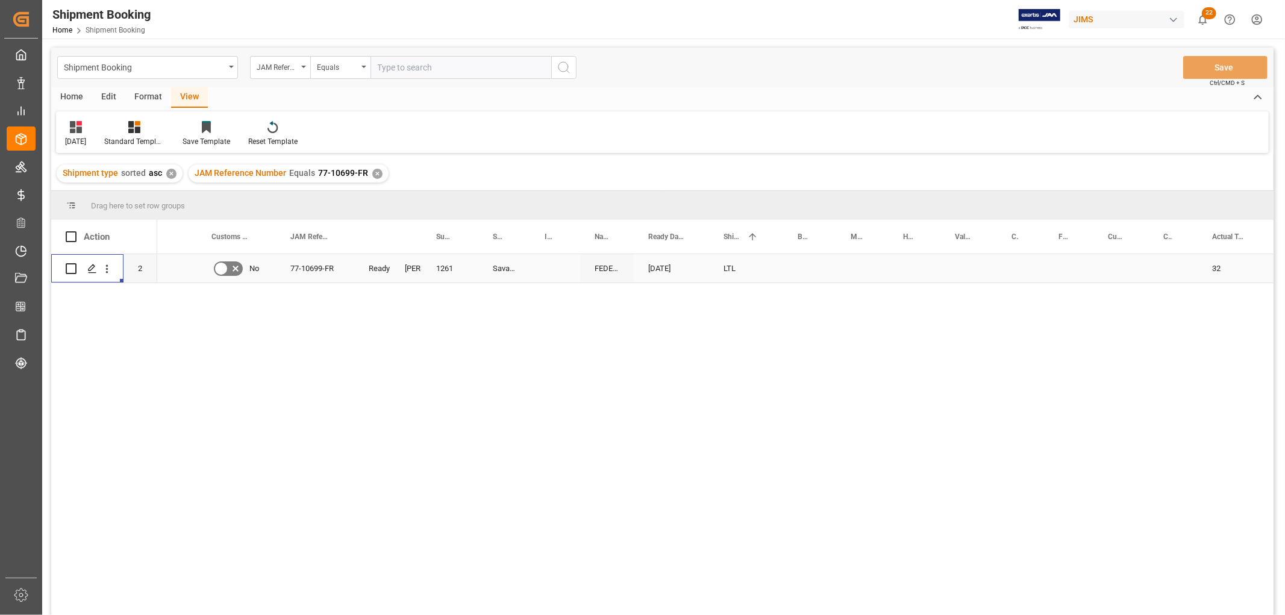
click at [1061, 267] on div "Press SPACE to select this row." at bounding box center [1068, 268] width 49 height 28
click at [1071, 275] on input "Press SPACE to select this row." at bounding box center [1069, 275] width 30 height 23
type input "429.93"
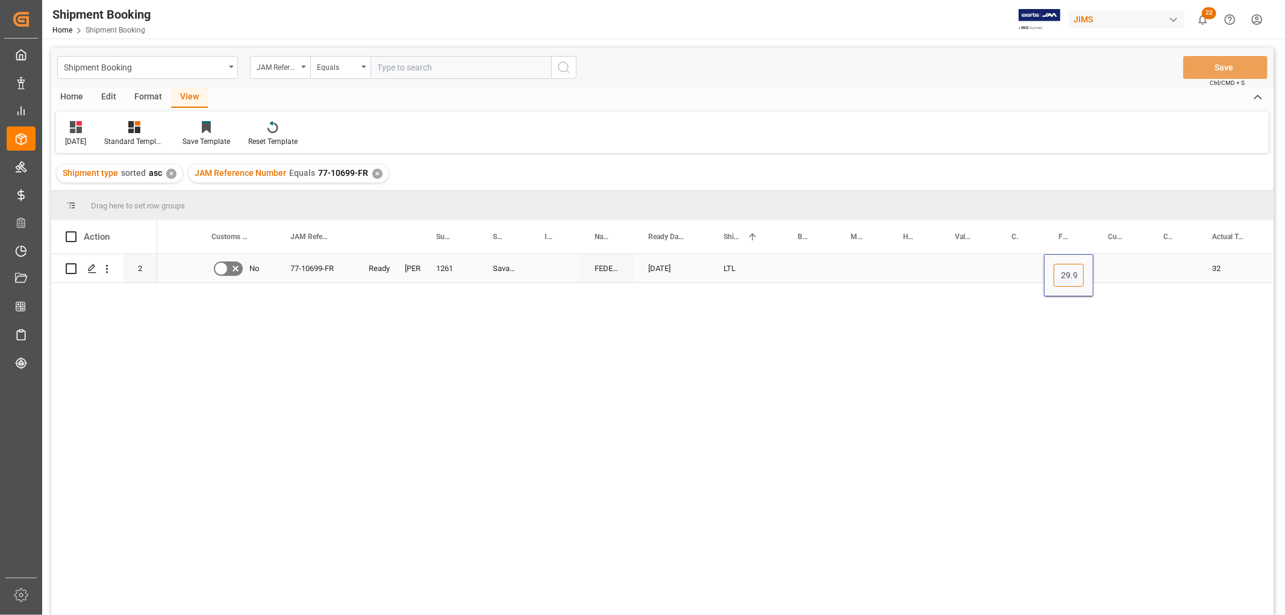
scroll to position [0, 9]
click at [1109, 270] on div "Press SPACE to select this row." at bounding box center [1121, 268] width 55 height 28
click at [1112, 269] on div "Press SPACE to select this row." at bounding box center [1121, 268] width 55 height 28
click at [1117, 273] on input "Press SPACE to select this row." at bounding box center [1121, 275] width 36 height 23
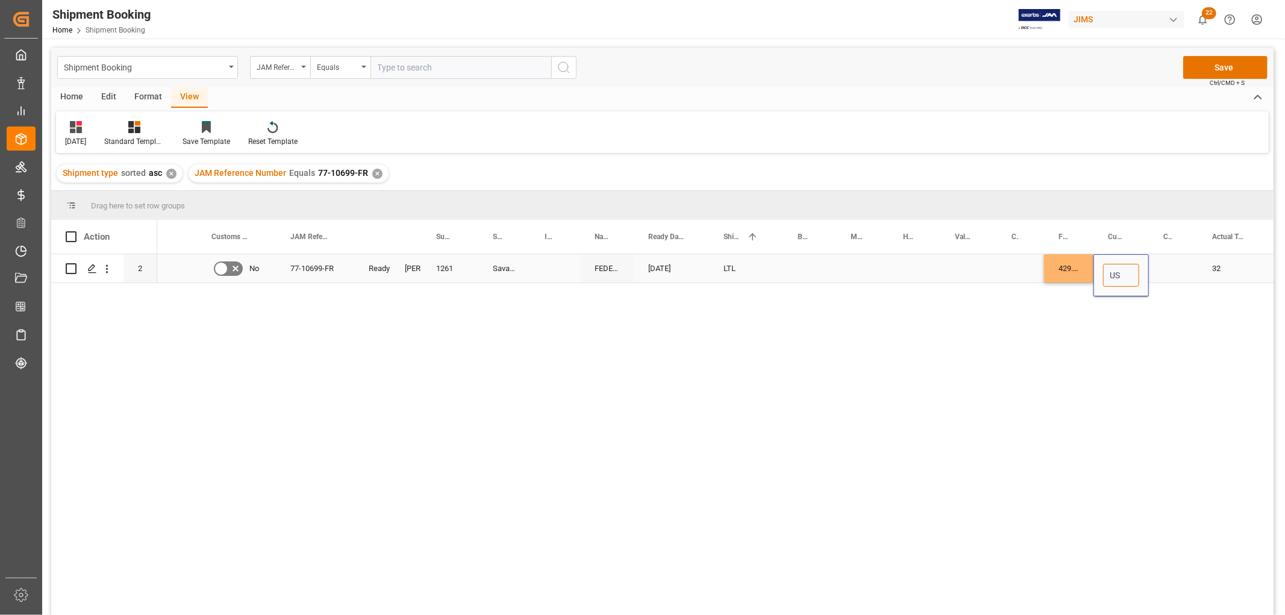
type input "USD"
click at [980, 278] on div "Press SPACE to select this row." at bounding box center [969, 268] width 57 height 28
click at [1156, 69] on button "Save" at bounding box center [1226, 67] width 84 height 23
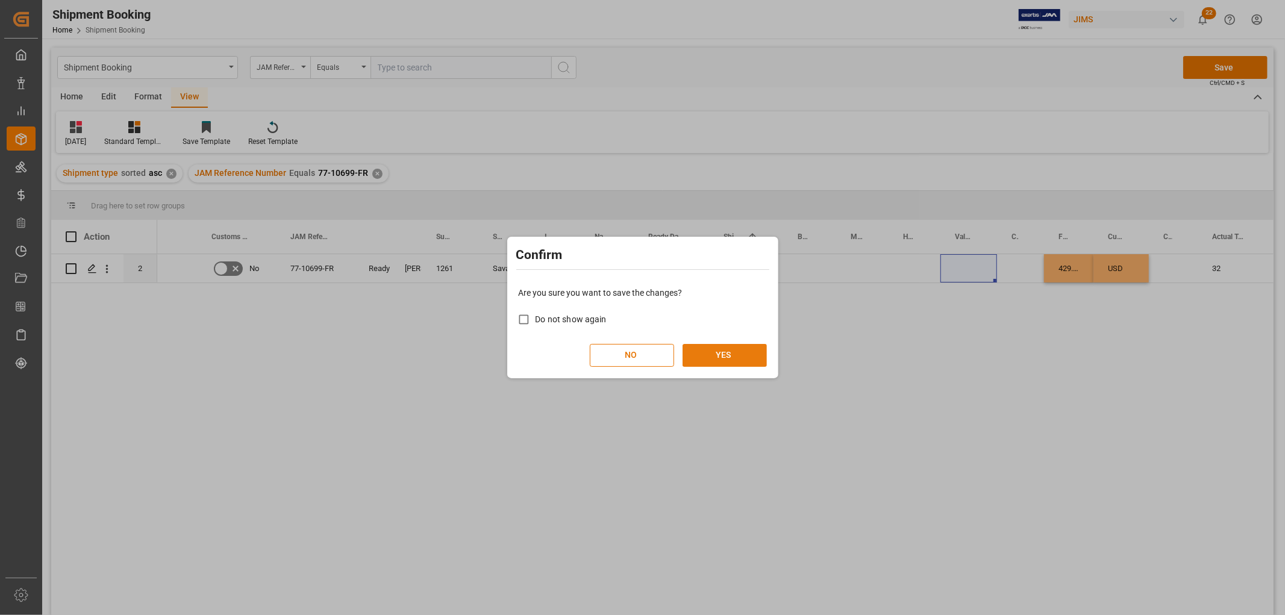
click at [730, 350] on button "YES" at bounding box center [725, 355] width 84 height 23
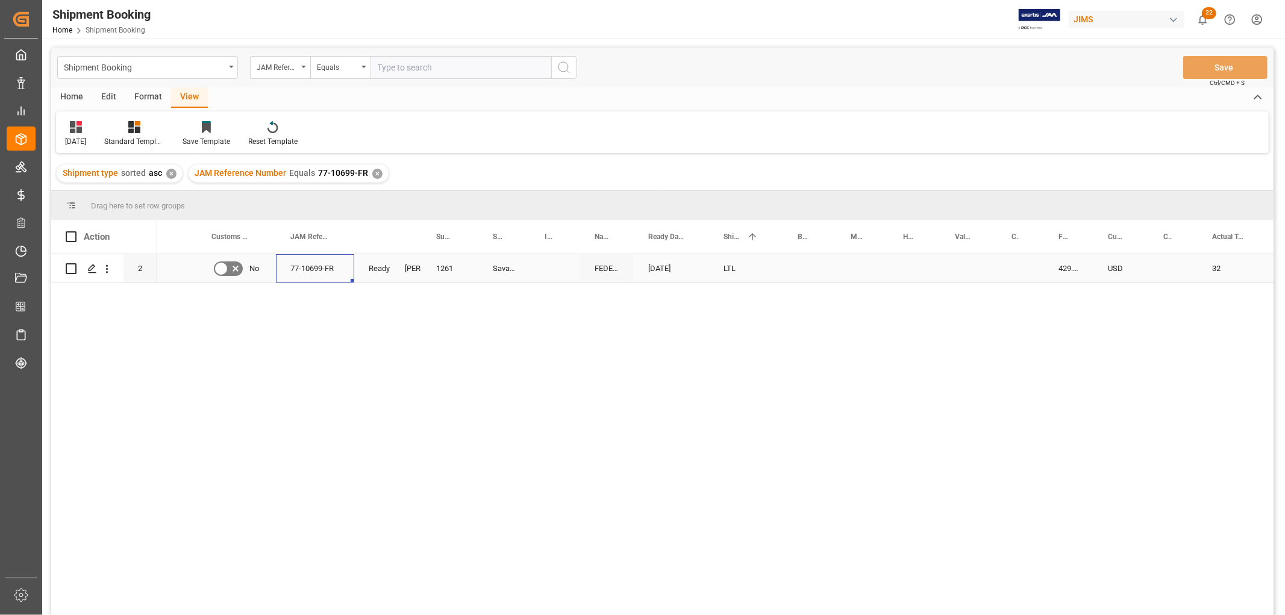
click at [306, 263] on div "77-10699-FR" at bounding box center [315, 268] width 78 height 28
click at [499, 266] on div "Savarez S.A" at bounding box center [504, 268] width 52 height 28
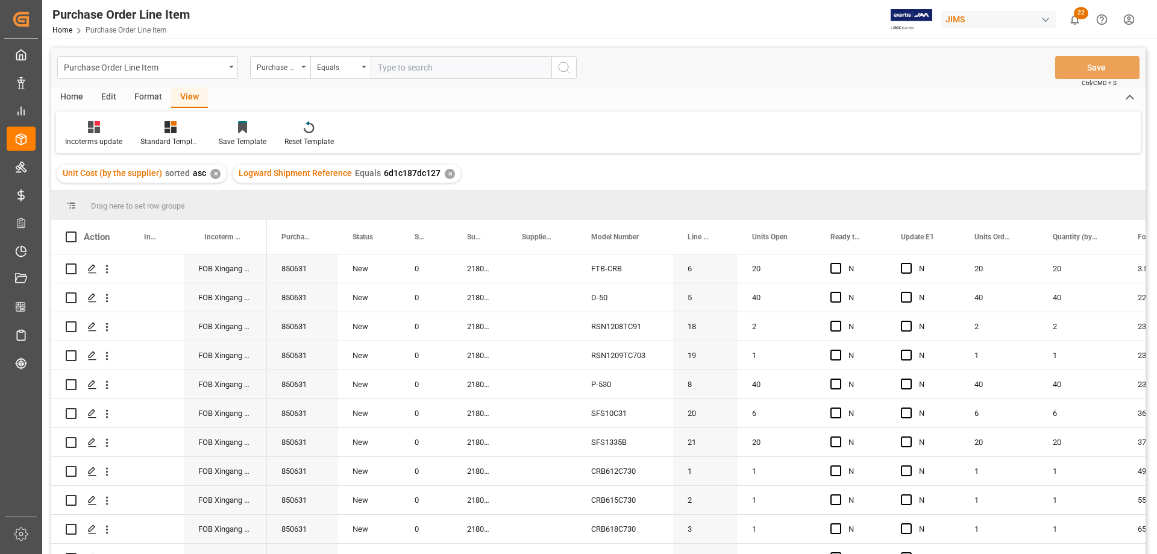
click at [450, 172] on div "✕" at bounding box center [450, 174] width 10 height 10
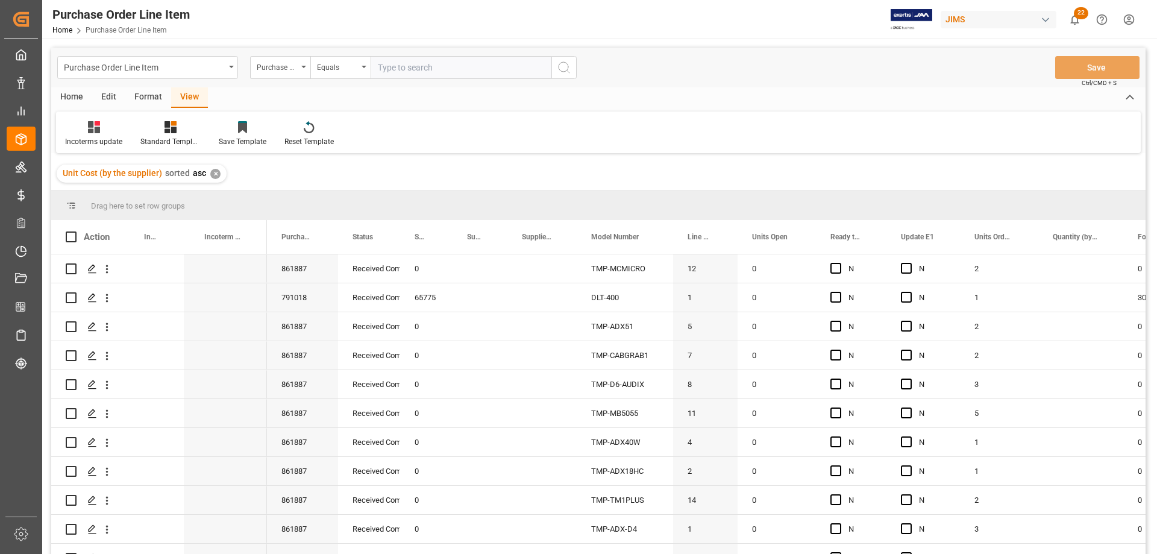
click at [214, 174] on div "✕" at bounding box center [215, 174] width 10 height 10
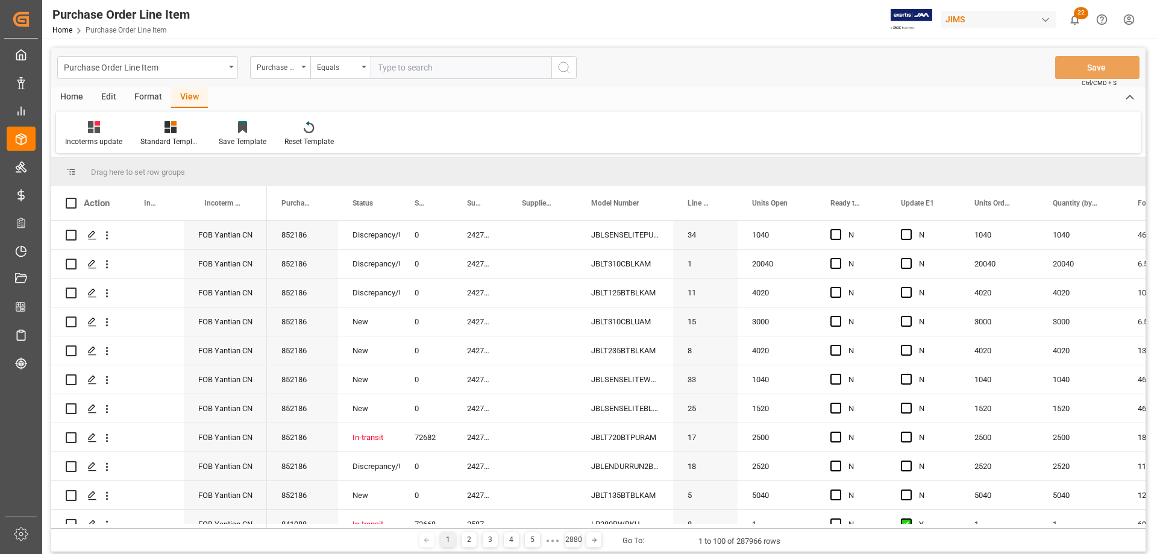
click at [419, 70] on input "text" at bounding box center [461, 67] width 181 height 23
type input "863496"
click at [561, 69] on icon "search button" at bounding box center [564, 67] width 14 height 14
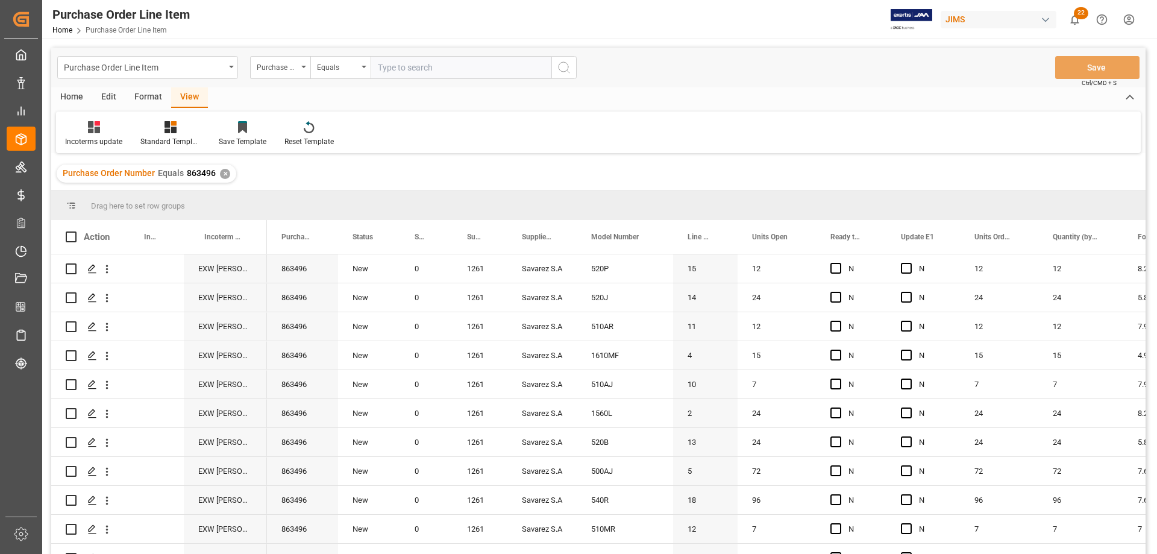
click at [186, 97] on div "View" at bounding box center [189, 97] width 37 height 20
click at [102, 134] on div "Incoterms update" at bounding box center [93, 134] width 75 height 27
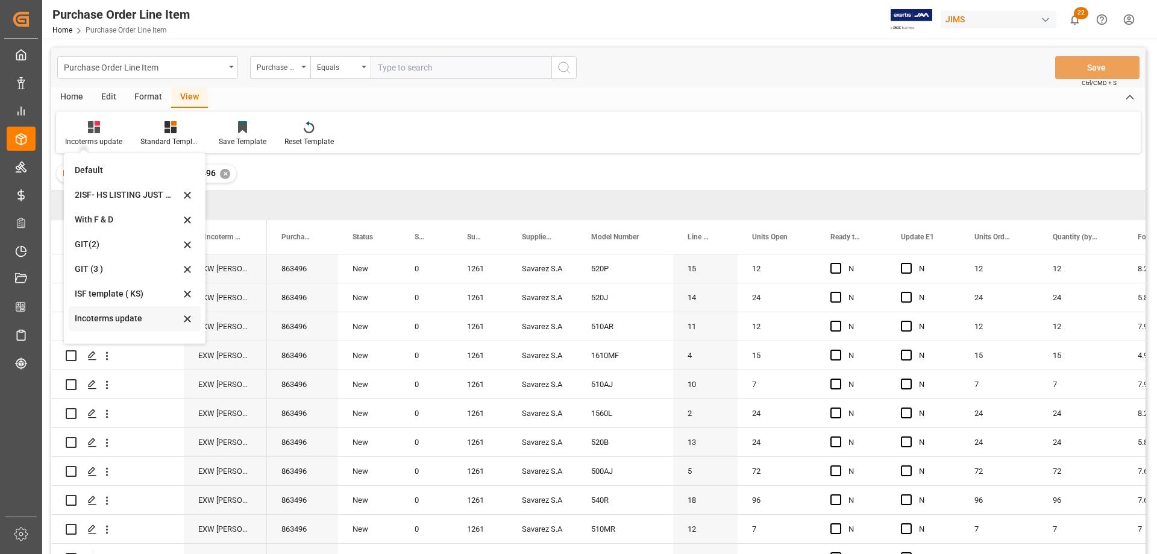
click at [124, 318] on div "Incoterms update" at bounding box center [127, 318] width 105 height 13
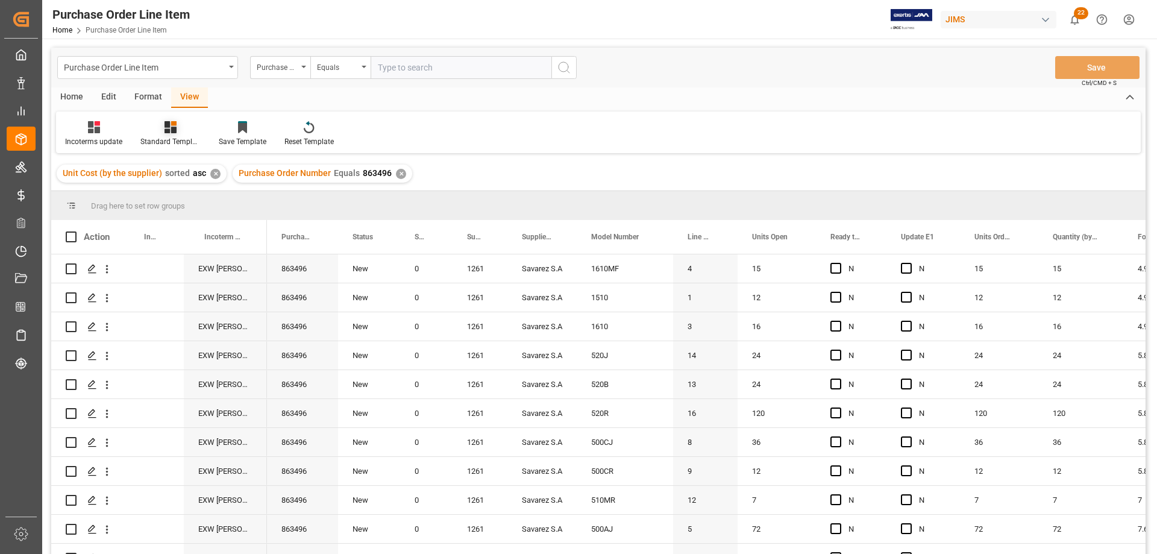
click at [165, 136] on div "Standard Templates" at bounding box center [170, 134] width 78 height 27
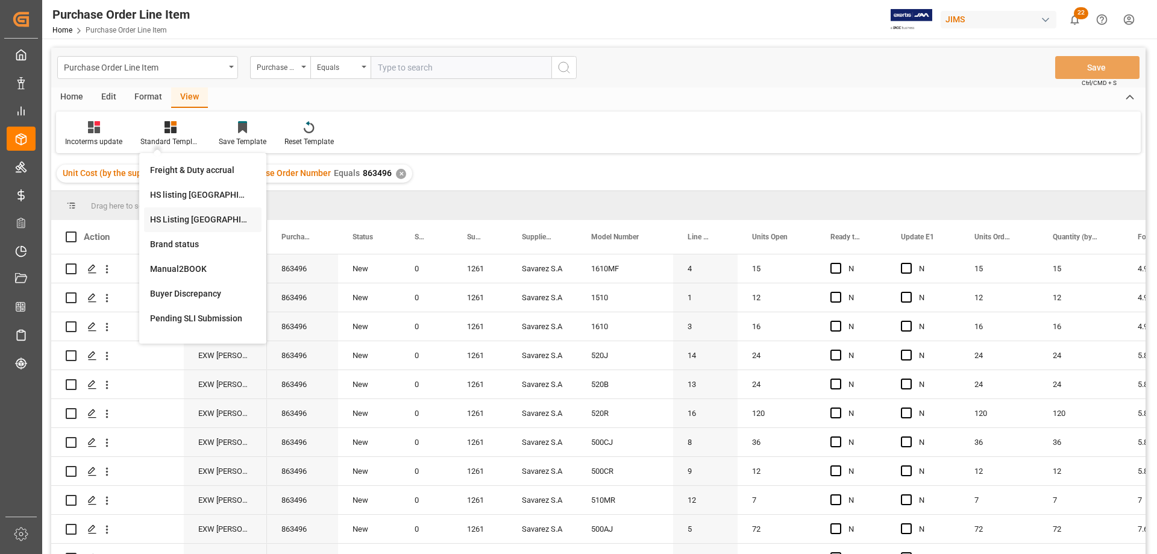
click at [172, 218] on div "HS Listing CANADA" at bounding box center [202, 219] width 105 height 13
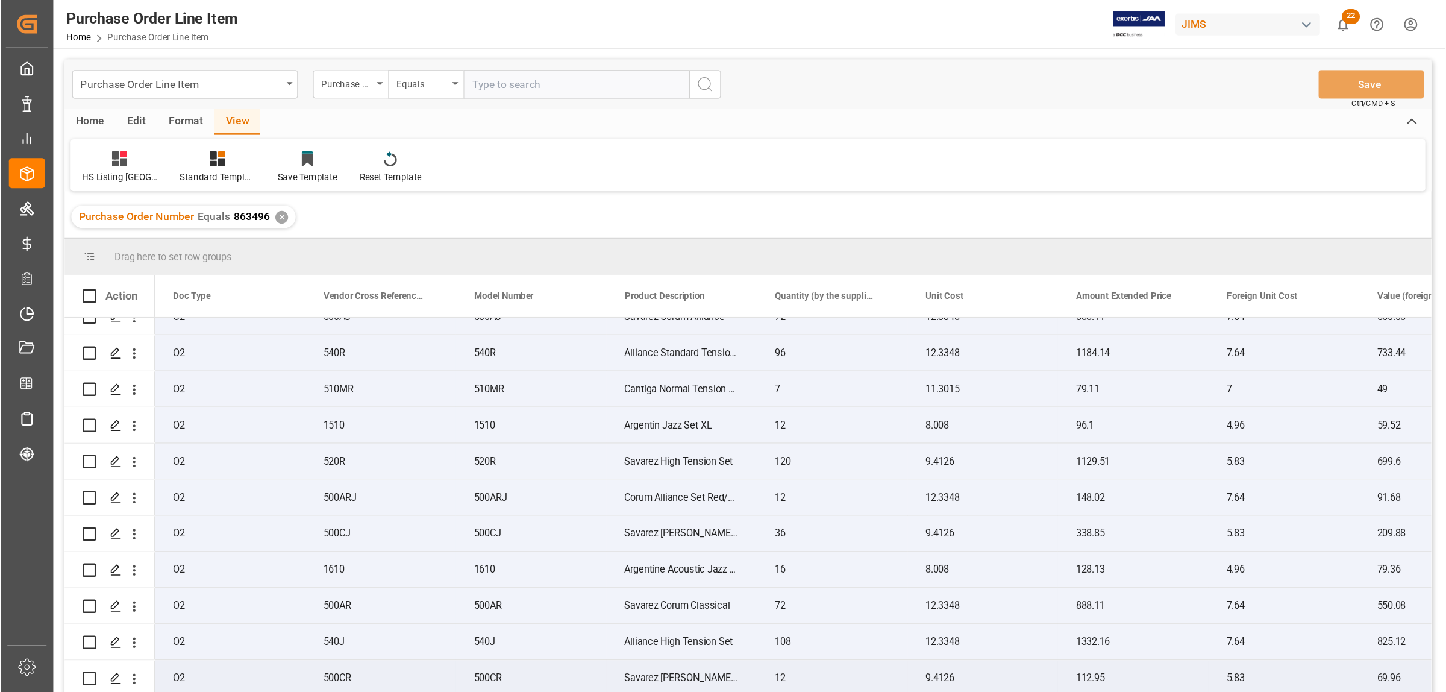
scroll to position [0, 337]
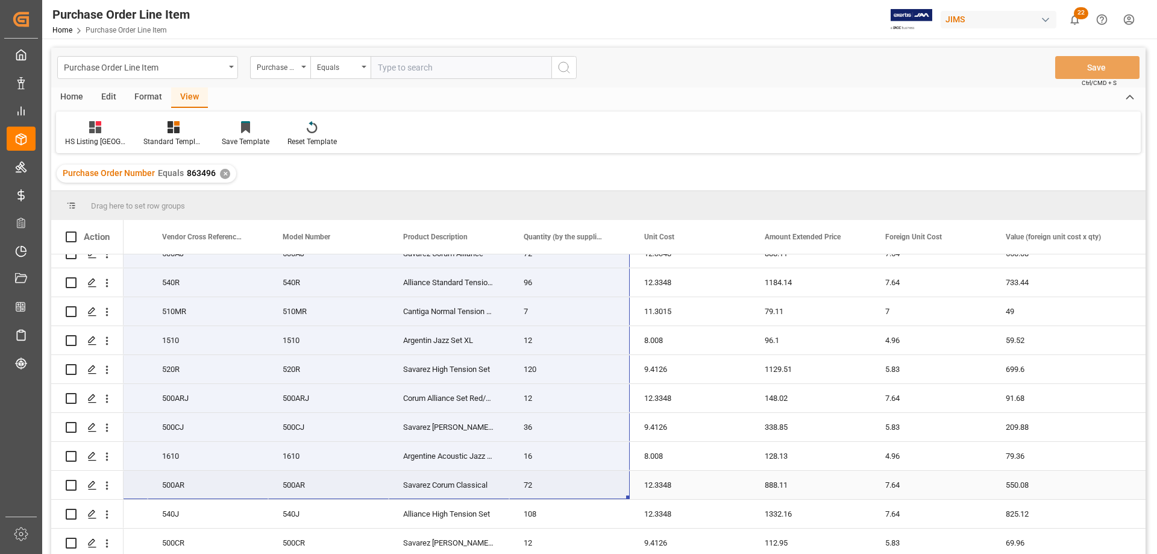
drag, startPoint x: 171, startPoint y: 265, endPoint x: 567, endPoint y: 477, distance: 449.7
click at [567, 477] on div "863496 O2 520P 520P Savarez Classical Strings 12 13.352 160.22 8.27 99.24 EUR 8…" at bounding box center [710, 297] width 1849 height 521
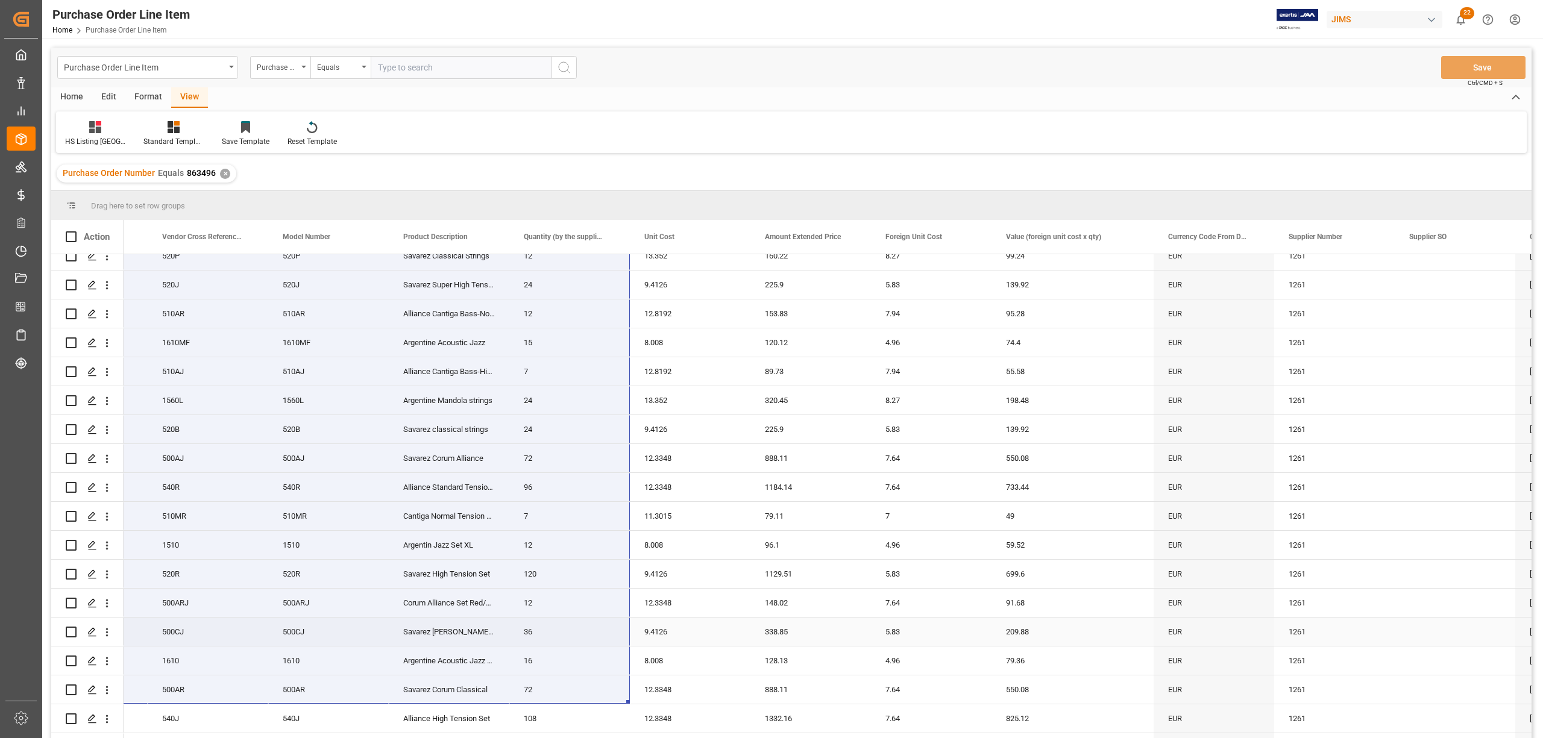
scroll to position [0, 0]
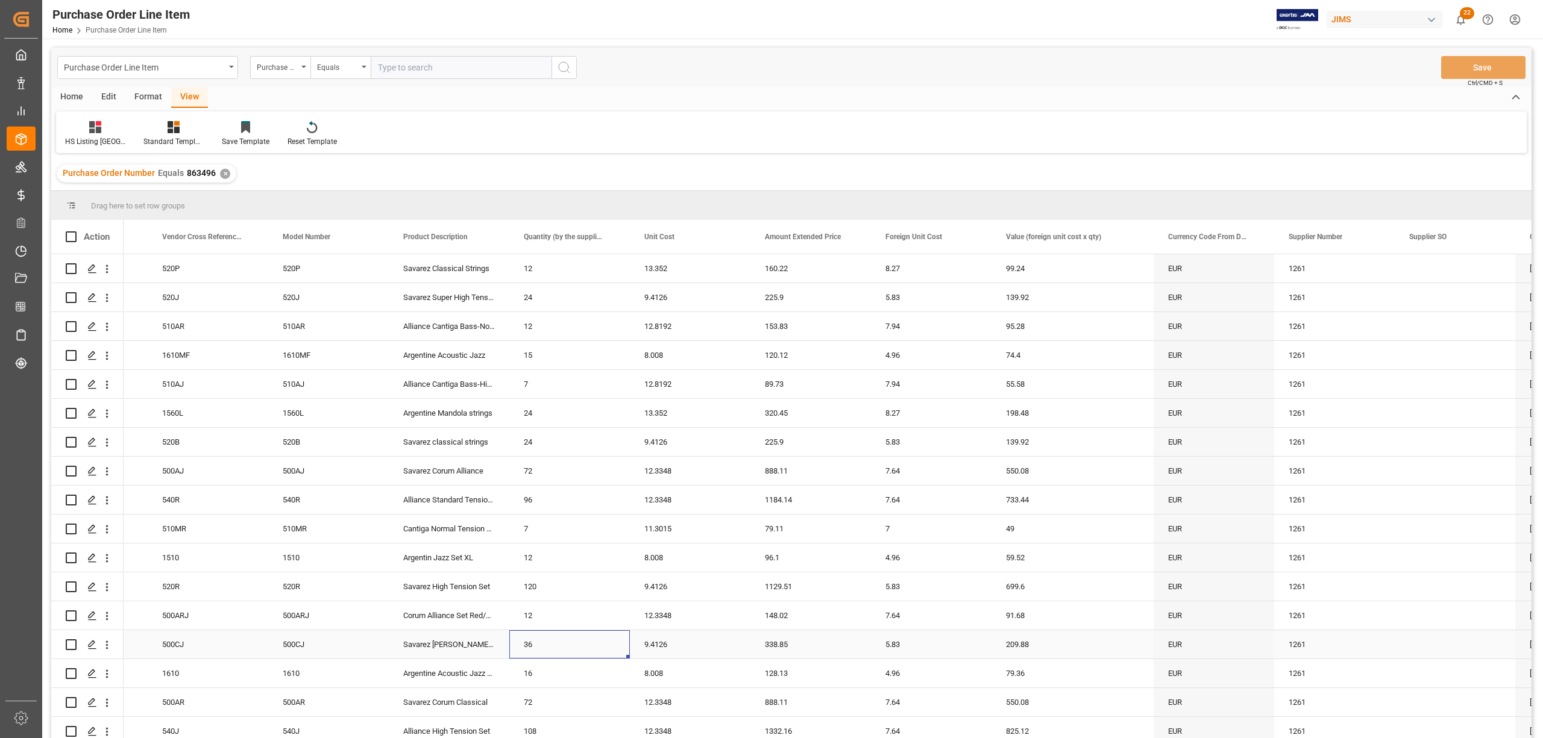
click at [620, 553] on div "36" at bounding box center [569, 644] width 121 height 28
click at [200, 340] on div "510AR" at bounding box center [208, 326] width 121 height 28
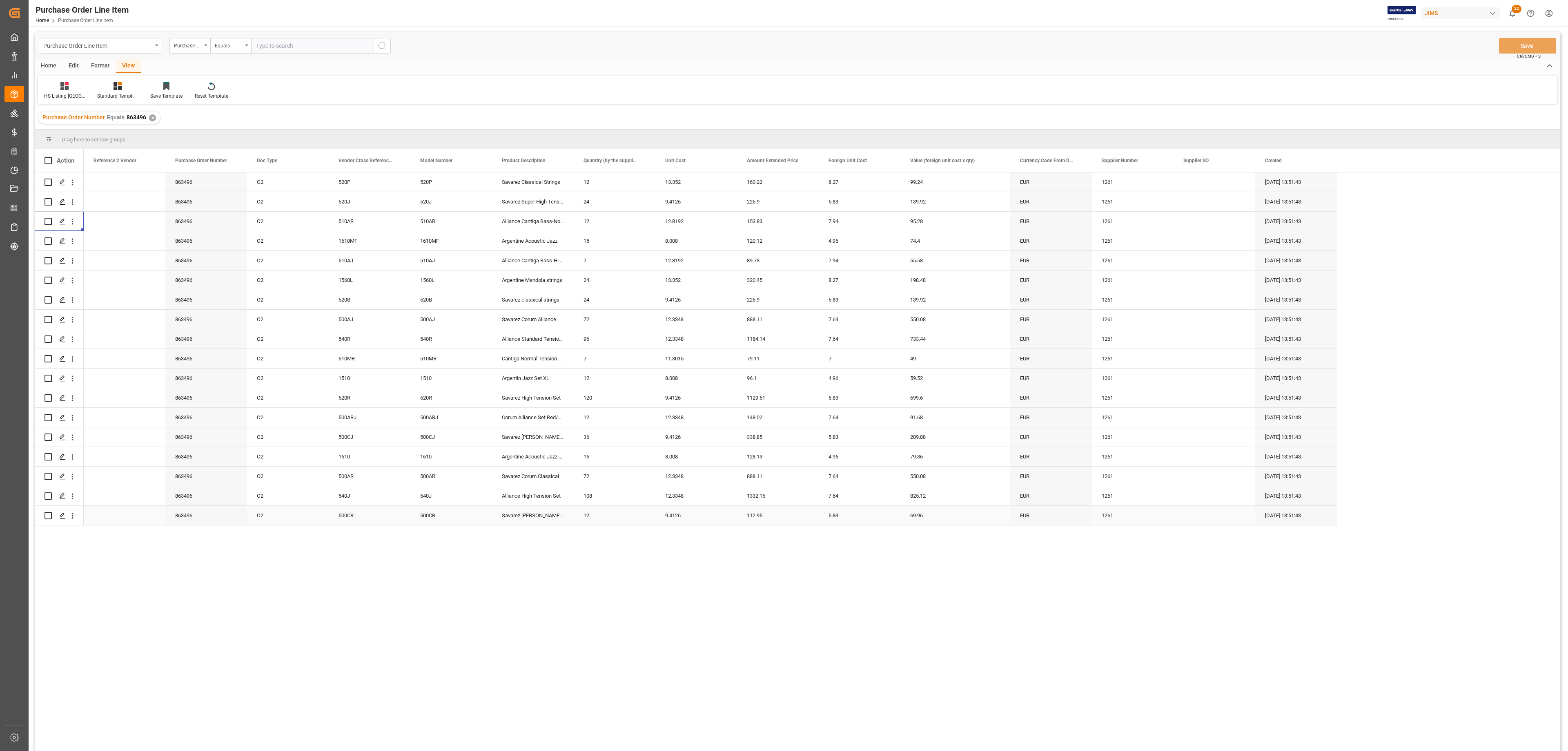
click at [334, 375] on div "500CR" at bounding box center [369, 515] width 82 height 19
click at [310, 375] on div "O2" at bounding box center [288, 515] width 82 height 19
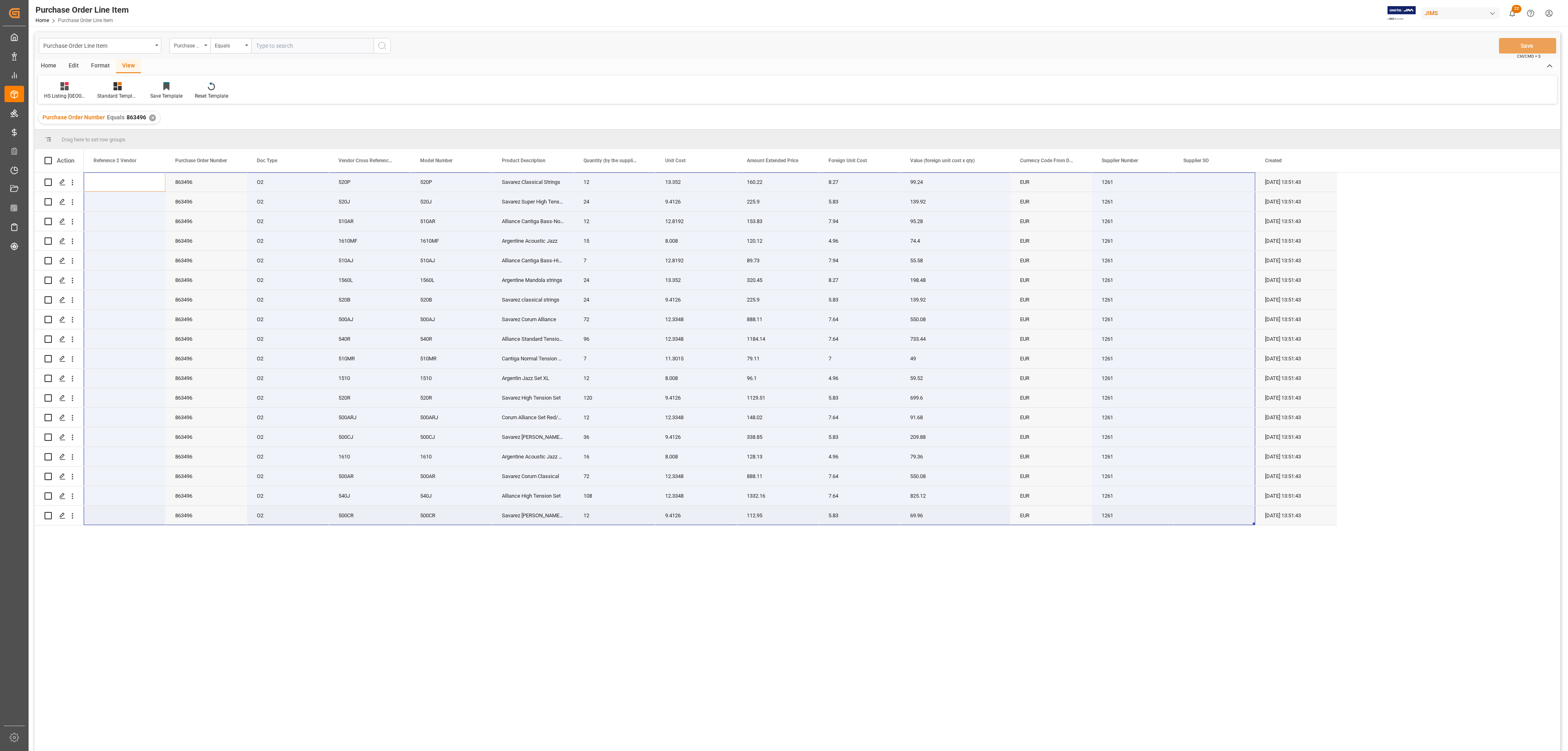
drag, startPoint x: 111, startPoint y: 178, endPoint x: 1226, endPoint y: 520, distance: 1166.3
click at [783, 375] on div "863496 O2 520P 520P Savarez Classical Strings 12 13.352 160.22 8.27 99.24 EUR 1…" at bounding box center [710, 348] width 1253 height 353
